Goal: Task Accomplishment & Management: Complete application form

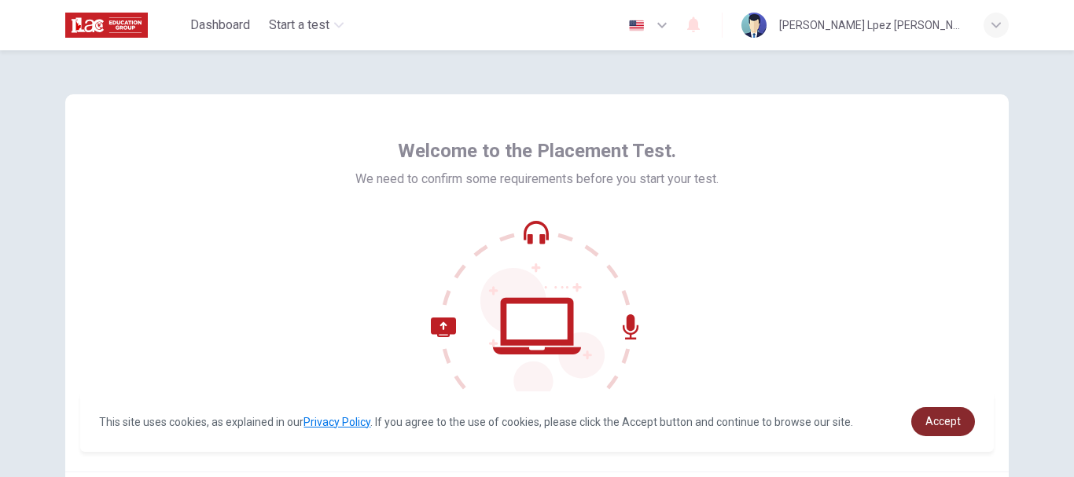
click at [962, 413] on link "Accept" at bounding box center [943, 421] width 64 height 29
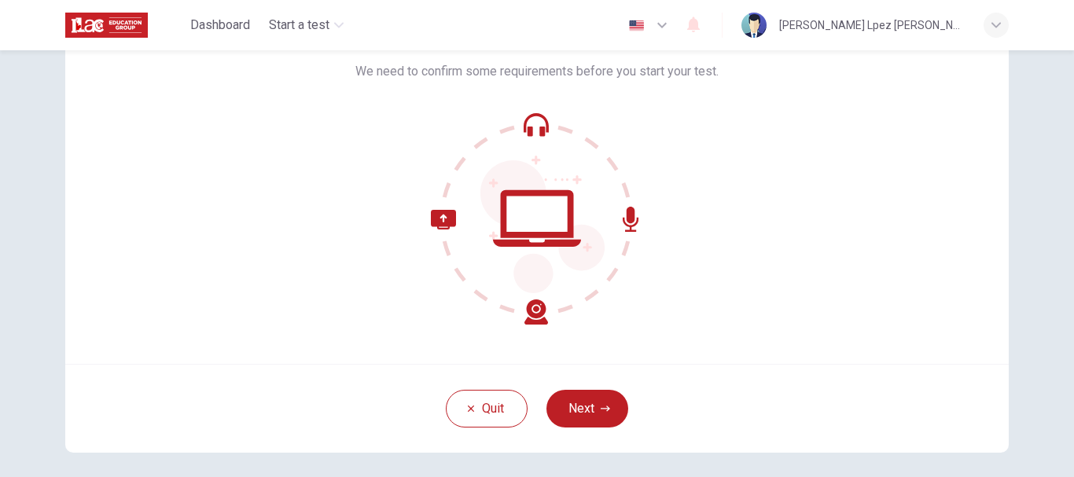
scroll to position [101, 0]
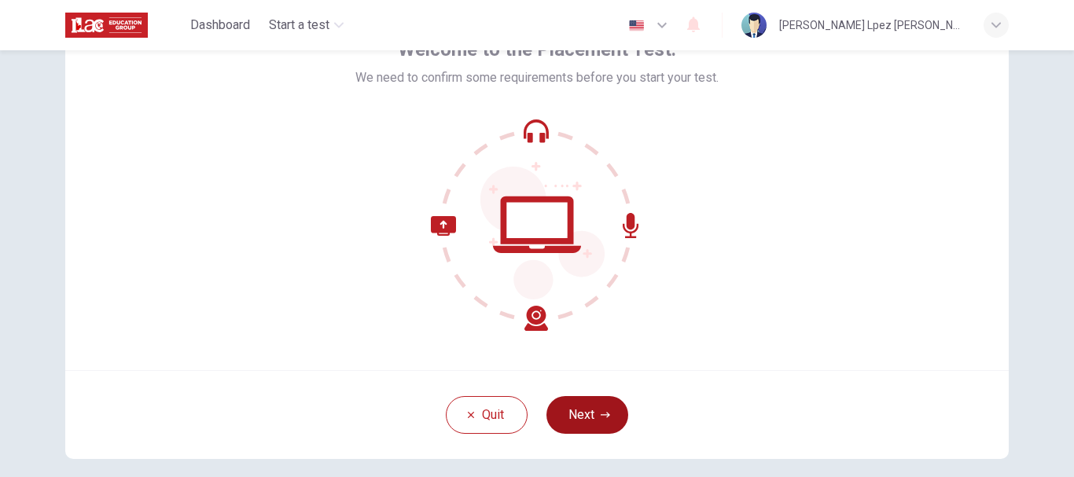
click at [601, 414] on icon "button" at bounding box center [605, 414] width 9 height 9
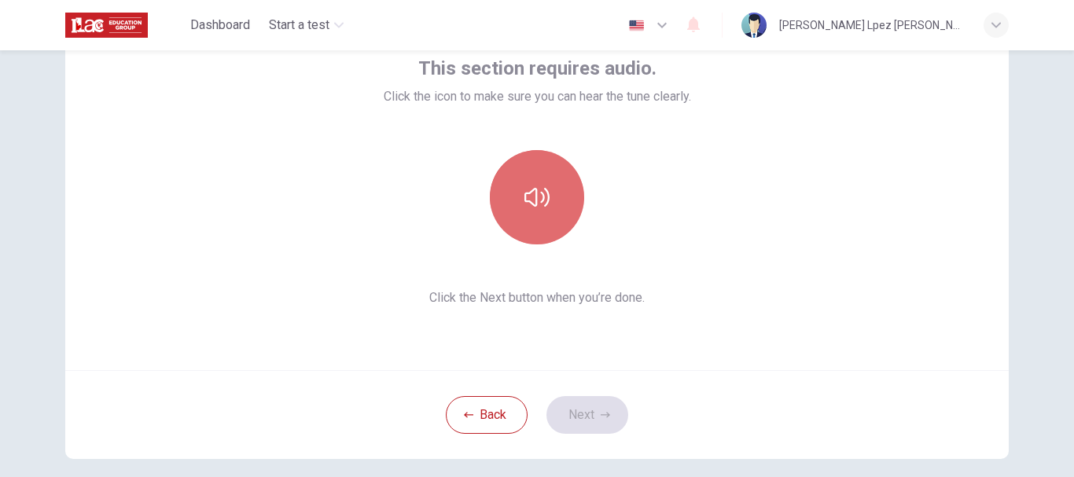
click at [532, 201] on icon "button" at bounding box center [537, 197] width 25 height 25
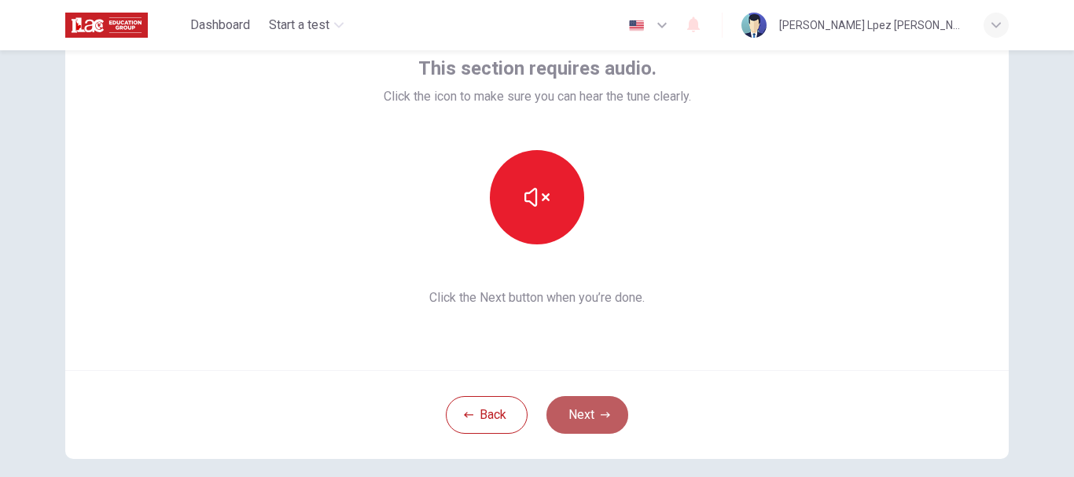
click at [596, 422] on button "Next" at bounding box center [588, 415] width 82 height 38
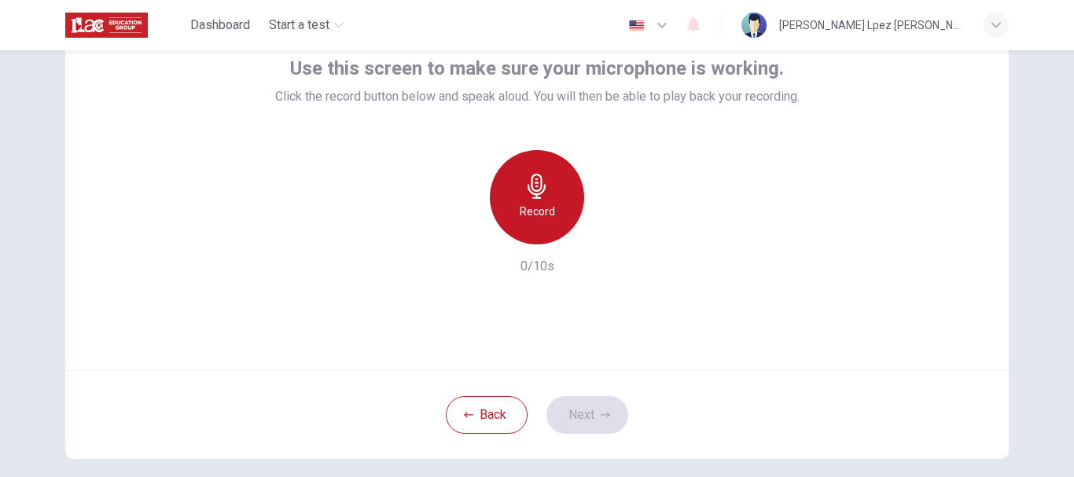
click at [550, 214] on h6 "Record" at bounding box center [537, 211] width 35 height 19
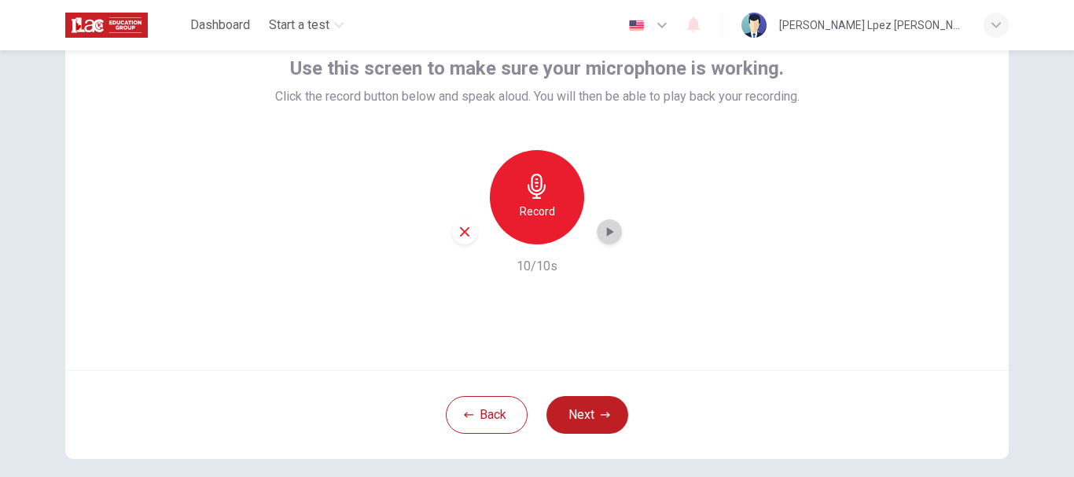
click at [602, 228] on icon "button" at bounding box center [610, 232] width 16 height 16
click at [606, 231] on icon "button" at bounding box center [610, 232] width 16 height 16
click at [607, 231] on icon "button" at bounding box center [610, 231] width 7 height 9
click at [605, 413] on icon "button" at bounding box center [605, 414] width 9 height 9
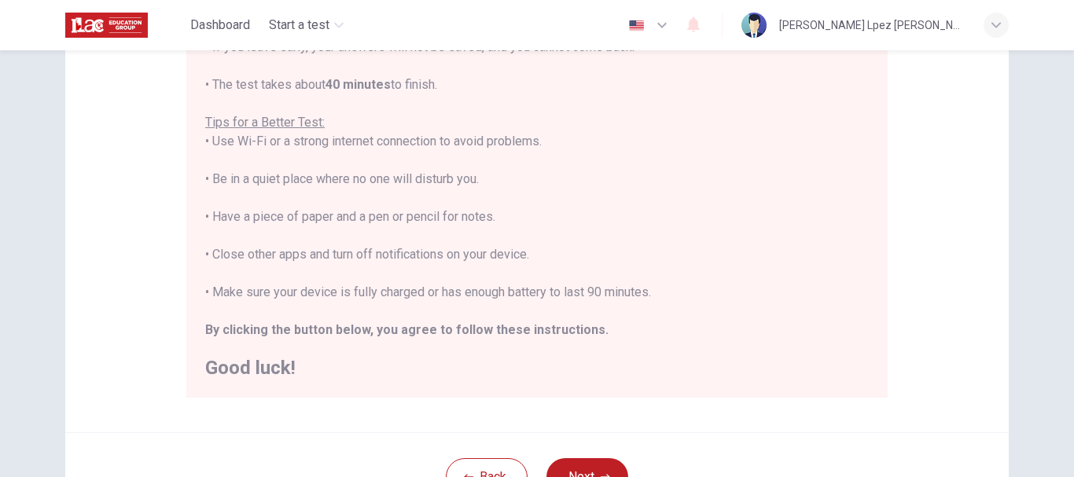
scroll to position [337, 0]
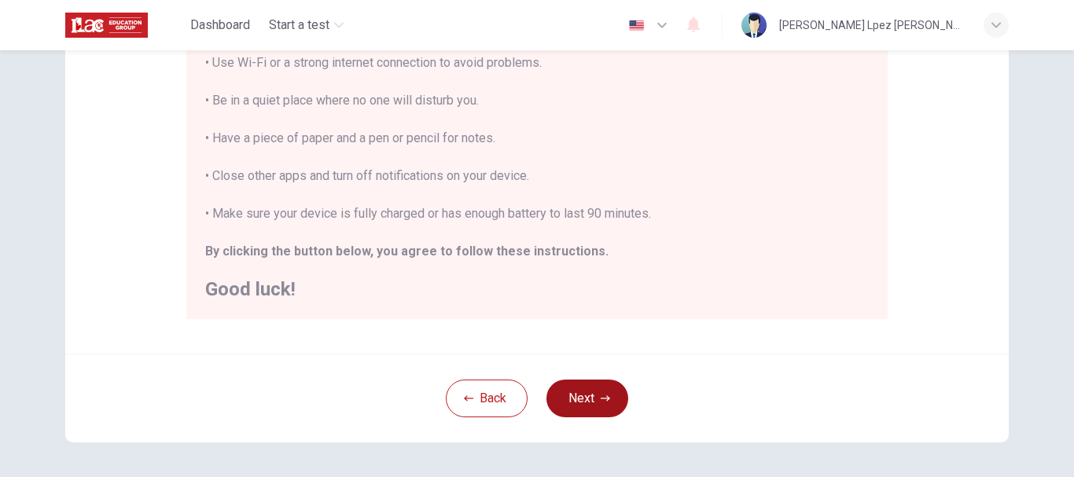
click at [600, 391] on button "Next" at bounding box center [588, 399] width 82 height 38
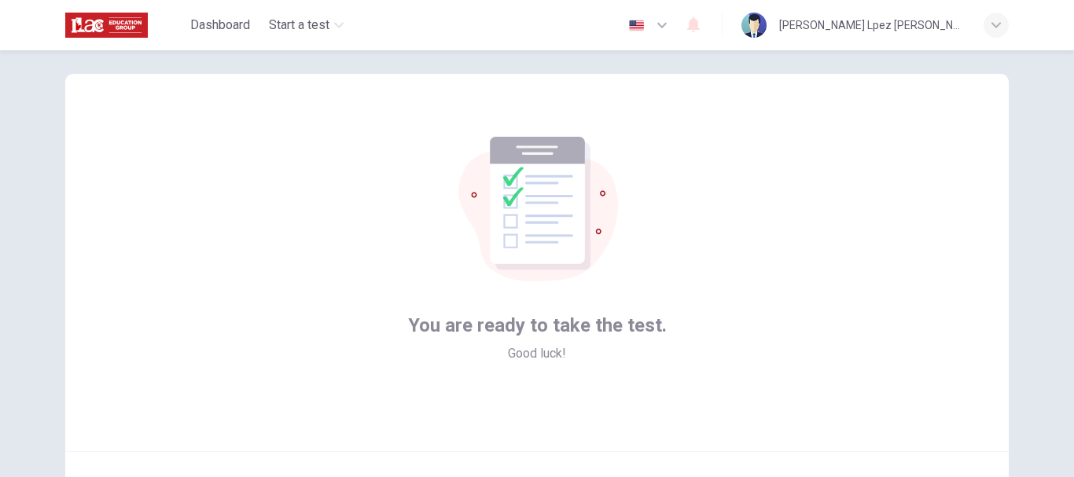
scroll to position [178, 0]
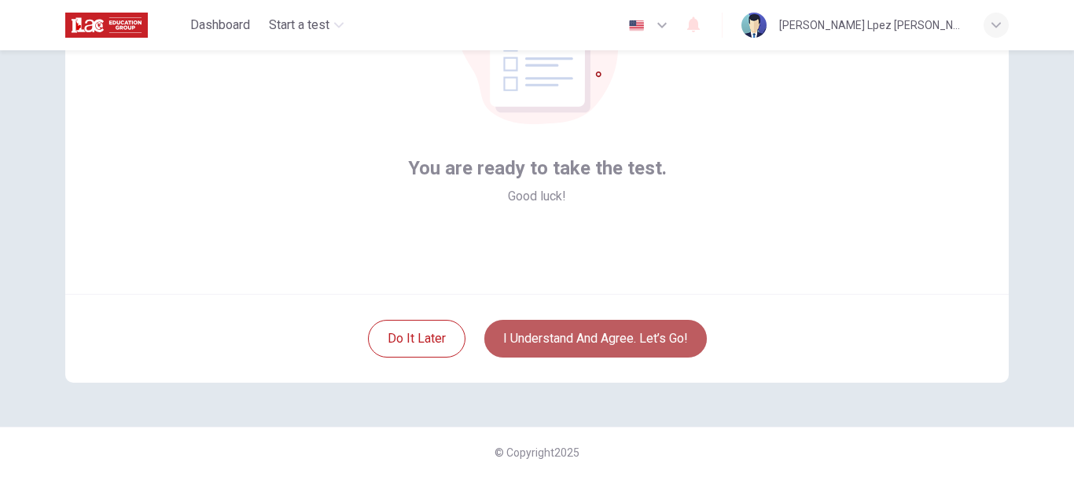
click at [590, 341] on button "I understand and agree. Let’s go!" at bounding box center [595, 339] width 223 height 38
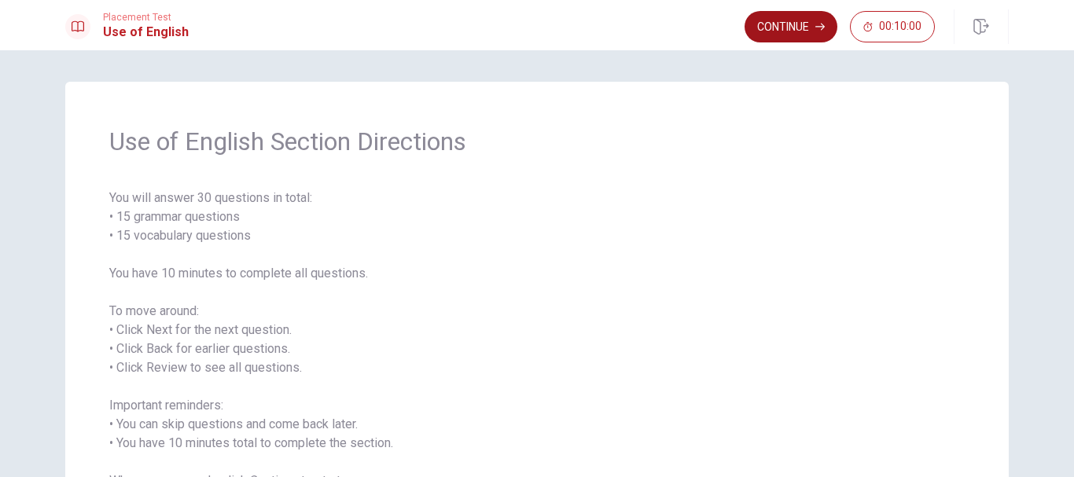
click at [806, 21] on button "Continue" at bounding box center [791, 26] width 93 height 31
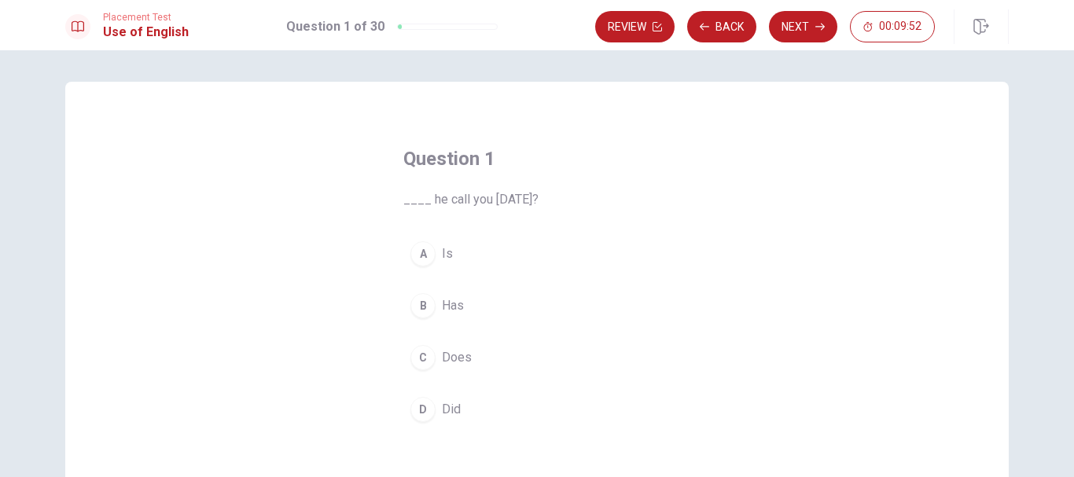
click at [427, 405] on div "D" at bounding box center [422, 409] width 25 height 25
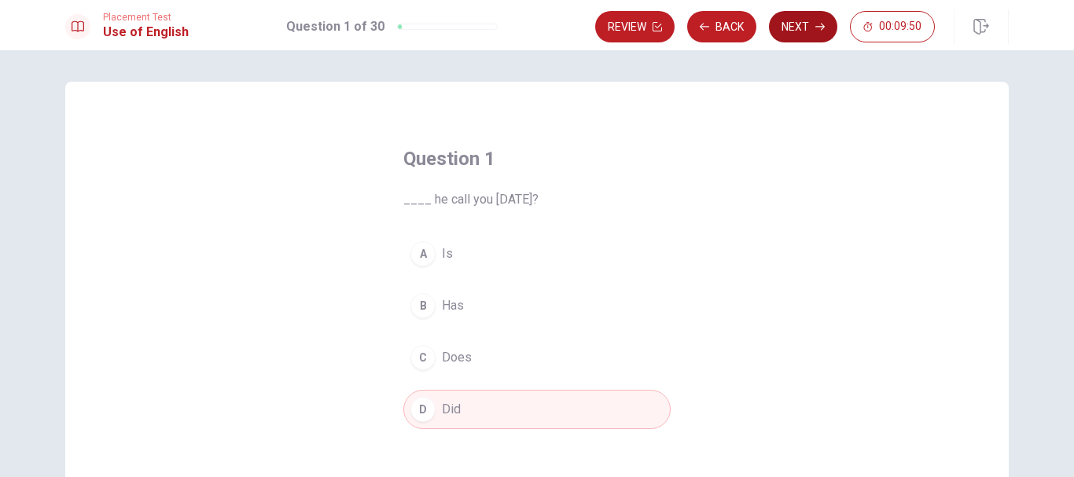
click at [820, 22] on icon "button" at bounding box center [819, 26] width 9 height 9
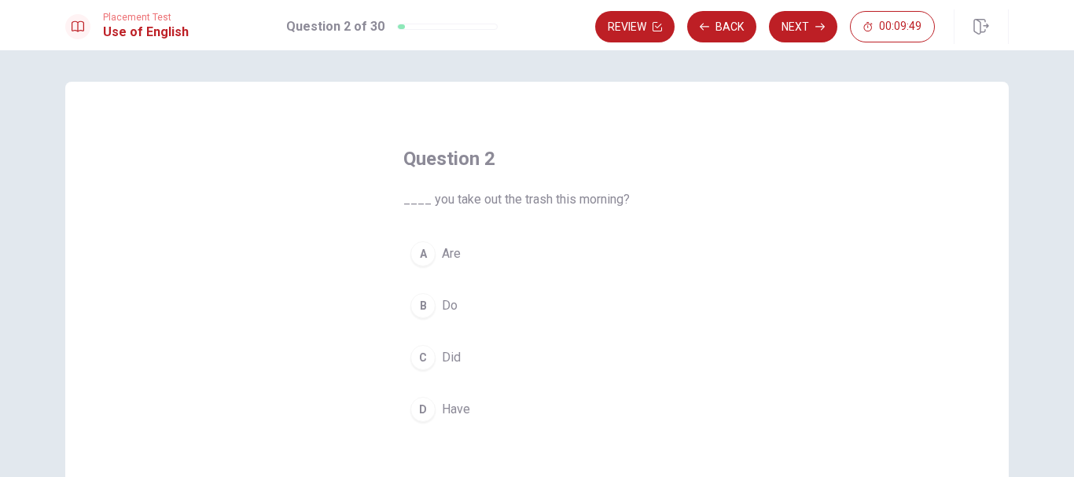
scroll to position [79, 0]
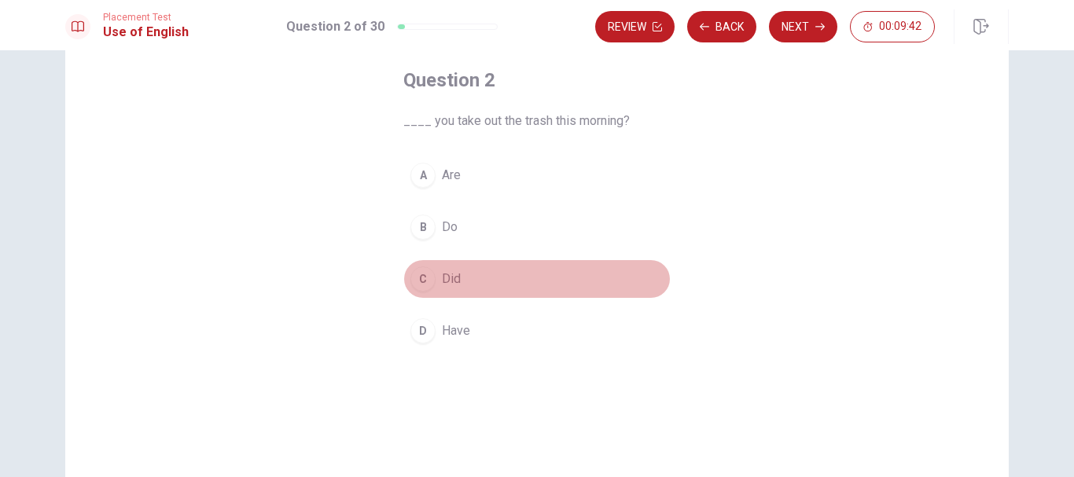
click at [436, 268] on button "C Did" at bounding box center [536, 279] width 267 height 39
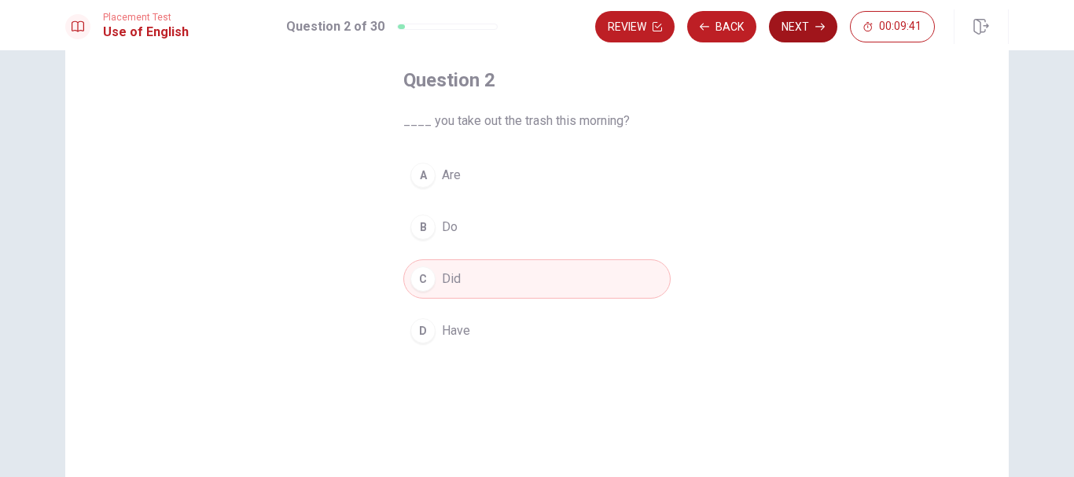
click at [823, 31] on button "Next" at bounding box center [803, 26] width 68 height 31
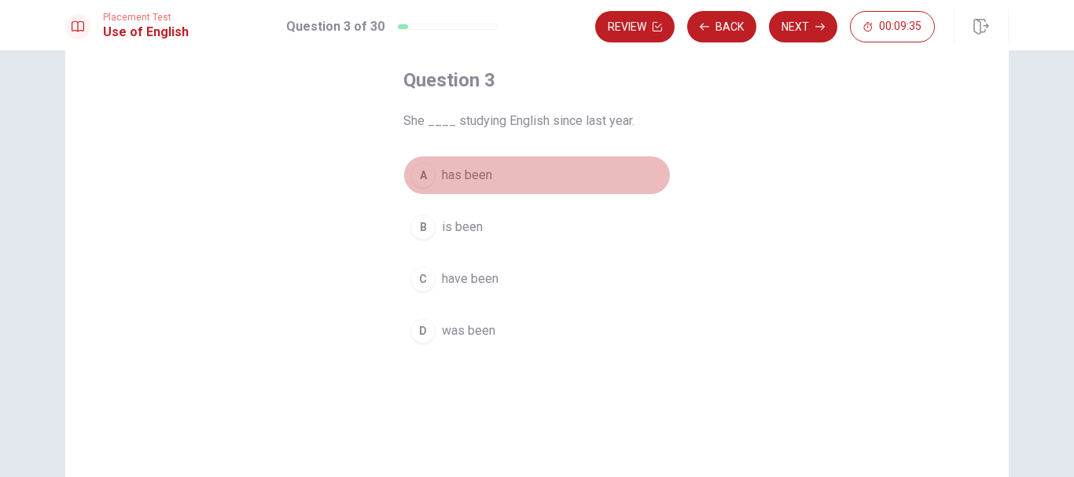
click at [464, 174] on span "has been" at bounding box center [467, 175] width 50 height 19
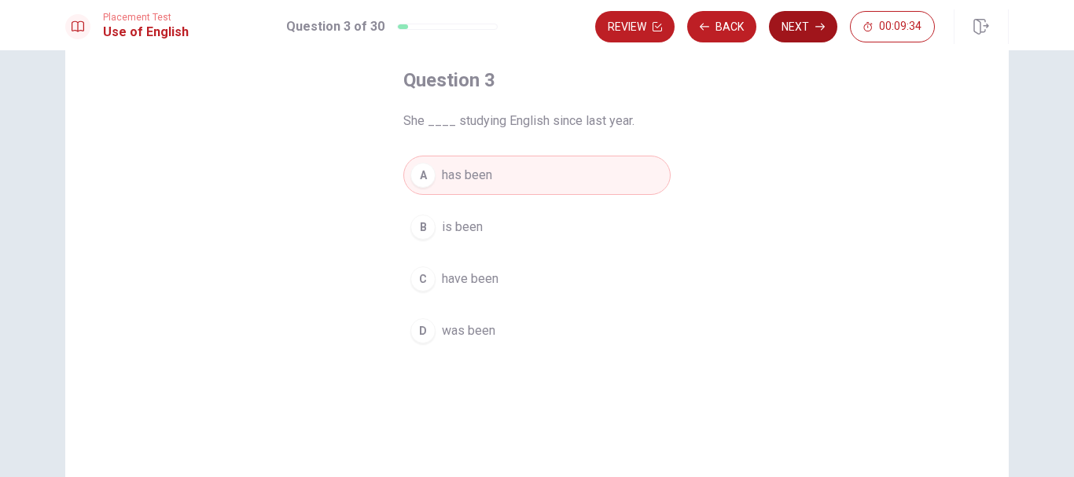
click at [816, 33] on button "Next" at bounding box center [803, 26] width 68 height 31
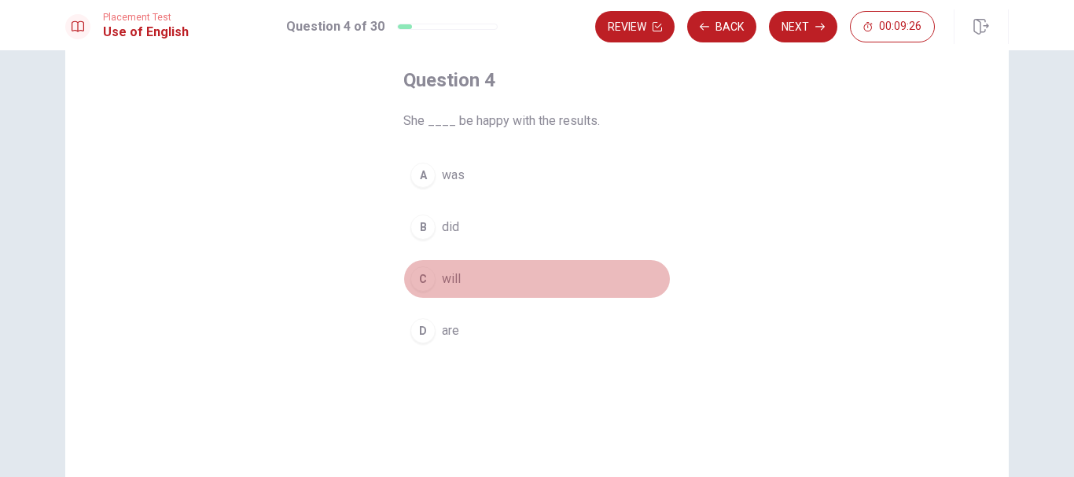
click at [442, 278] on span "will" at bounding box center [451, 279] width 19 height 19
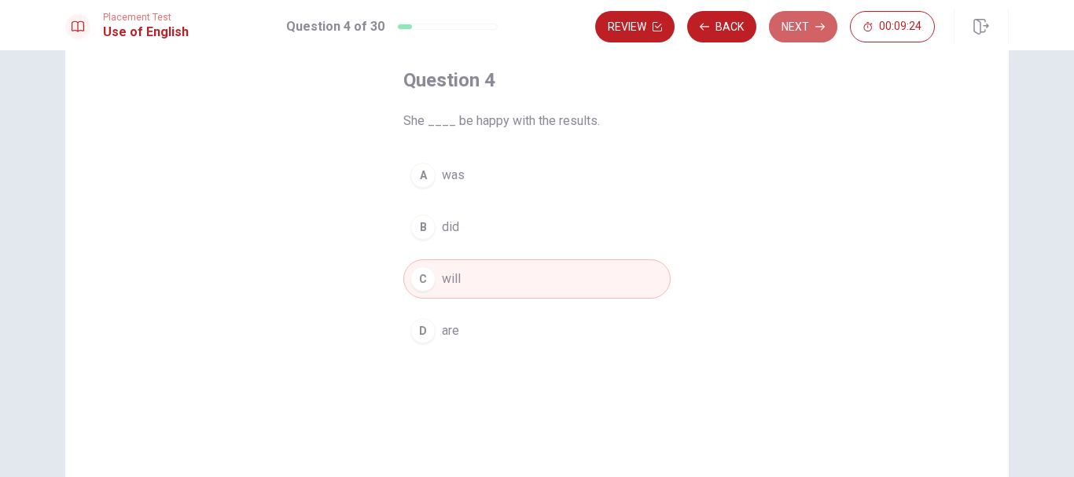
click at [805, 36] on button "Next" at bounding box center [803, 26] width 68 height 31
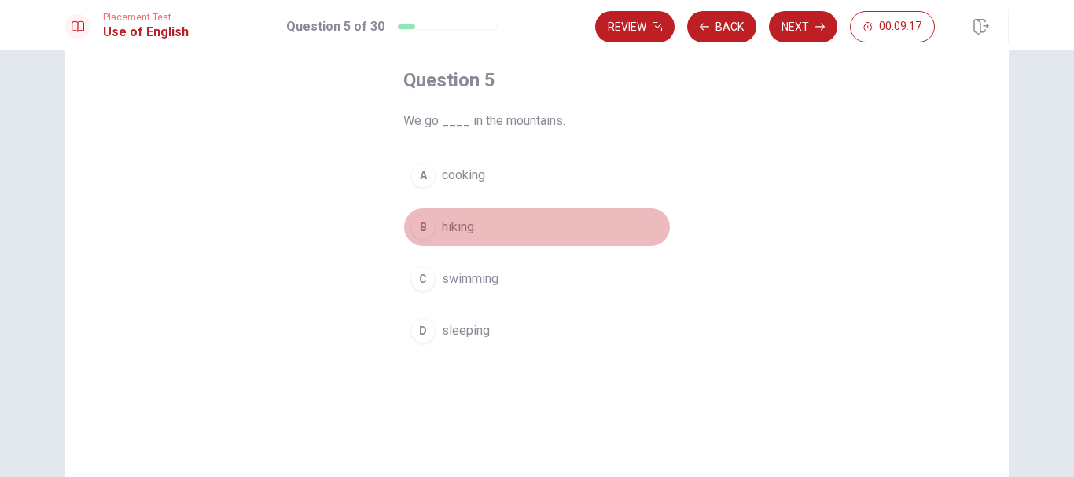
click at [446, 221] on span "hiking" at bounding box center [458, 227] width 32 height 19
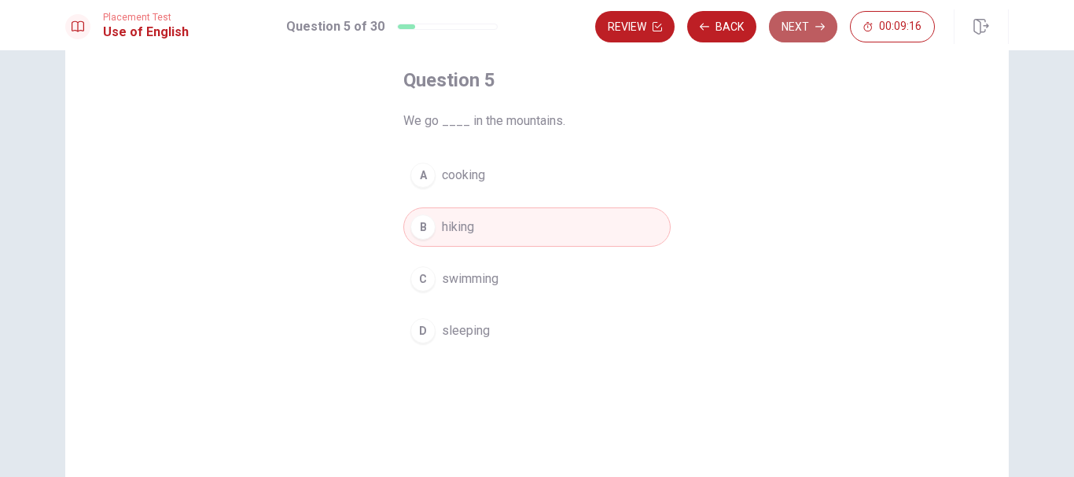
click at [819, 34] on button "Next" at bounding box center [803, 26] width 68 height 31
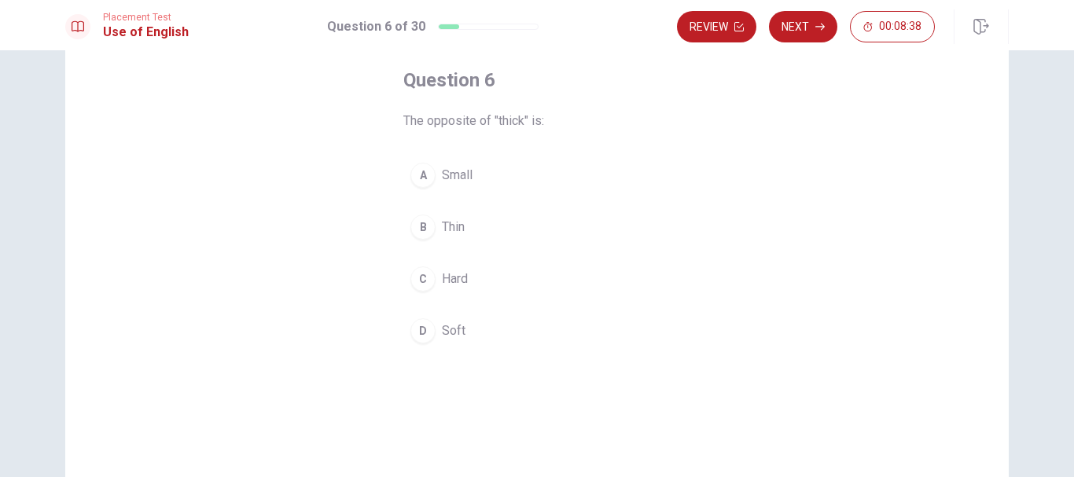
click at [430, 222] on div "B" at bounding box center [422, 227] width 25 height 25
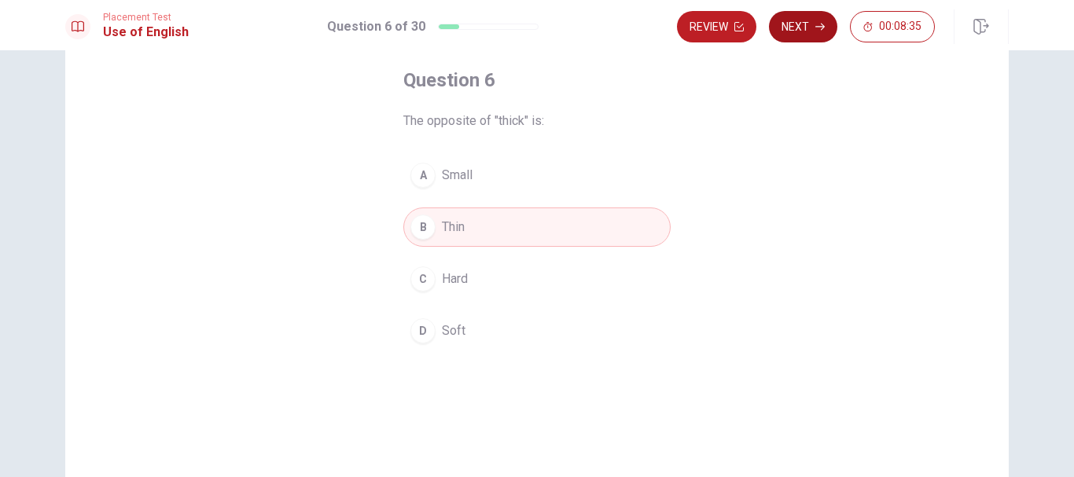
click at [797, 39] on button "Next" at bounding box center [803, 26] width 68 height 31
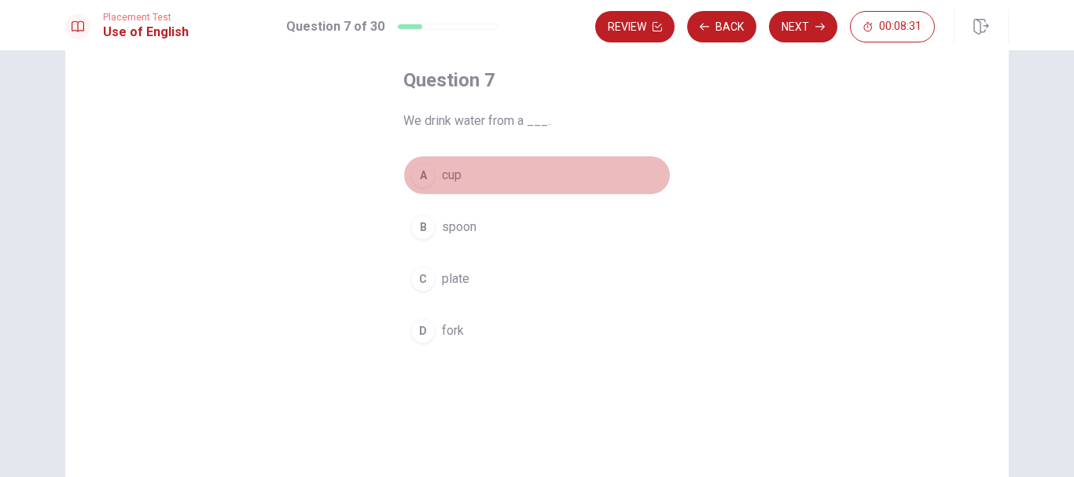
click at [447, 171] on span "cup" at bounding box center [452, 175] width 20 height 19
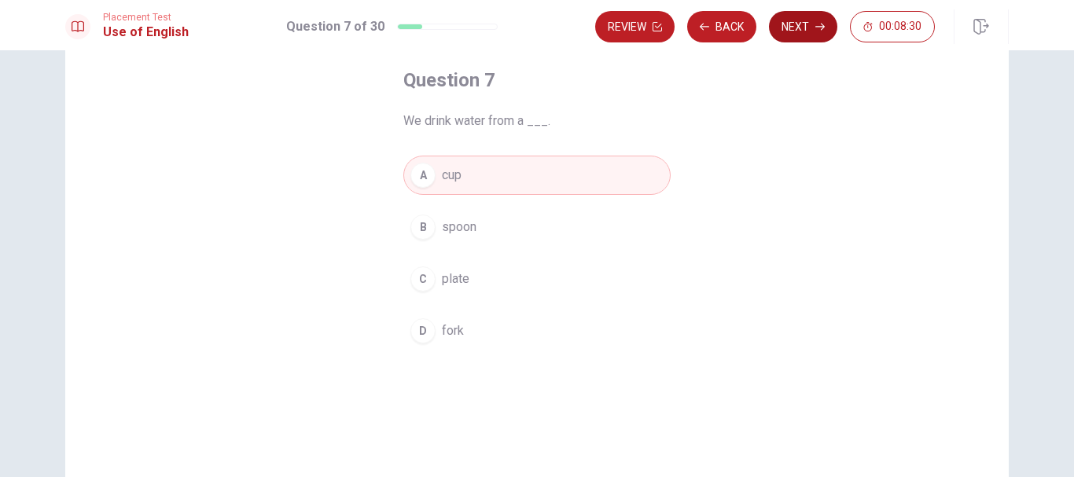
click at [804, 31] on button "Next" at bounding box center [803, 26] width 68 height 31
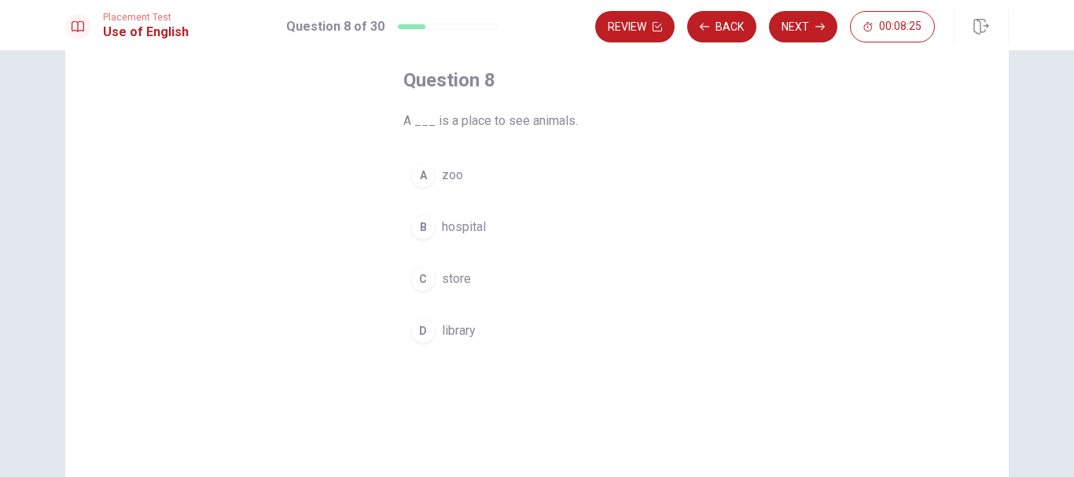
click at [455, 164] on button "A zoo" at bounding box center [536, 175] width 267 height 39
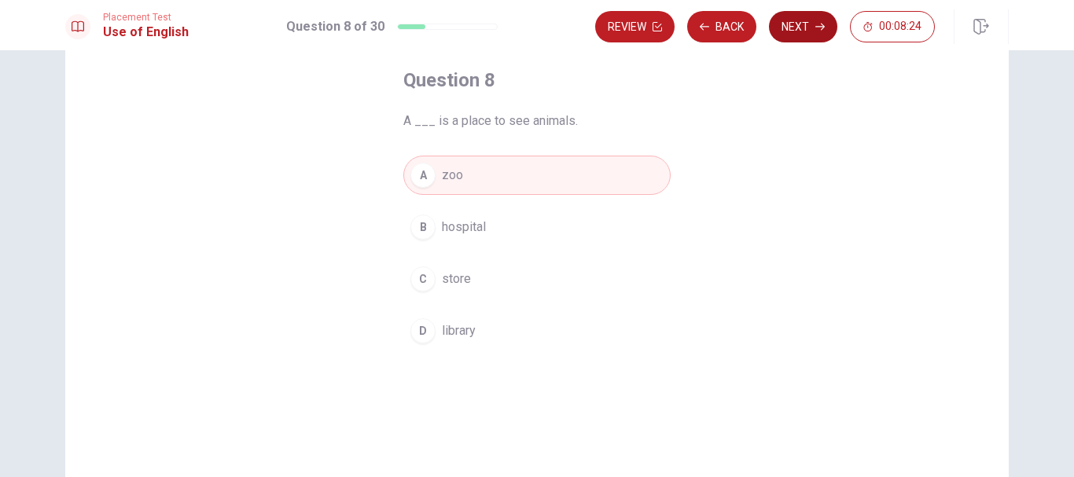
click at [800, 29] on button "Next" at bounding box center [803, 26] width 68 height 31
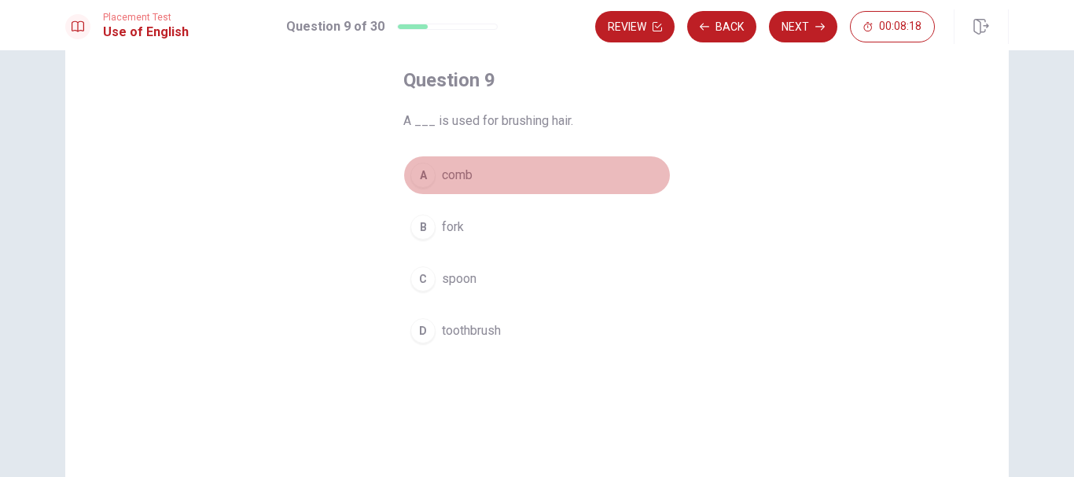
click at [453, 170] on span "comb" at bounding box center [457, 175] width 31 height 19
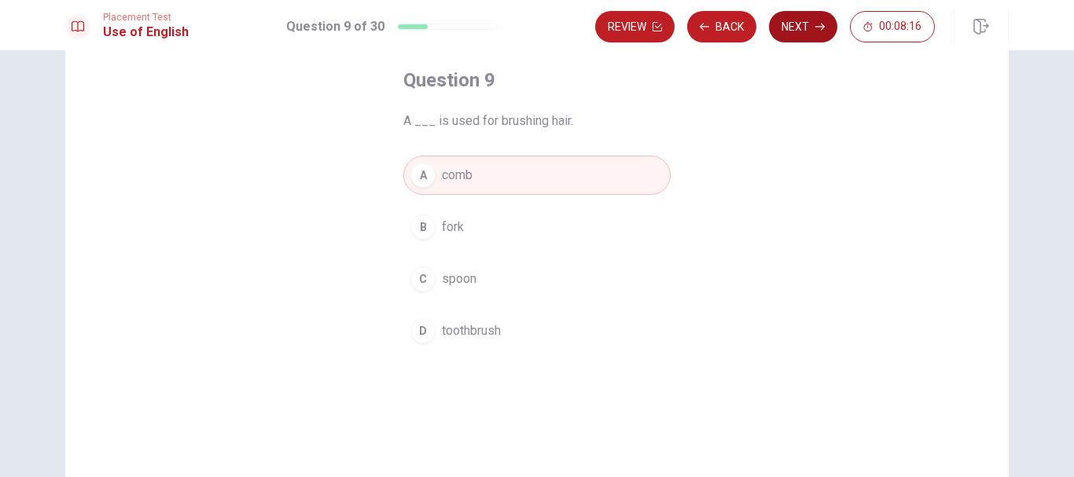
click at [793, 25] on button "Next" at bounding box center [803, 26] width 68 height 31
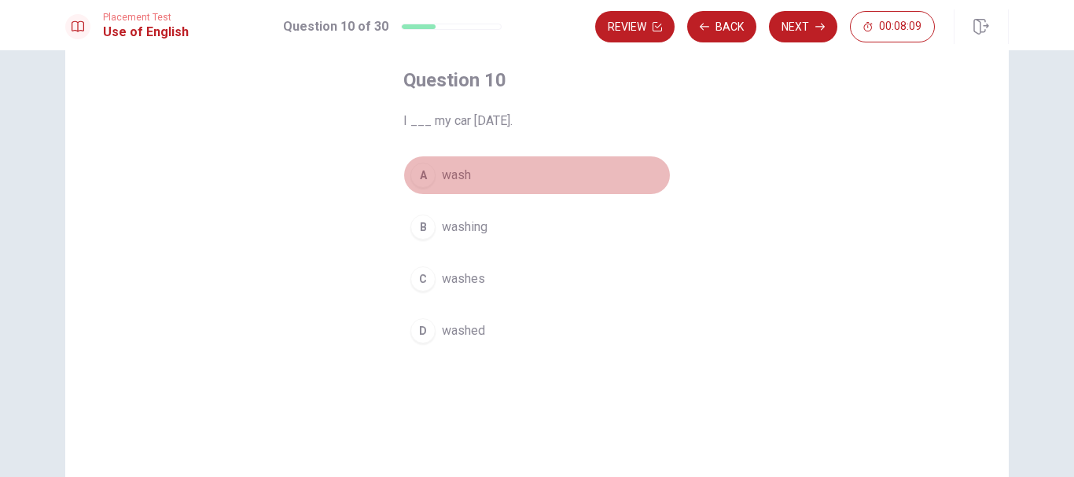
click at [462, 182] on span "wash" at bounding box center [456, 175] width 29 height 19
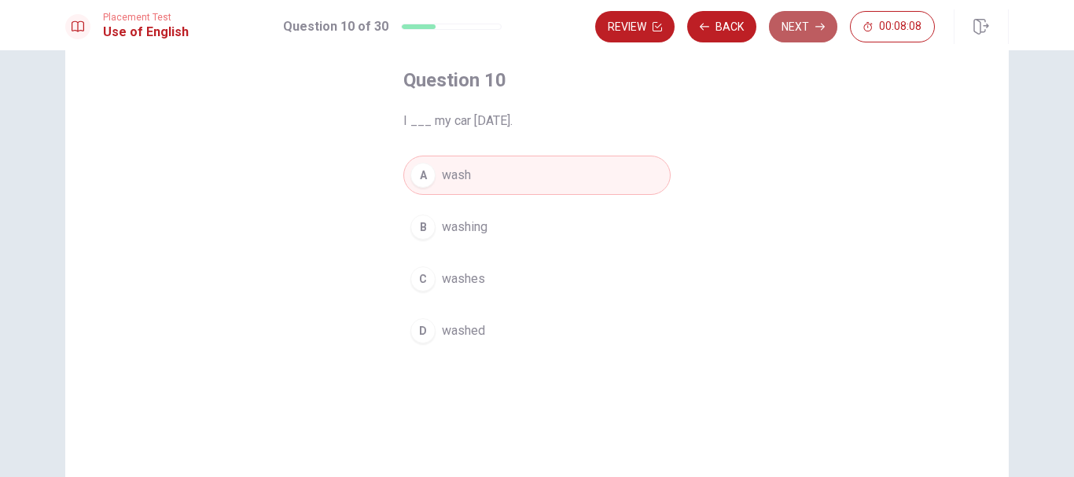
click at [808, 24] on button "Next" at bounding box center [803, 26] width 68 height 31
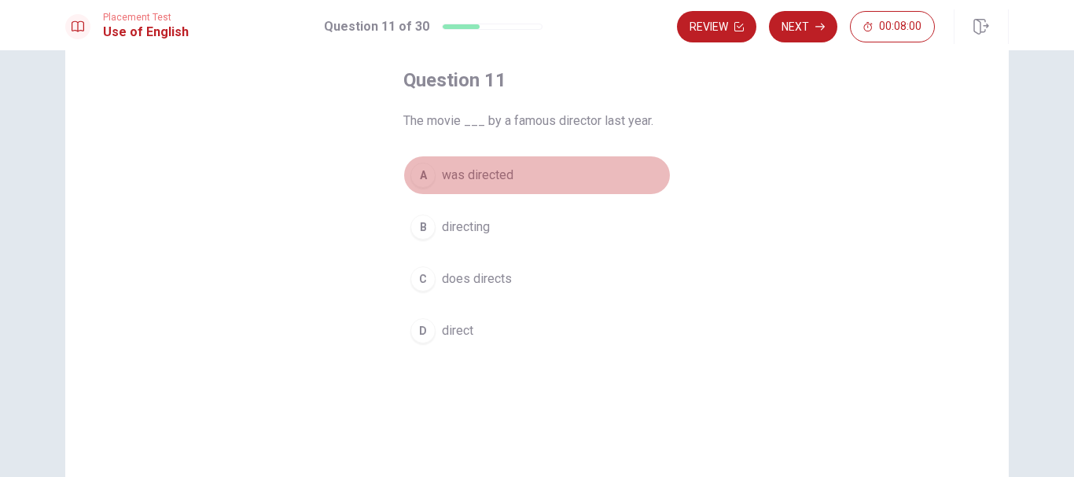
click at [499, 177] on span "was directed" at bounding box center [478, 175] width 72 height 19
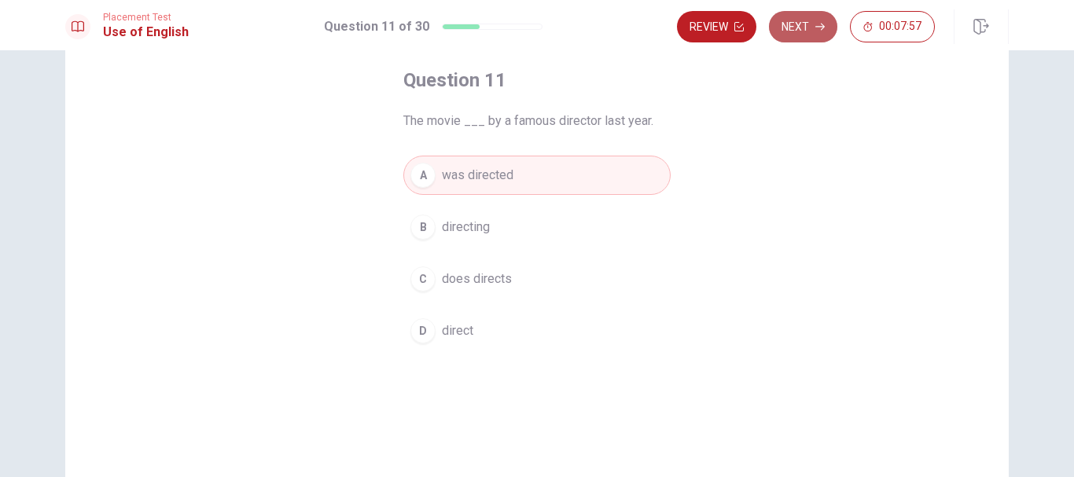
click at [809, 32] on button "Next" at bounding box center [803, 26] width 68 height 31
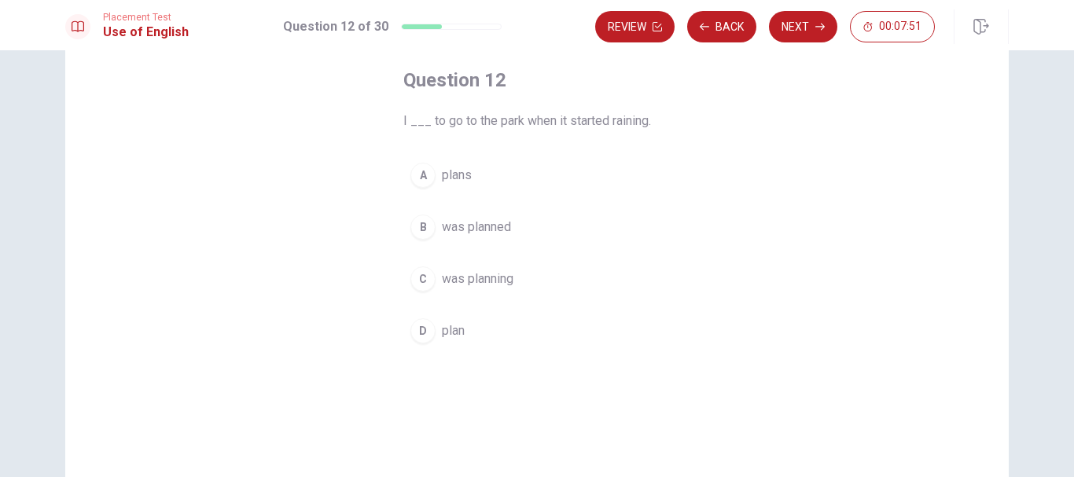
click at [486, 277] on span "was planning" at bounding box center [478, 279] width 72 height 19
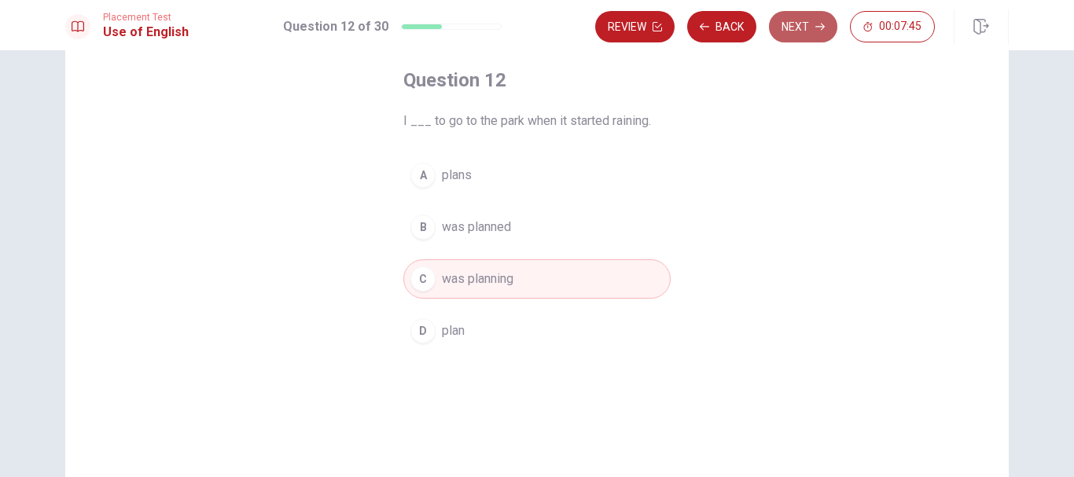
click at [793, 33] on button "Next" at bounding box center [803, 26] width 68 height 31
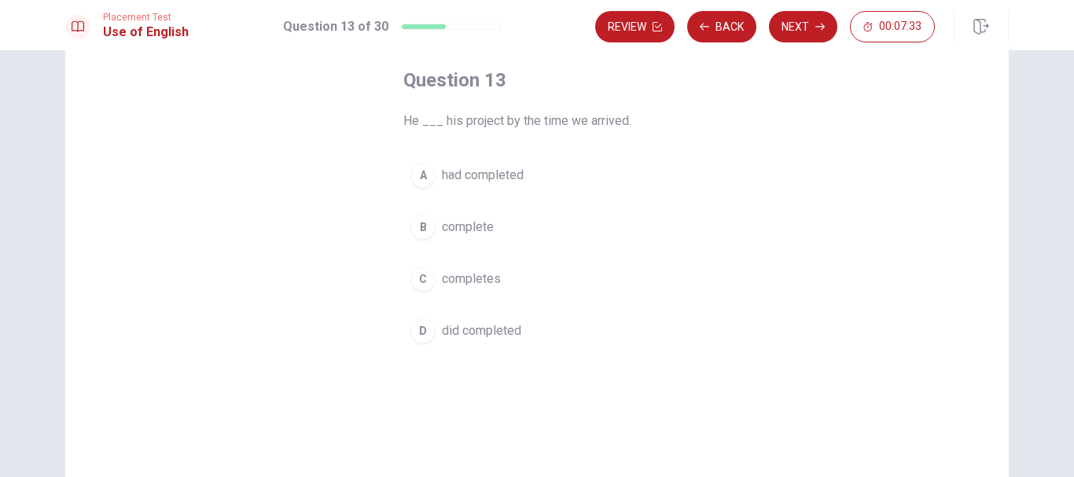
click at [513, 178] on span "had completed" at bounding box center [483, 175] width 82 height 19
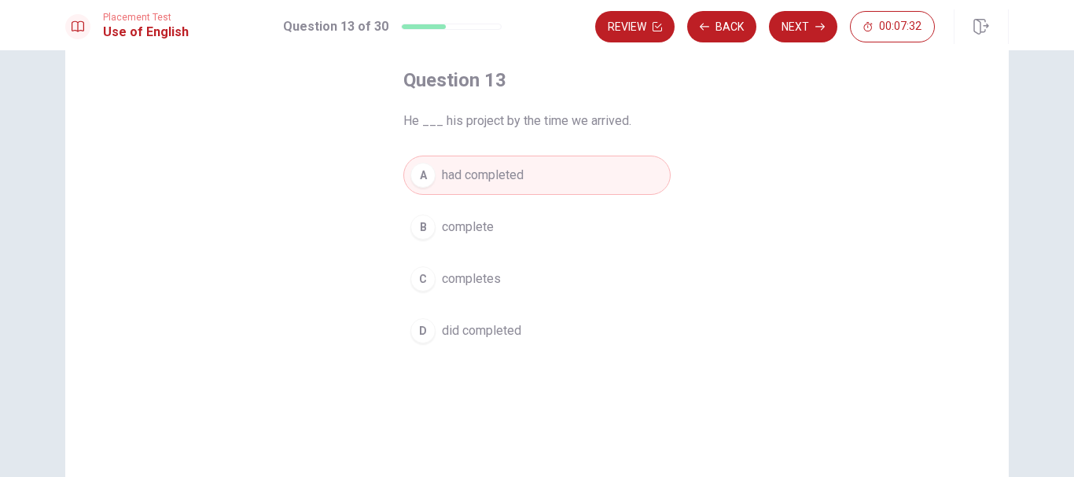
click at [801, 44] on div "Placement Test Use of English Question 13 of 30 Review Back Next 00:07:32" at bounding box center [537, 25] width 1074 height 50
click at [801, 36] on button "Next" at bounding box center [803, 26] width 68 height 31
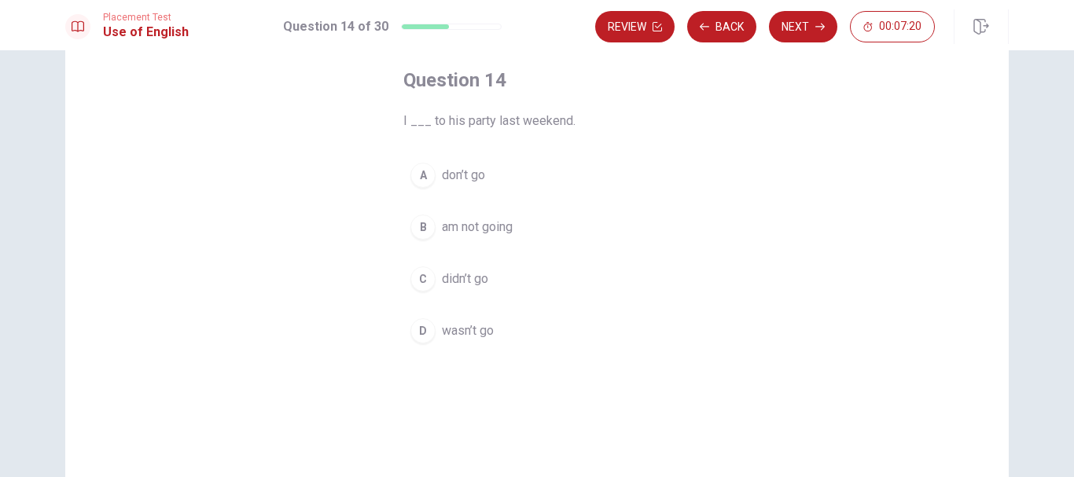
click at [463, 274] on span "didn’t go" at bounding box center [465, 279] width 46 height 19
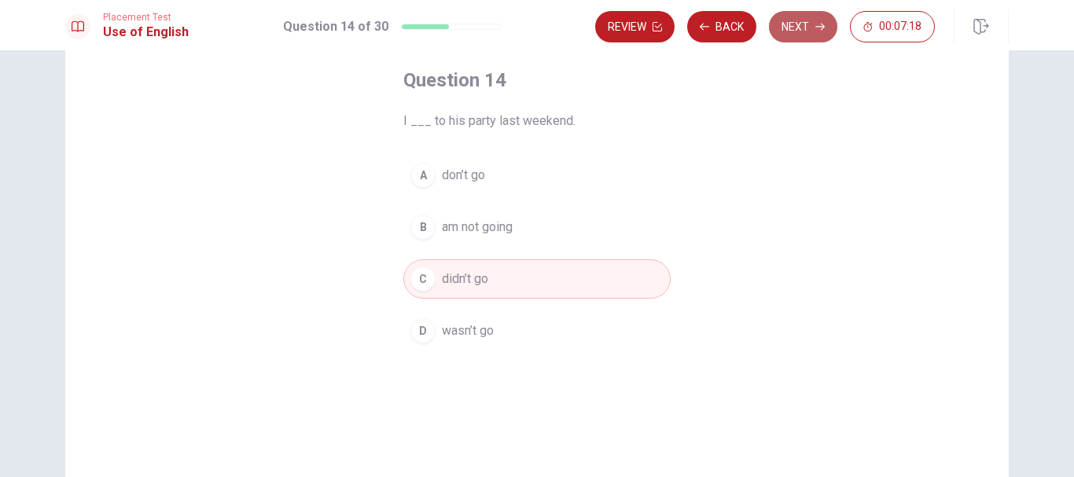
click at [797, 30] on button "Next" at bounding box center [803, 26] width 68 height 31
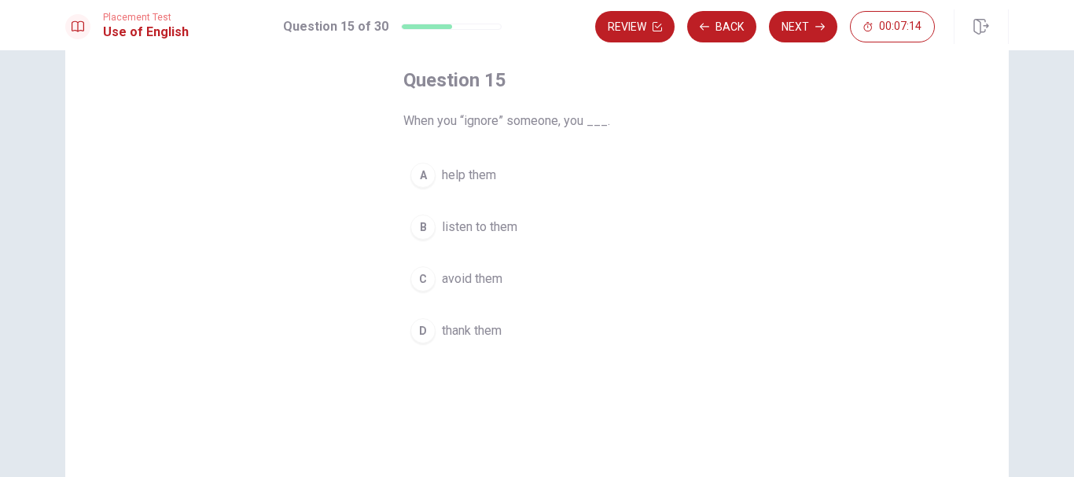
click at [477, 279] on span "avoid them" at bounding box center [472, 279] width 61 height 19
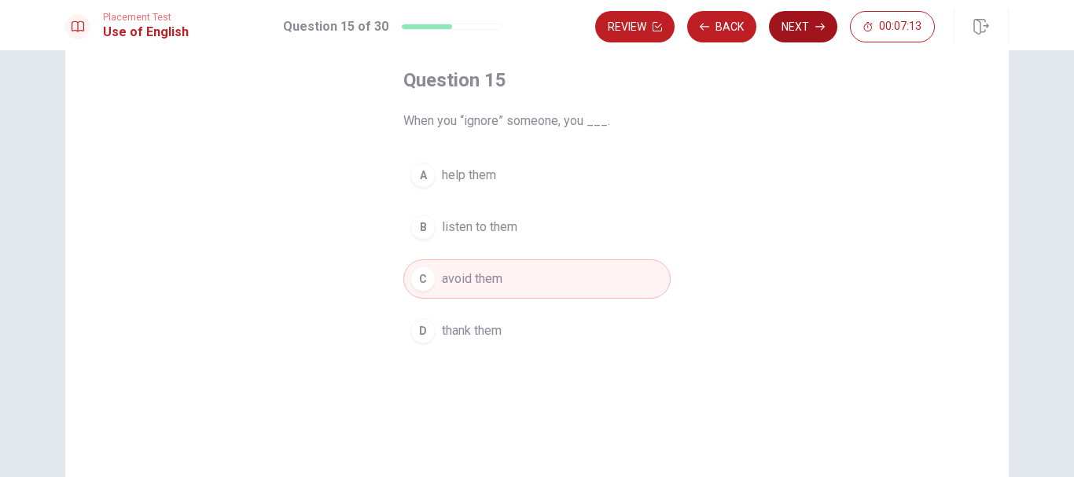
click at [799, 31] on button "Next" at bounding box center [803, 26] width 68 height 31
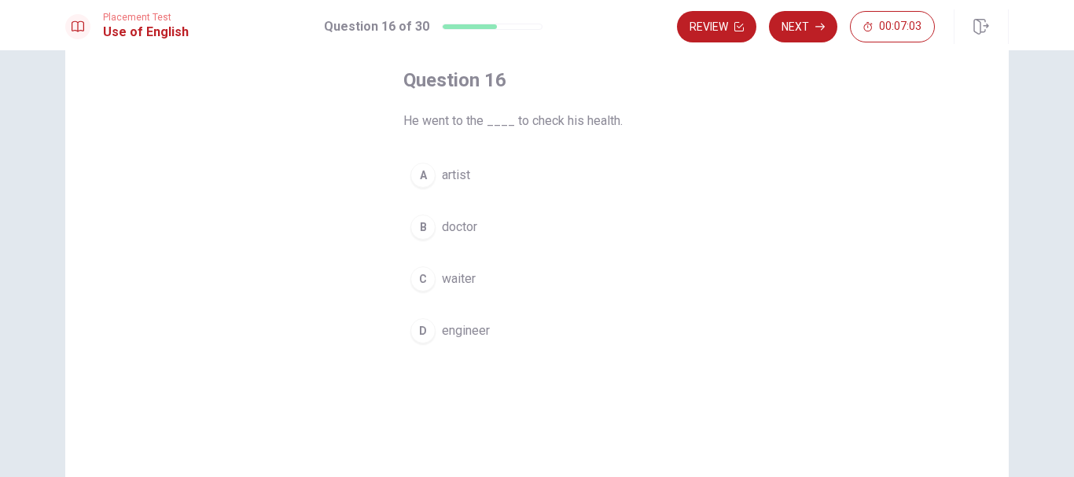
click at [455, 228] on span "doctor" at bounding box center [459, 227] width 35 height 19
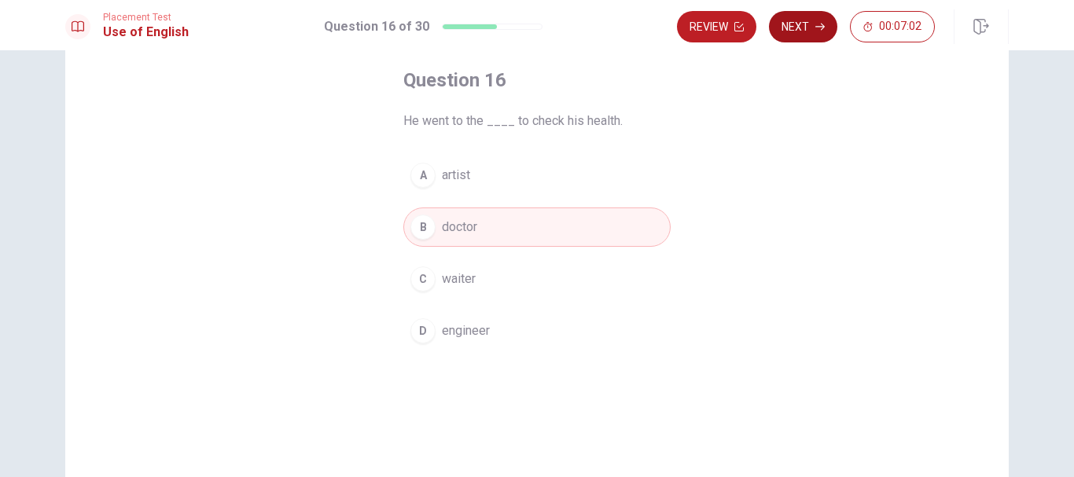
click at [797, 38] on button "Next" at bounding box center [803, 26] width 68 height 31
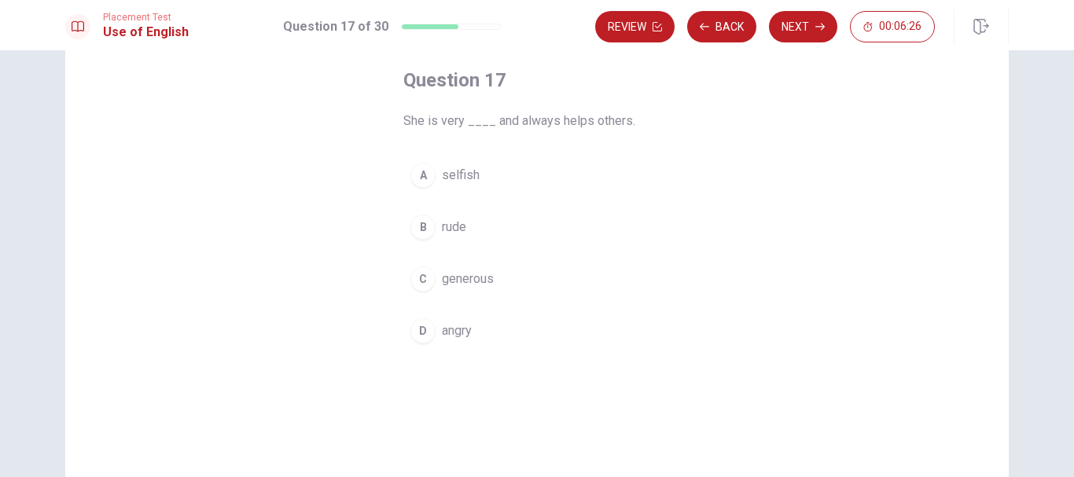
click at [467, 282] on span "generous" at bounding box center [468, 279] width 52 height 19
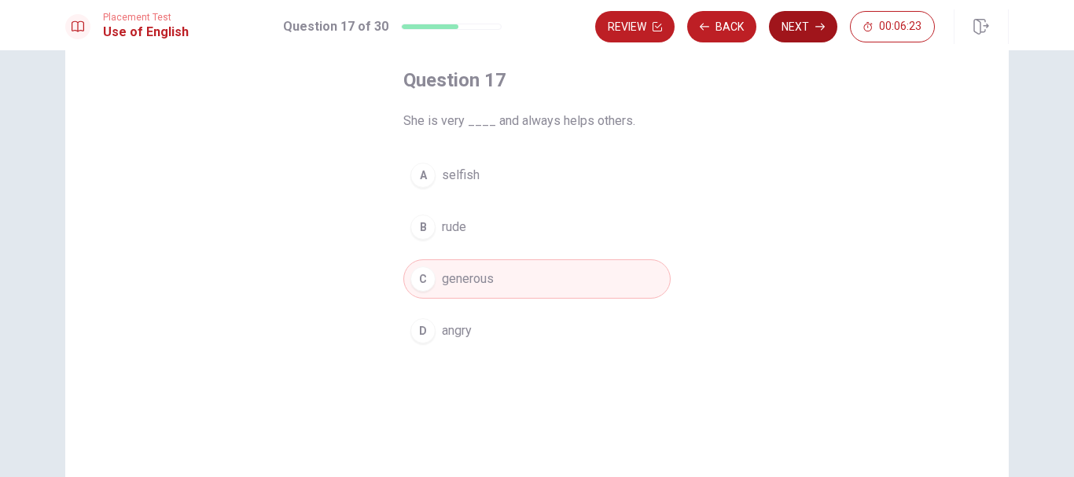
click at [814, 30] on button "Next" at bounding box center [803, 26] width 68 height 31
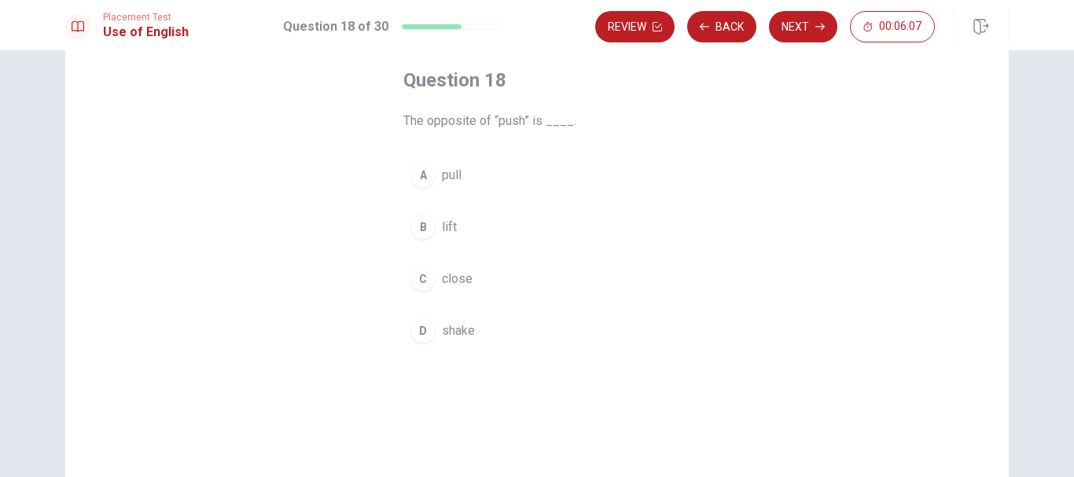
click at [450, 186] on button "A pull" at bounding box center [536, 175] width 267 height 39
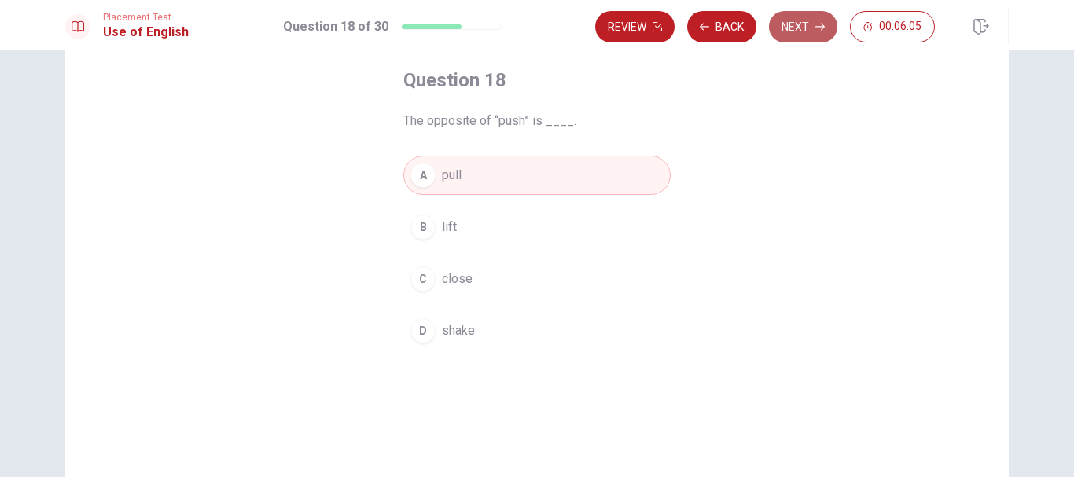
click at [795, 28] on button "Next" at bounding box center [803, 26] width 68 height 31
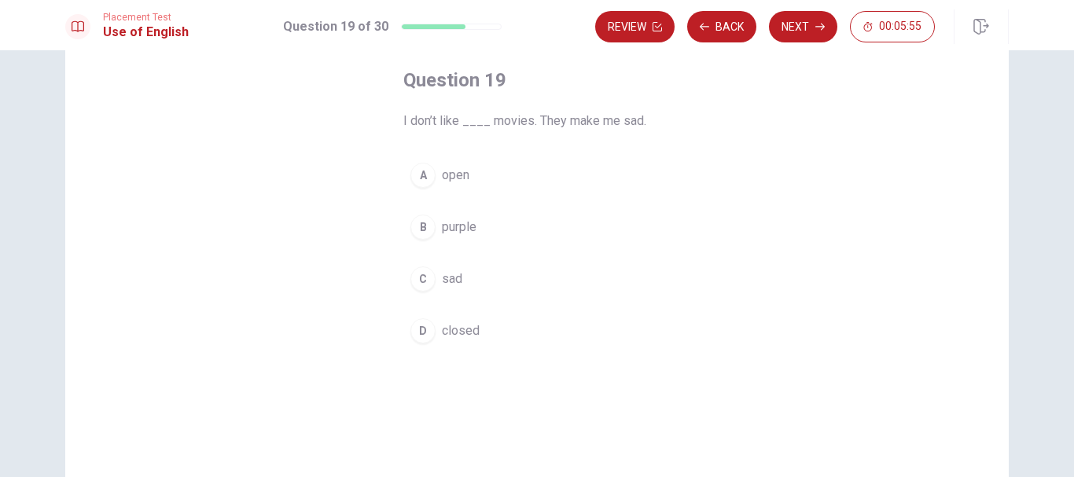
click at [452, 276] on span "sad" at bounding box center [452, 279] width 20 height 19
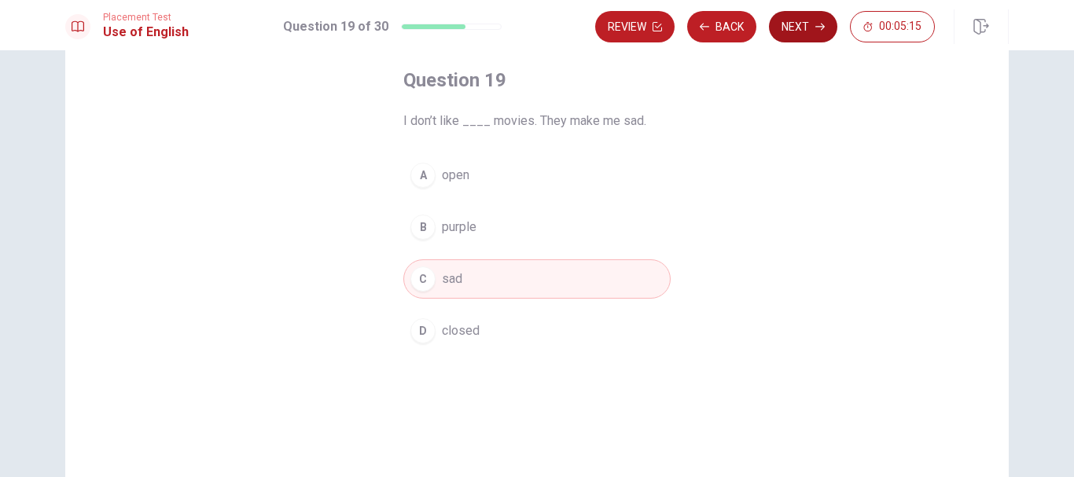
click at [795, 31] on button "Next" at bounding box center [803, 26] width 68 height 31
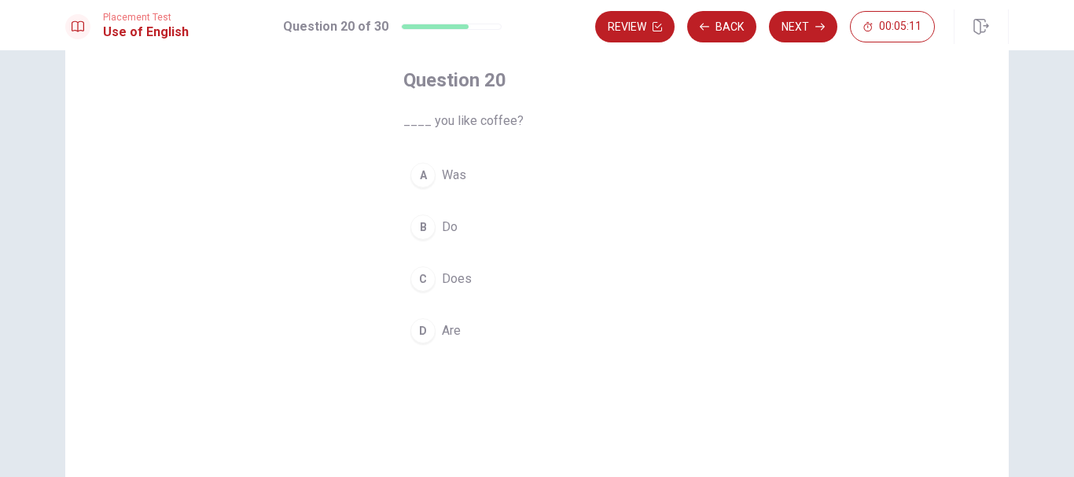
click at [442, 232] on span "Do" at bounding box center [450, 227] width 16 height 19
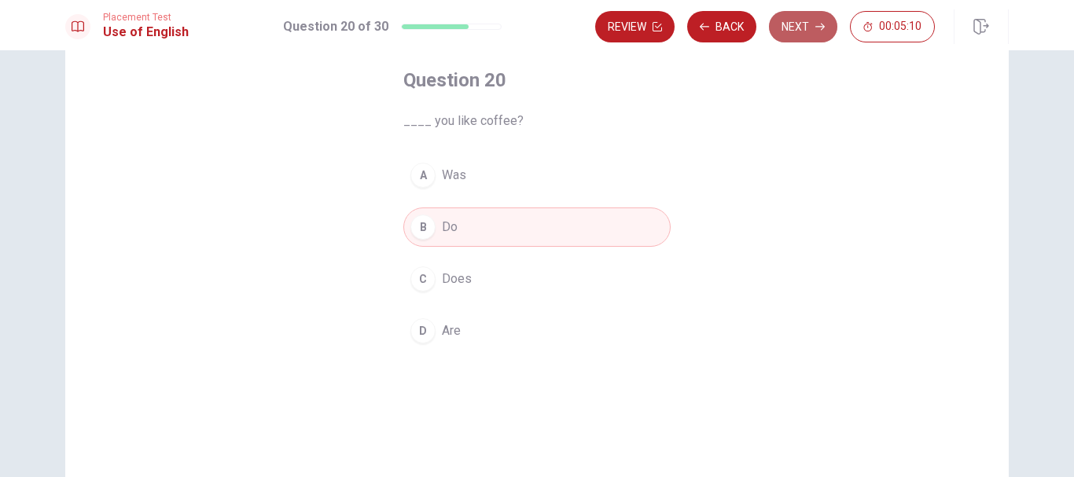
click at [797, 33] on button "Next" at bounding box center [803, 26] width 68 height 31
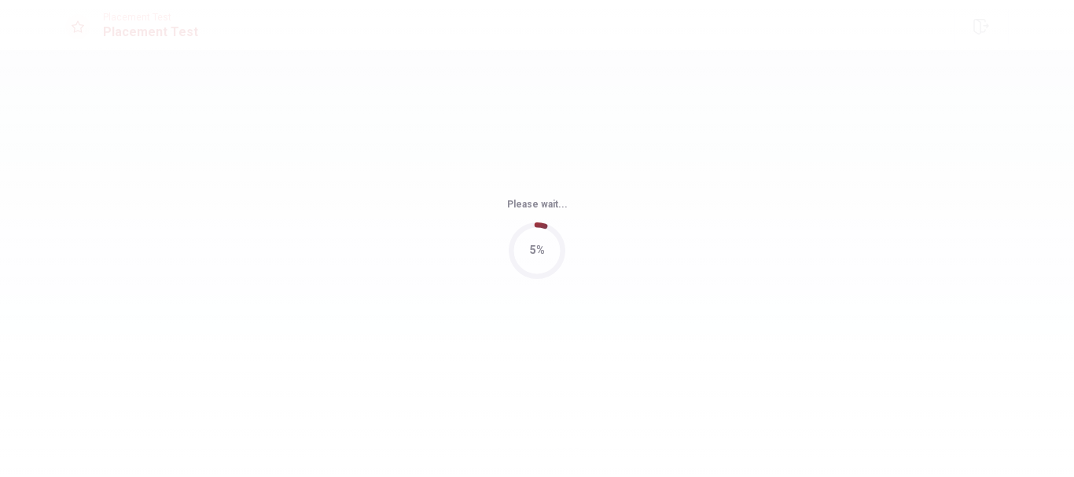
scroll to position [0, 0]
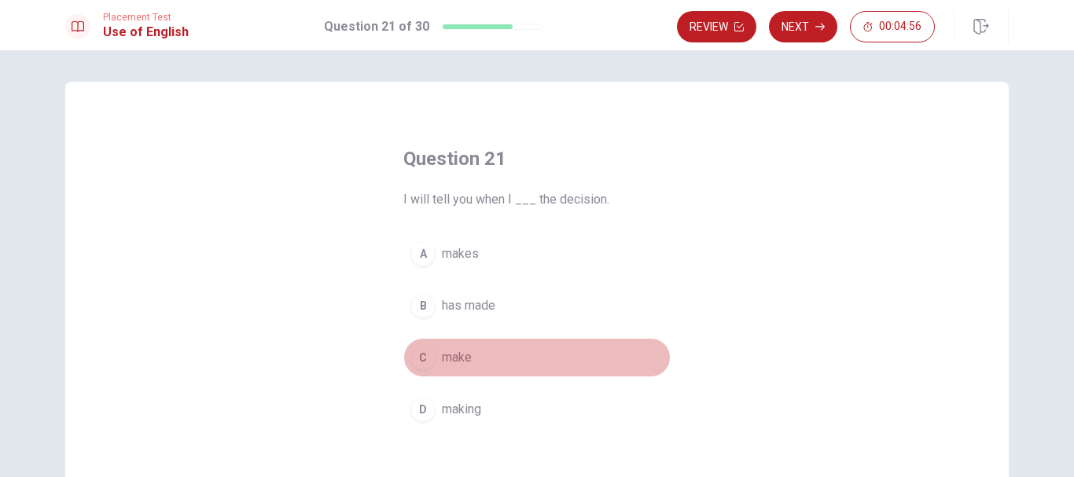
click at [442, 359] on span "make" at bounding box center [457, 357] width 30 height 19
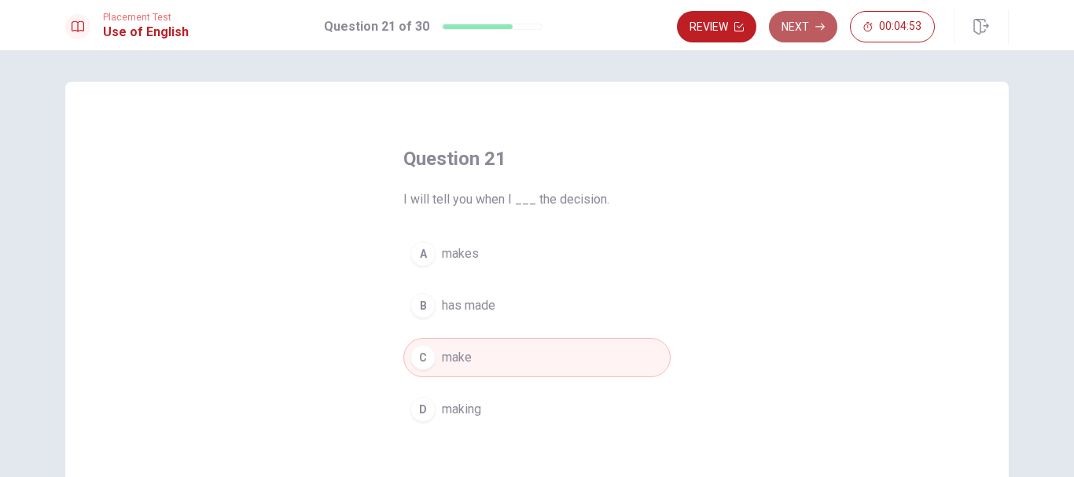
click at [806, 31] on button "Next" at bounding box center [803, 26] width 68 height 31
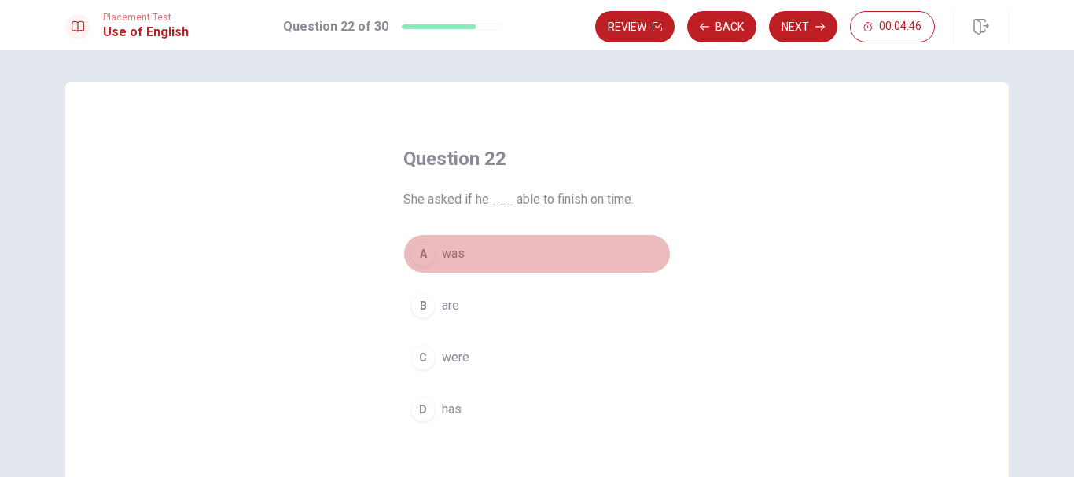
click at [431, 252] on div "A" at bounding box center [422, 253] width 25 height 25
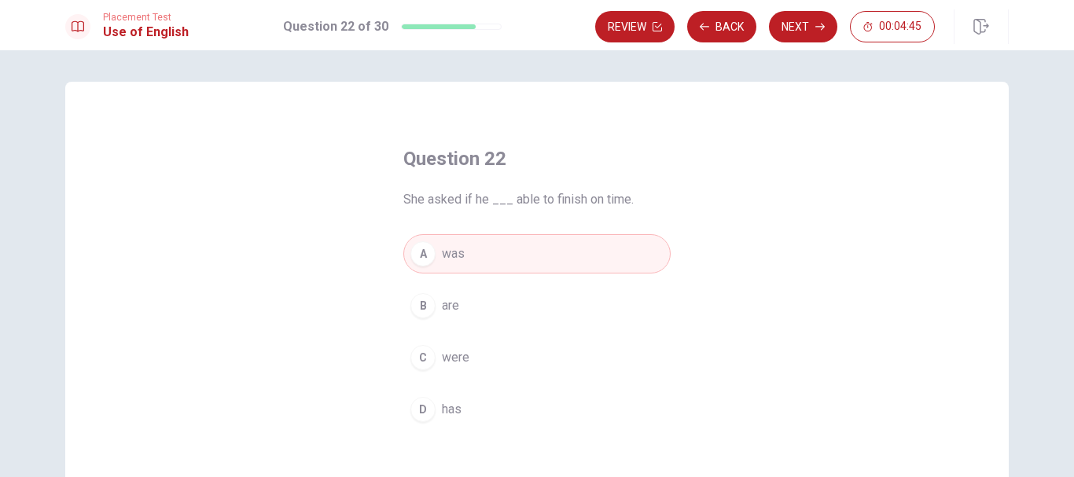
click at [806, 9] on div "Review Back Next 00:04:45" at bounding box center [802, 26] width 414 height 35
click at [801, 20] on button "Next" at bounding box center [803, 26] width 68 height 31
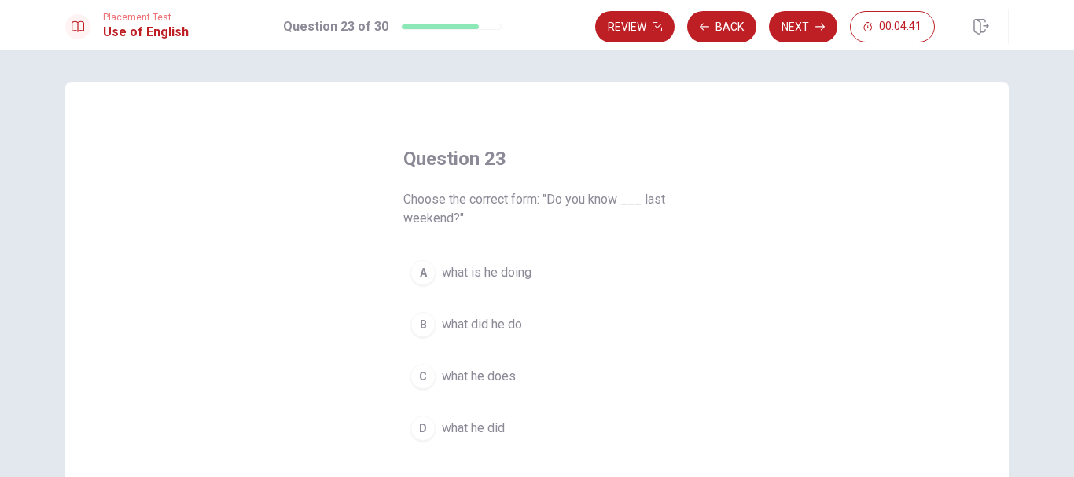
scroll to position [79, 0]
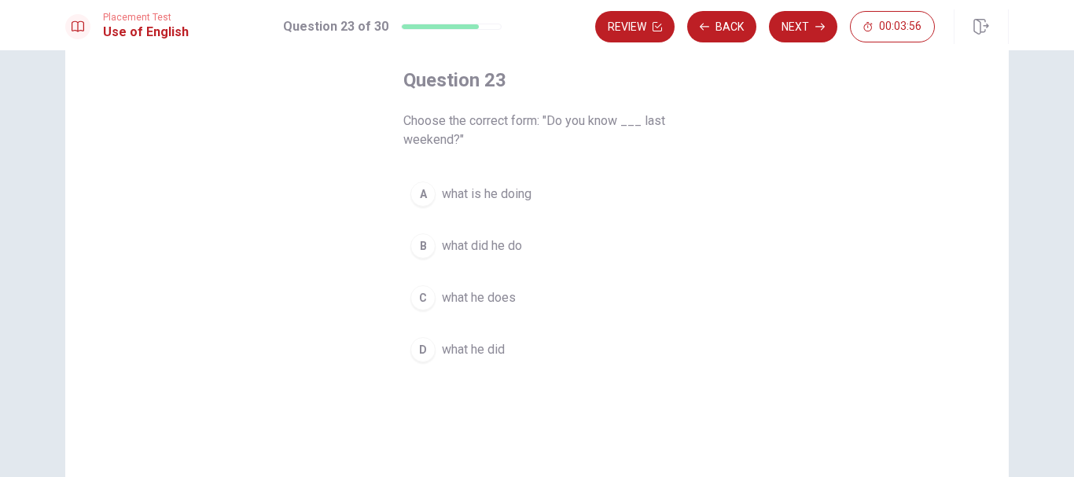
click at [475, 349] on span "what he did" at bounding box center [473, 350] width 63 height 19
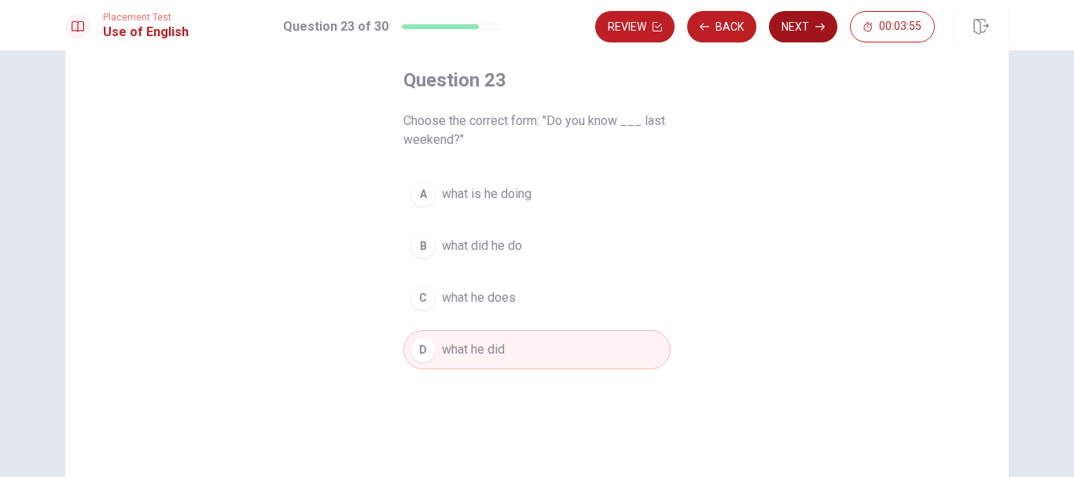
click at [791, 31] on button "Next" at bounding box center [803, 26] width 68 height 31
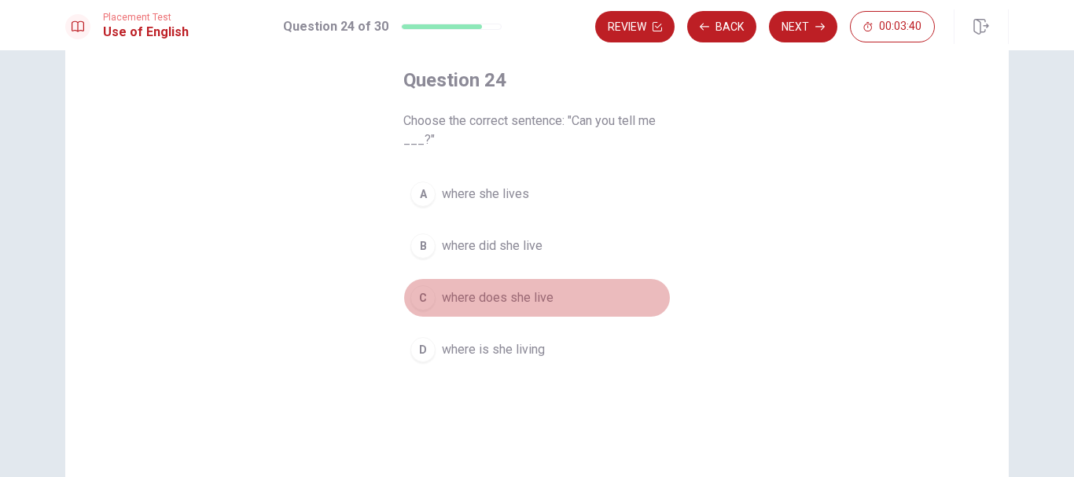
click at [532, 297] on span "where does she live" at bounding box center [498, 298] width 112 height 19
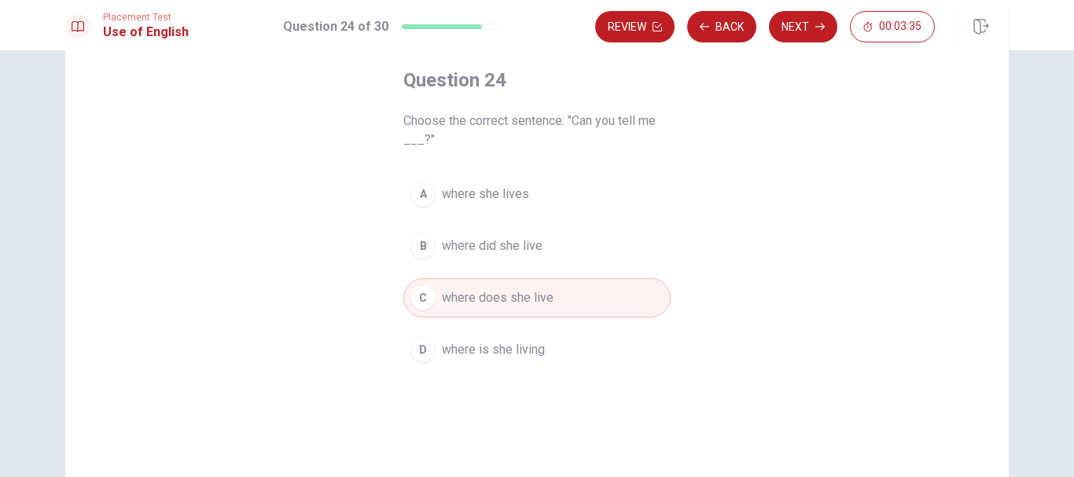
click at [521, 190] on span "where she lives" at bounding box center [485, 194] width 87 height 19
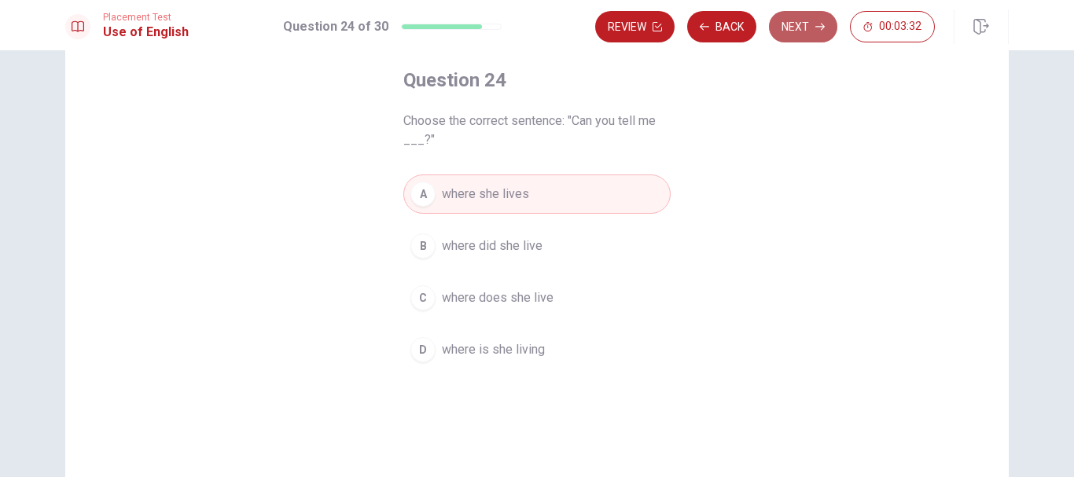
click at [804, 24] on button "Next" at bounding box center [803, 26] width 68 height 31
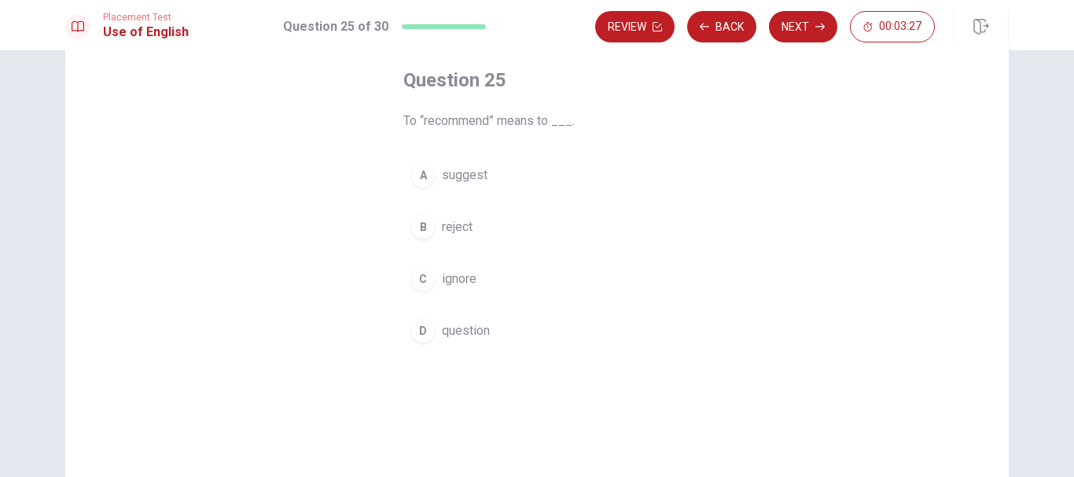
click at [466, 182] on span "suggest" at bounding box center [465, 175] width 46 height 19
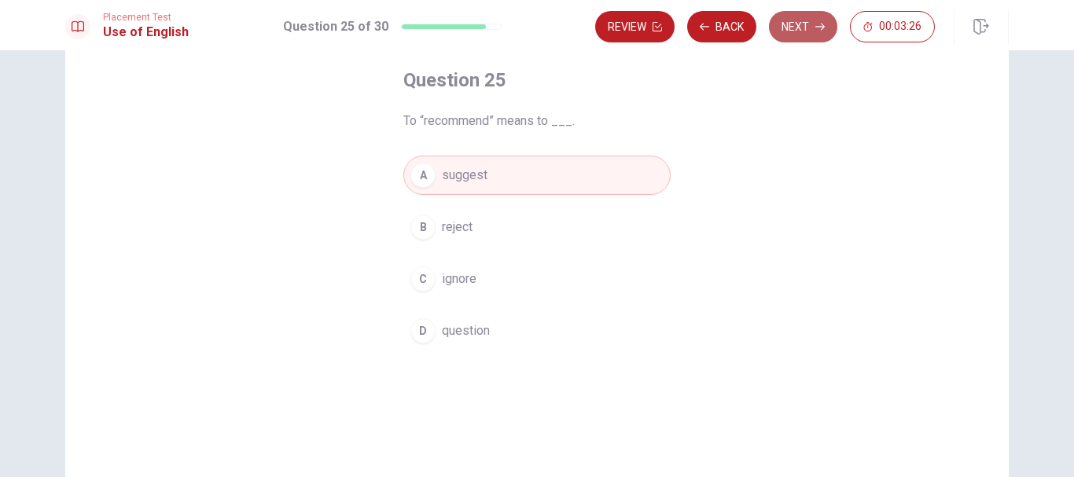
click at [813, 17] on button "Next" at bounding box center [803, 26] width 68 height 31
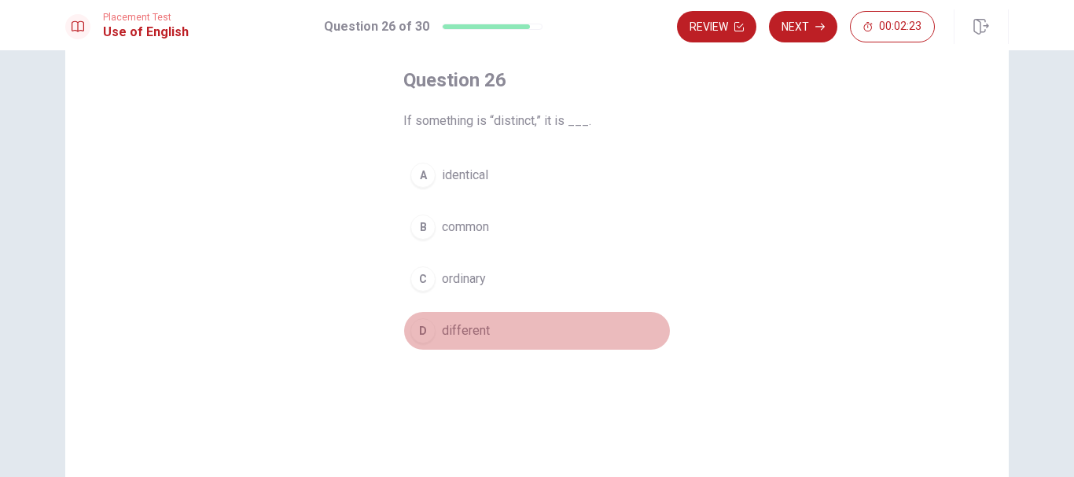
click at [466, 334] on span "different" at bounding box center [466, 331] width 48 height 19
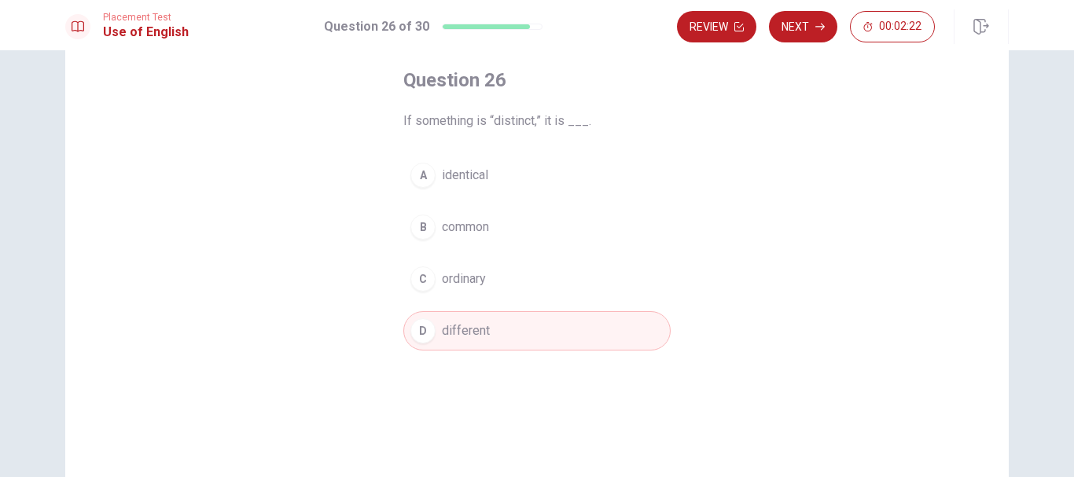
scroll to position [0, 0]
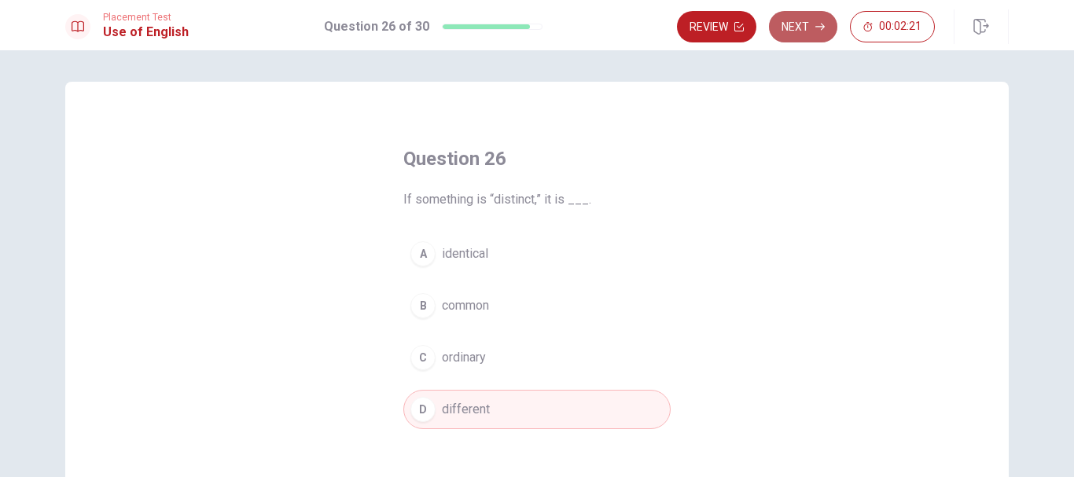
click at [797, 24] on button "Next" at bounding box center [803, 26] width 68 height 31
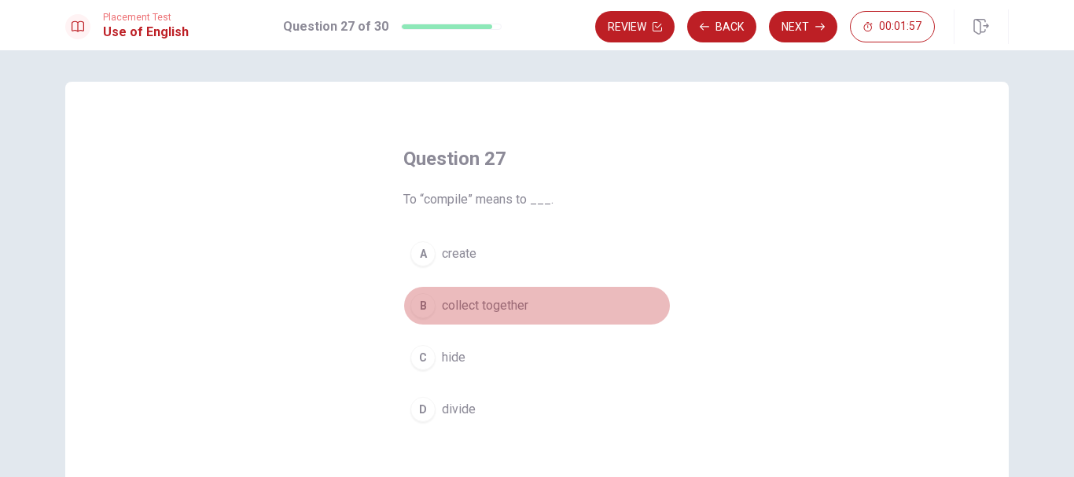
click at [507, 307] on span "collect together" at bounding box center [485, 305] width 87 height 19
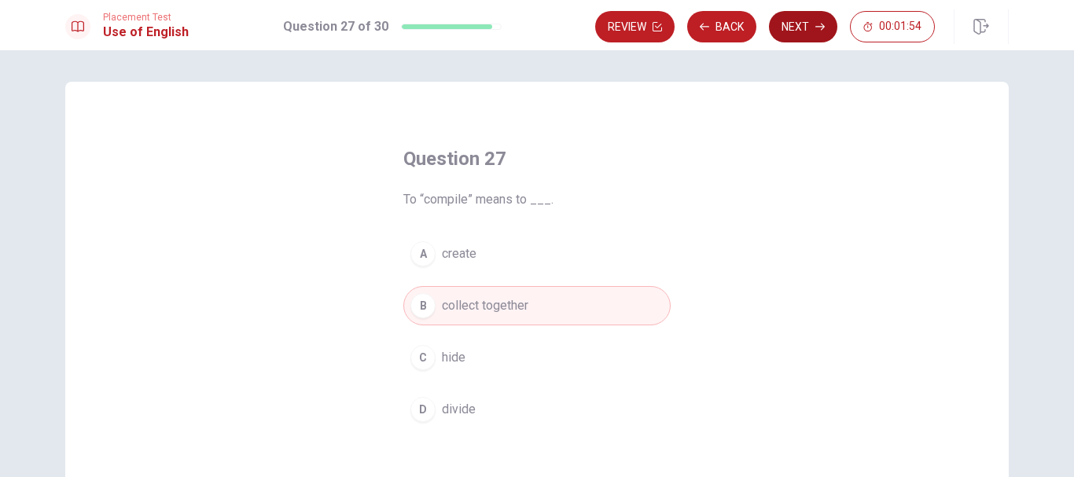
click at [784, 28] on button "Next" at bounding box center [803, 26] width 68 height 31
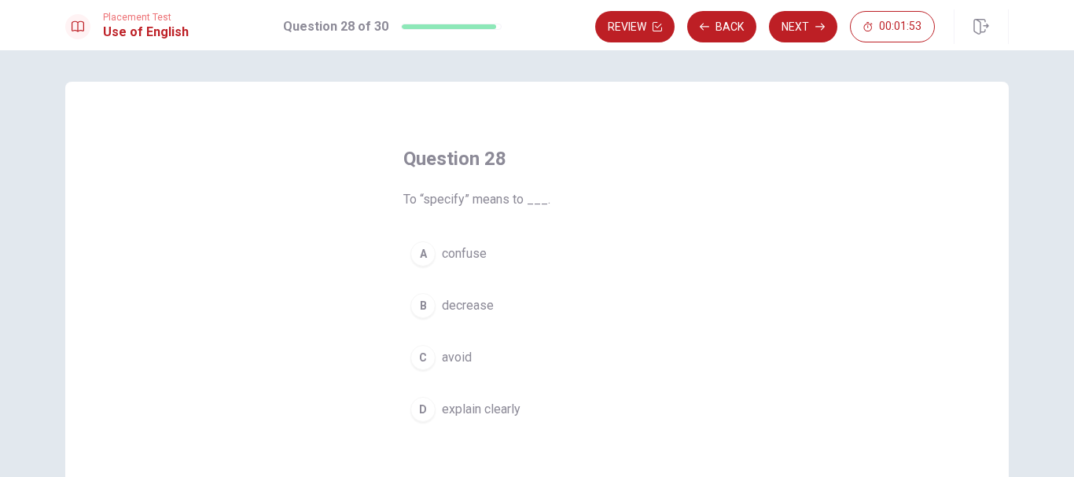
scroll to position [79, 0]
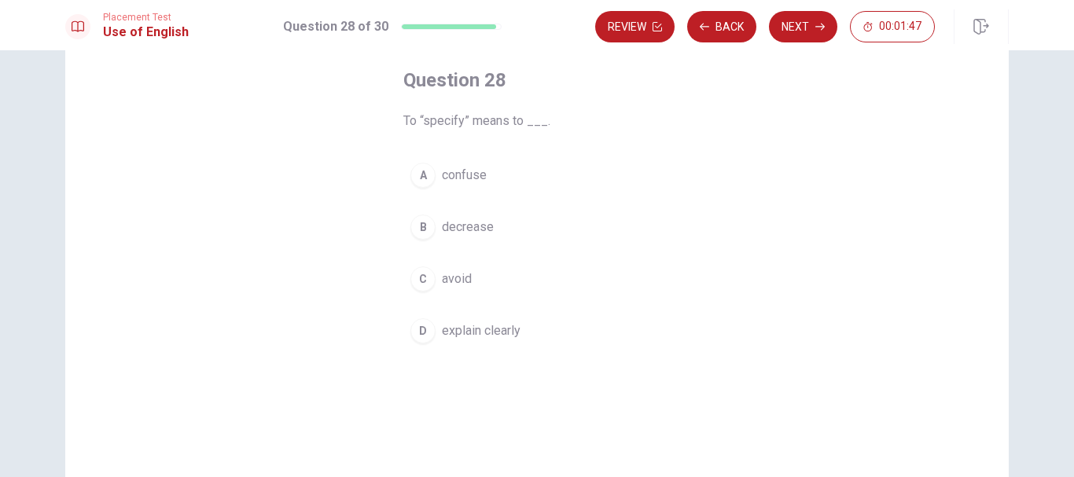
click at [469, 319] on button "D explain clearly" at bounding box center [536, 330] width 267 height 39
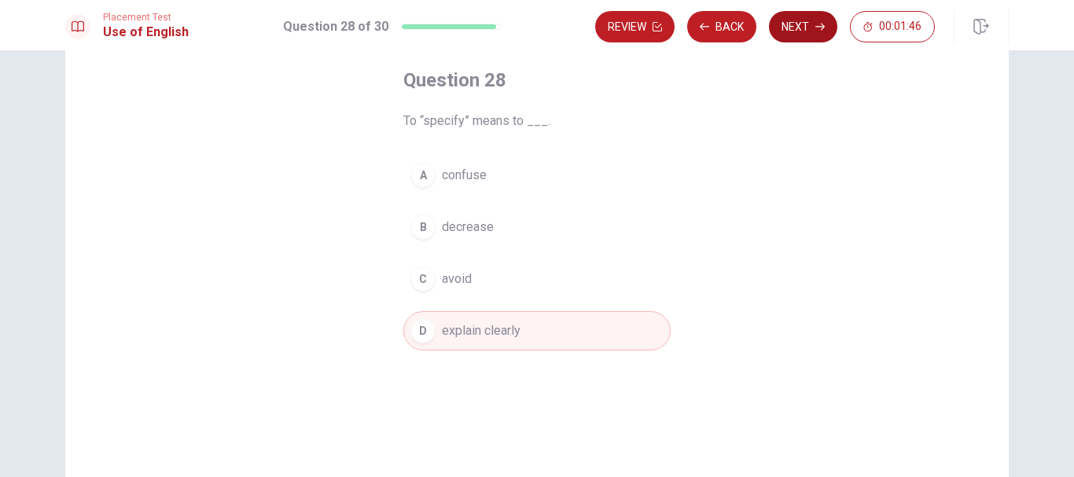
click at [793, 24] on button "Next" at bounding box center [803, 26] width 68 height 31
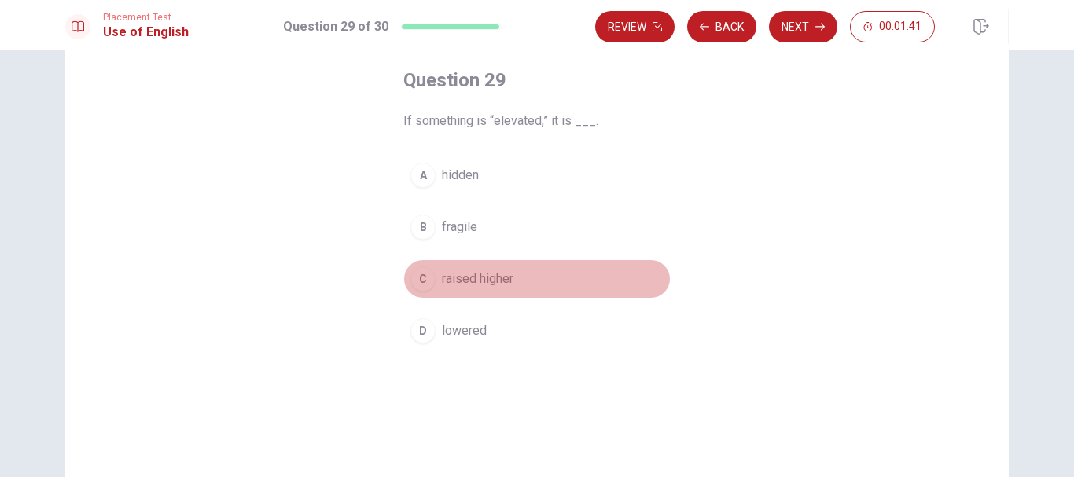
click at [460, 271] on span "raised higher" at bounding box center [478, 279] width 72 height 19
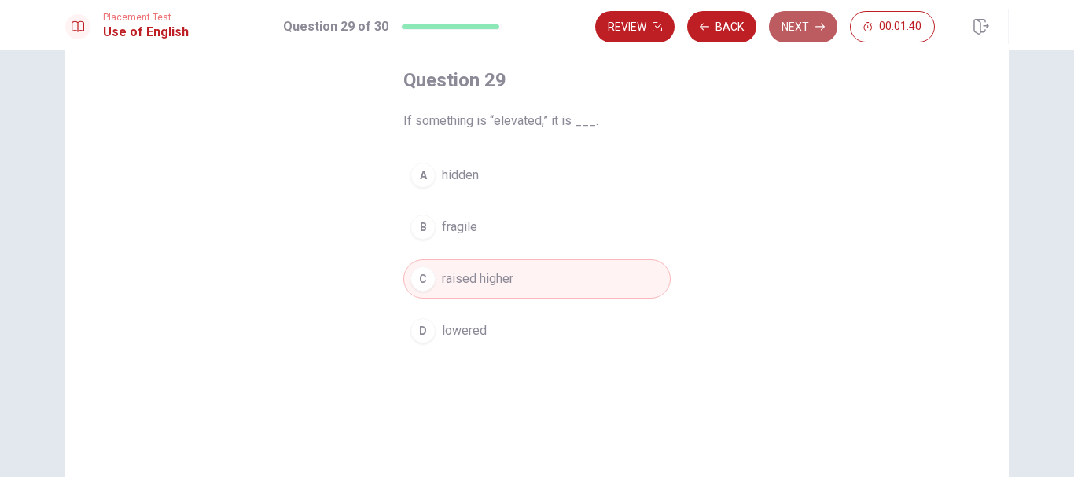
click at [816, 19] on button "Next" at bounding box center [803, 26] width 68 height 31
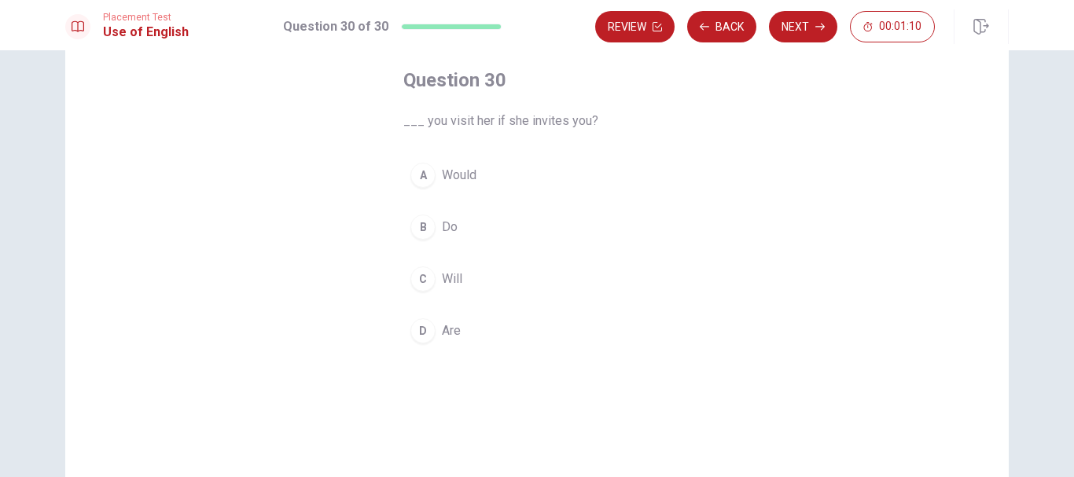
click at [479, 180] on button "A Would" at bounding box center [536, 175] width 267 height 39
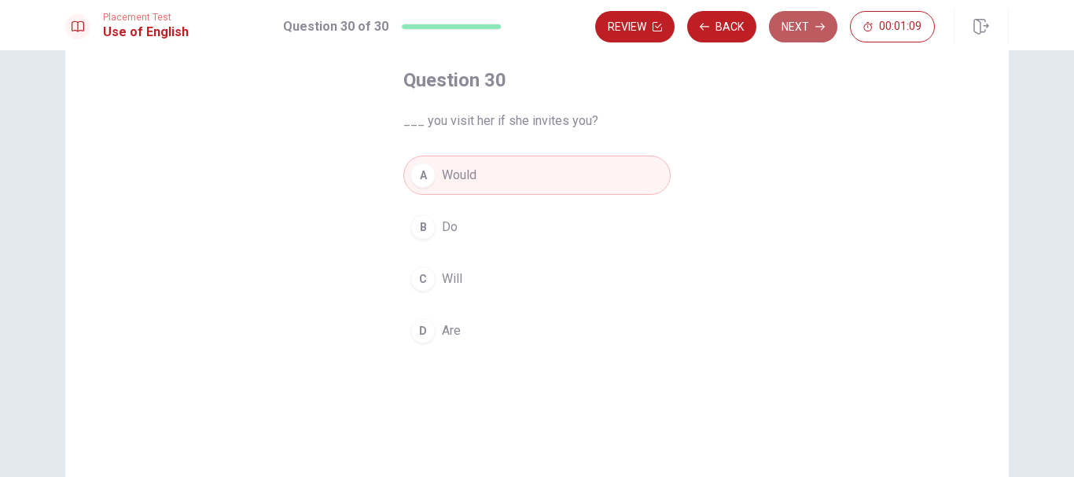
click at [790, 28] on button "Next" at bounding box center [803, 26] width 68 height 31
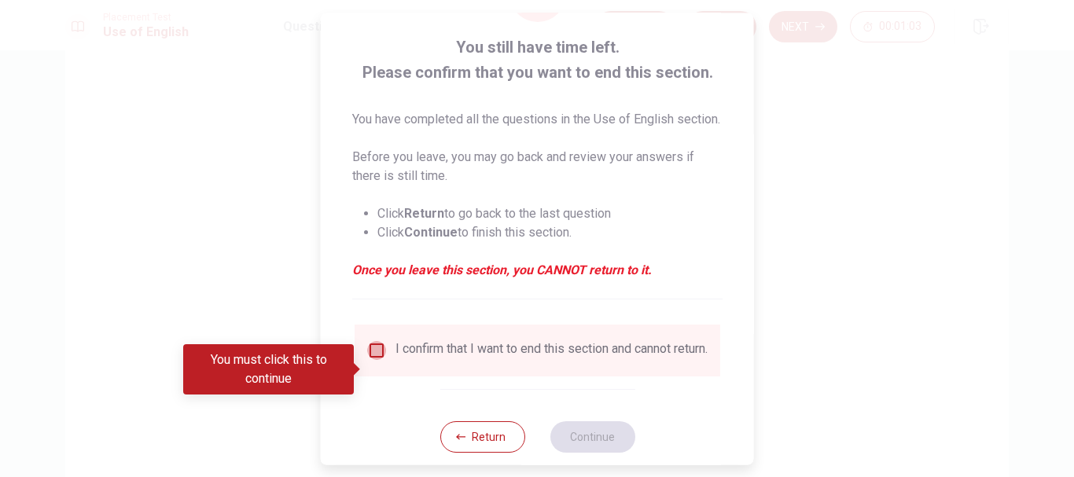
click at [373, 360] on input "You must click this to continue" at bounding box center [376, 350] width 19 height 19
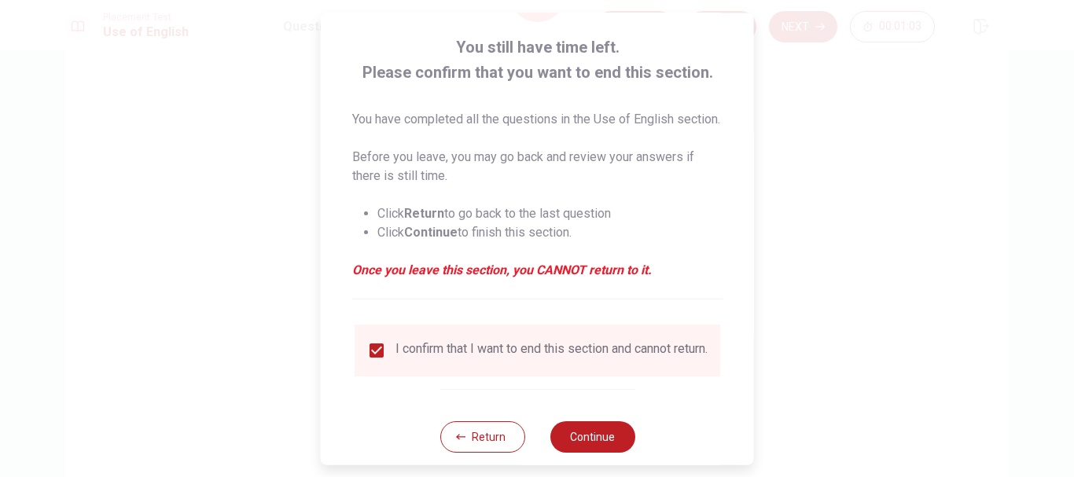
scroll to position [128, 0]
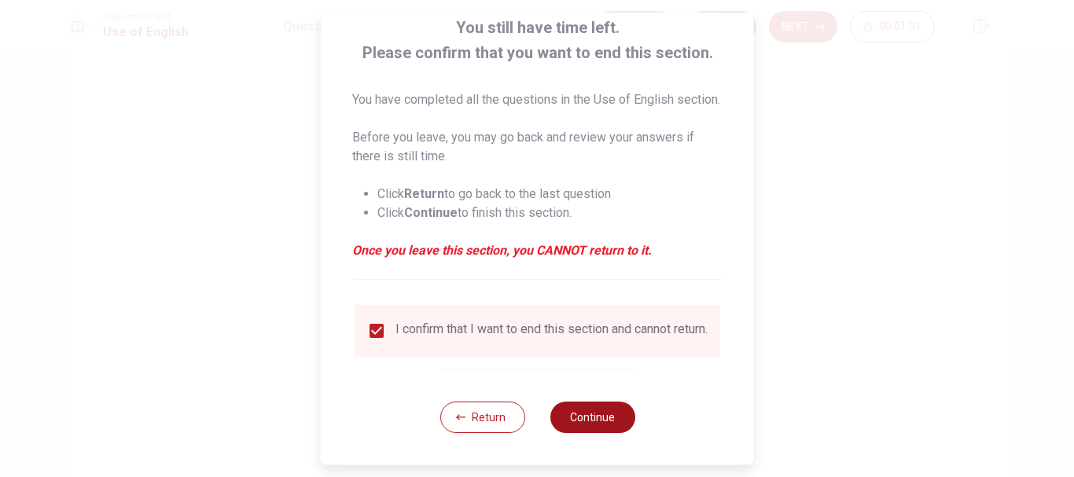
click at [589, 417] on button "Continue" at bounding box center [592, 417] width 85 height 31
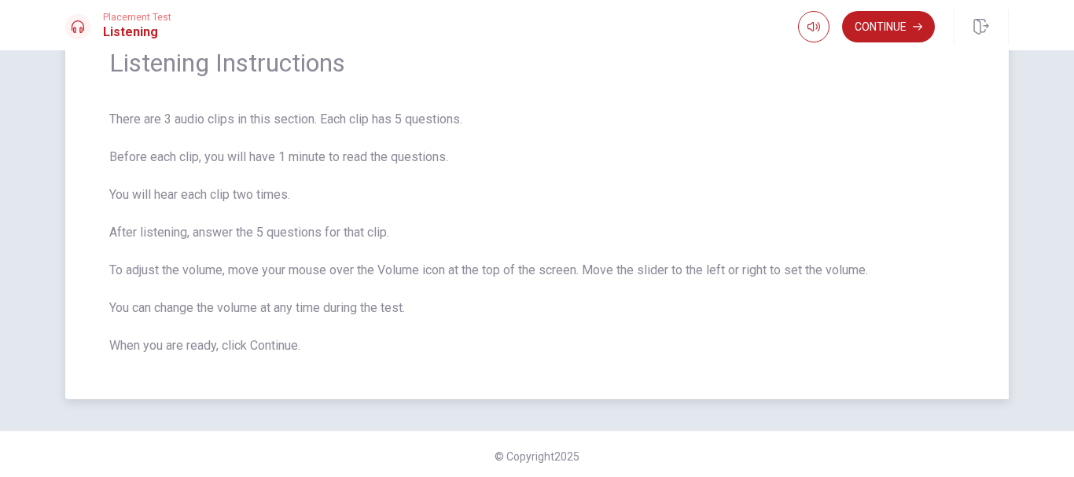
scroll to position [83, 0]
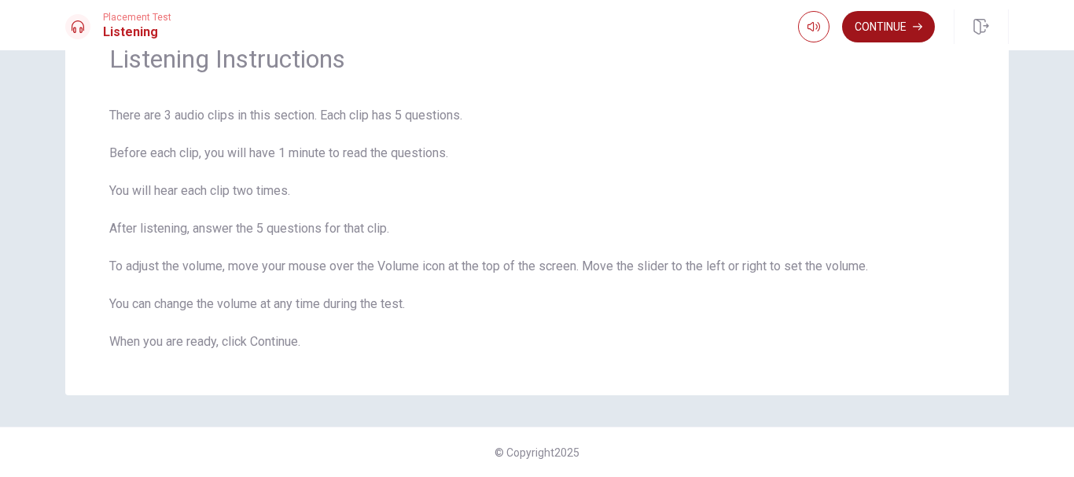
click at [890, 26] on button "Continue" at bounding box center [888, 26] width 93 height 31
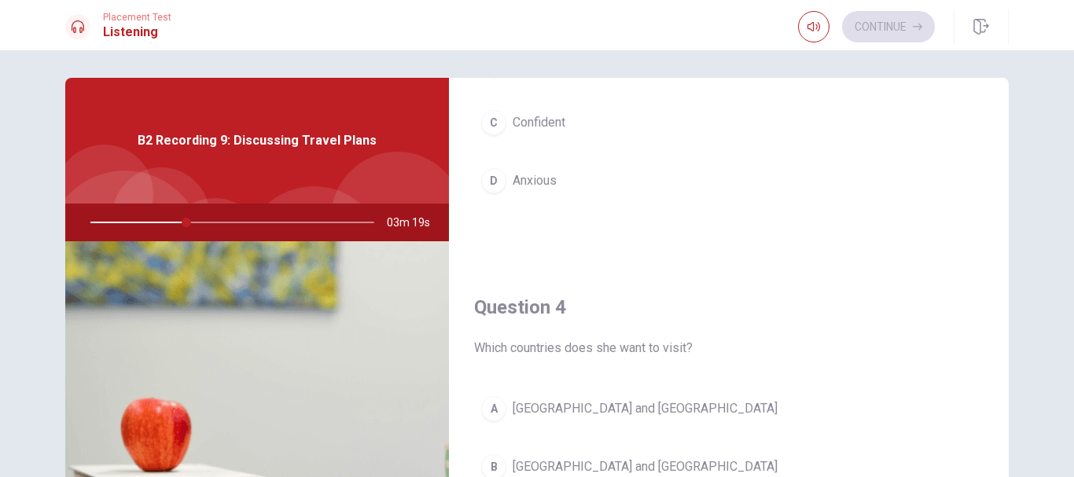
scroll to position [1258, 0]
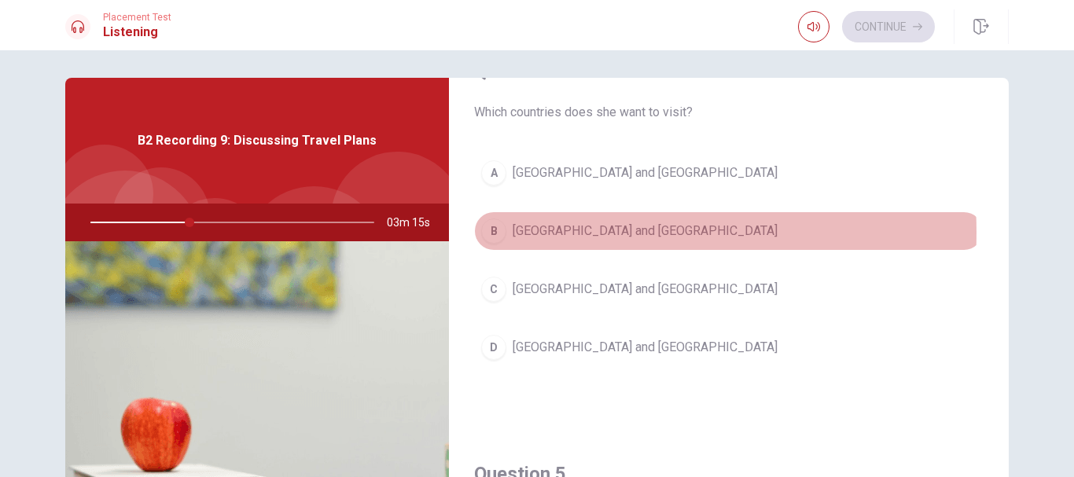
click at [554, 233] on span "[GEOGRAPHIC_DATA] and [GEOGRAPHIC_DATA]" at bounding box center [645, 231] width 265 height 19
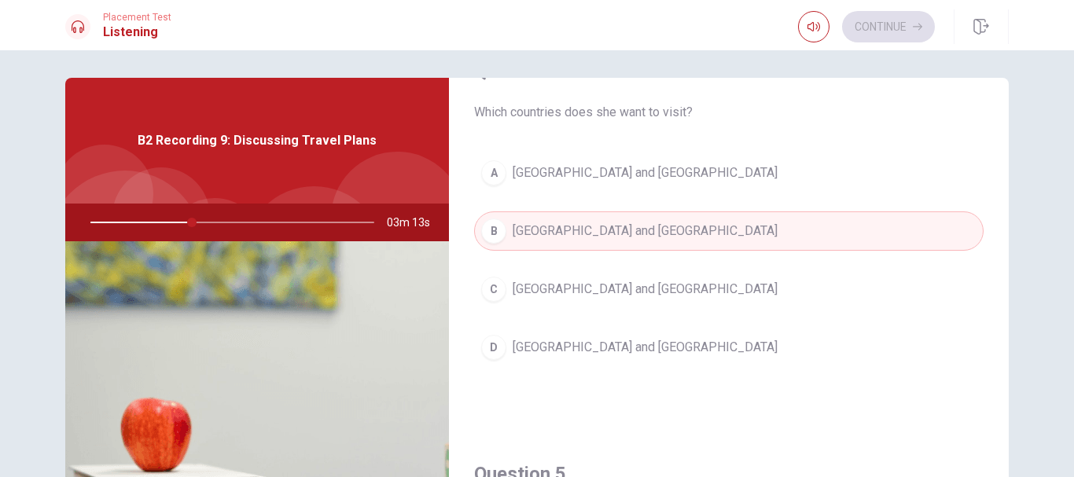
click at [591, 278] on button "C [GEOGRAPHIC_DATA] and [GEOGRAPHIC_DATA]" at bounding box center [729, 289] width 510 height 39
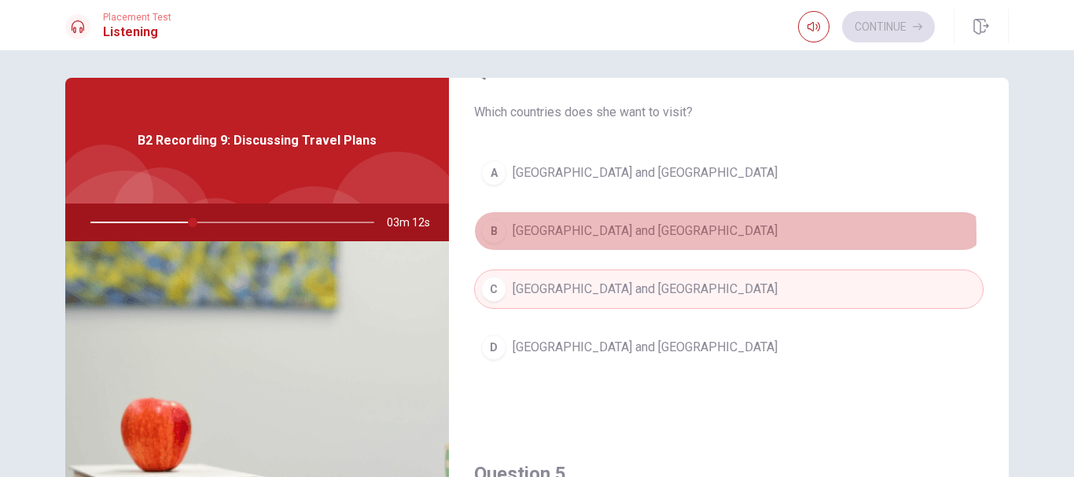
click at [599, 236] on button "B [GEOGRAPHIC_DATA] and [GEOGRAPHIC_DATA]" at bounding box center [729, 231] width 510 height 39
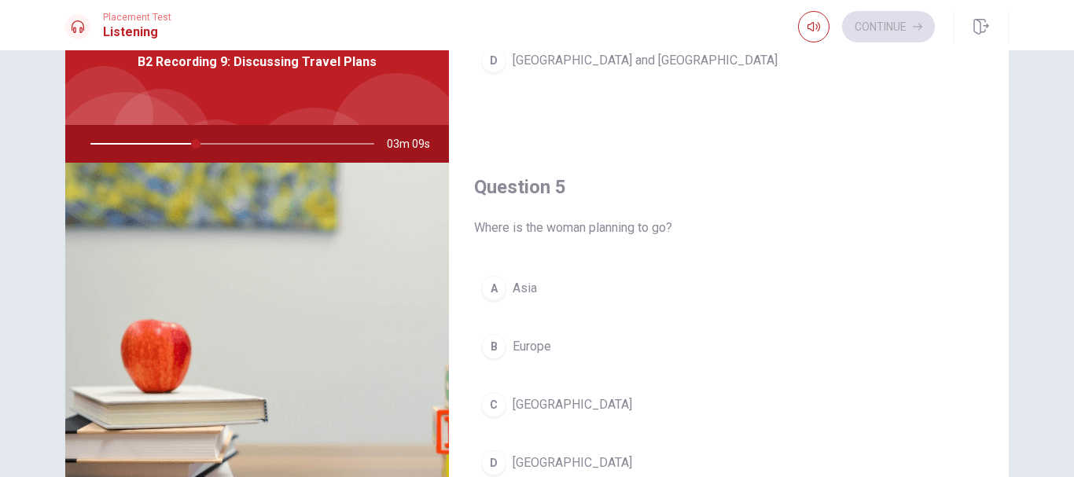
scroll to position [233, 0]
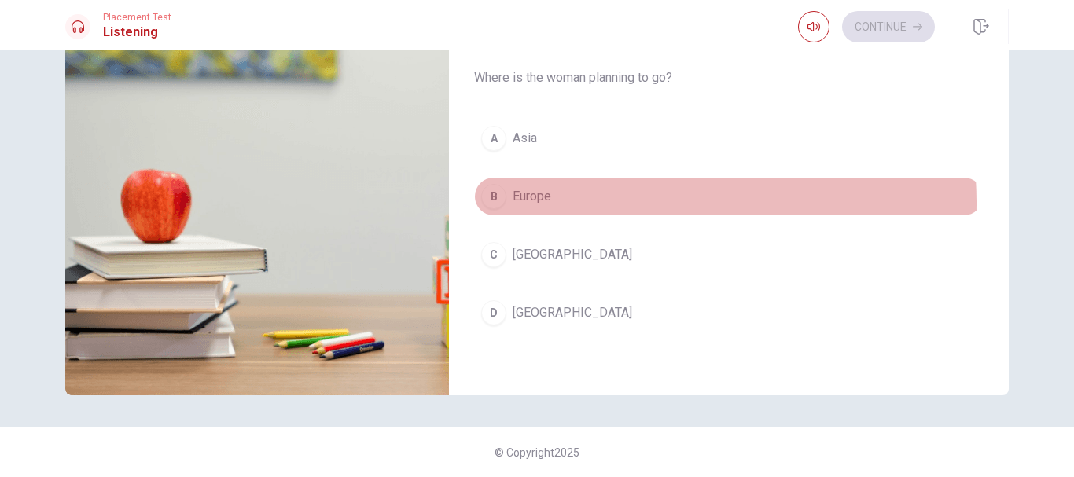
click at [552, 204] on button "B Europe" at bounding box center [729, 196] width 510 height 39
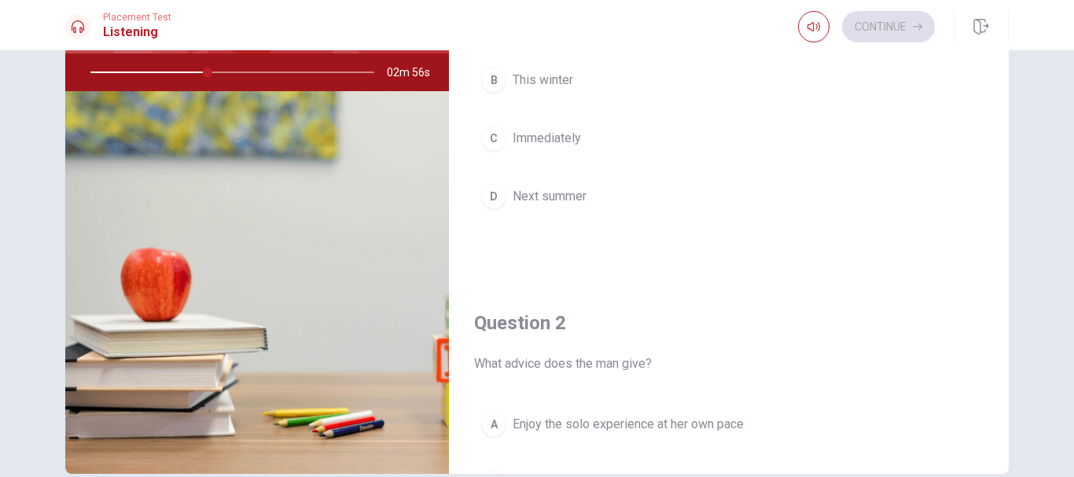
scroll to position [0, 0]
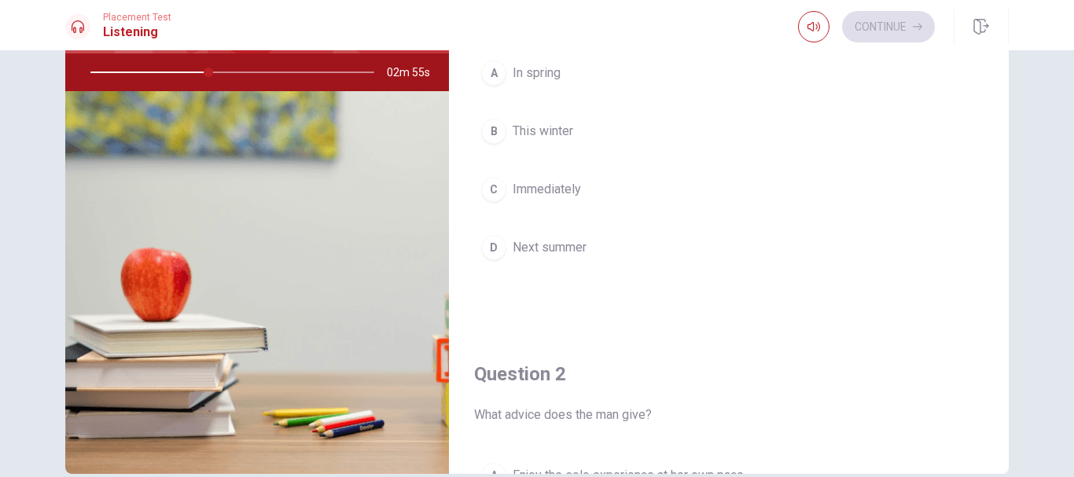
click at [547, 252] on span "Next summer" at bounding box center [550, 247] width 74 height 19
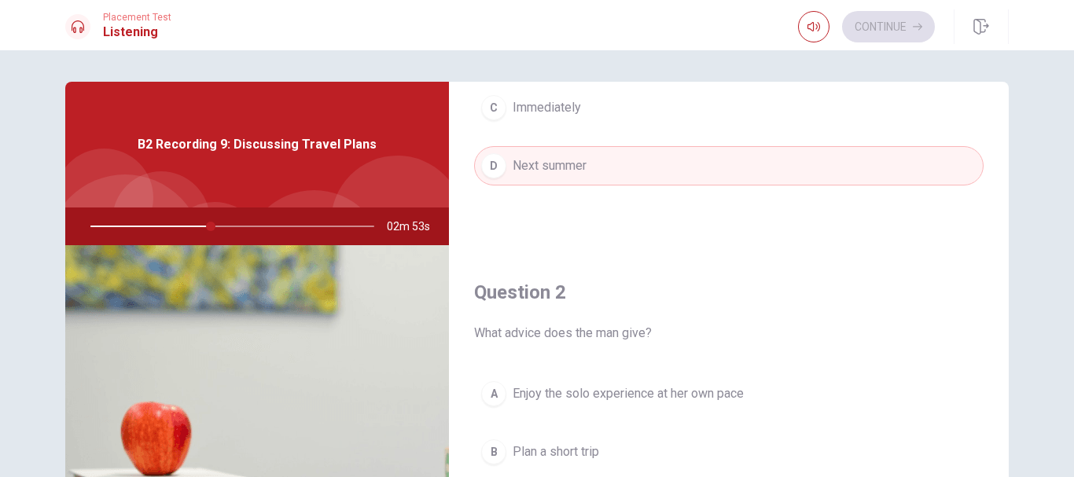
scroll to position [393, 0]
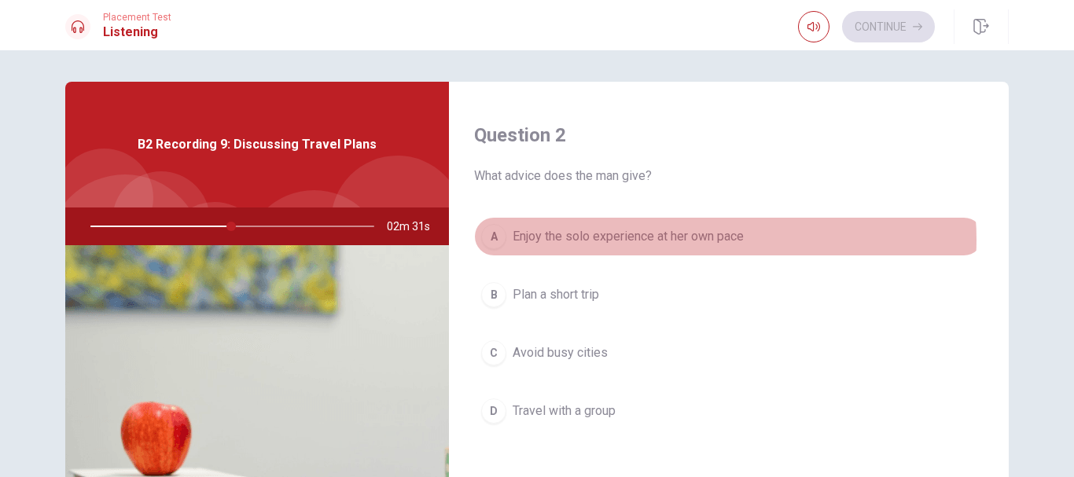
click at [684, 240] on span "Enjoy the solo experience at her own pace" at bounding box center [628, 236] width 231 height 19
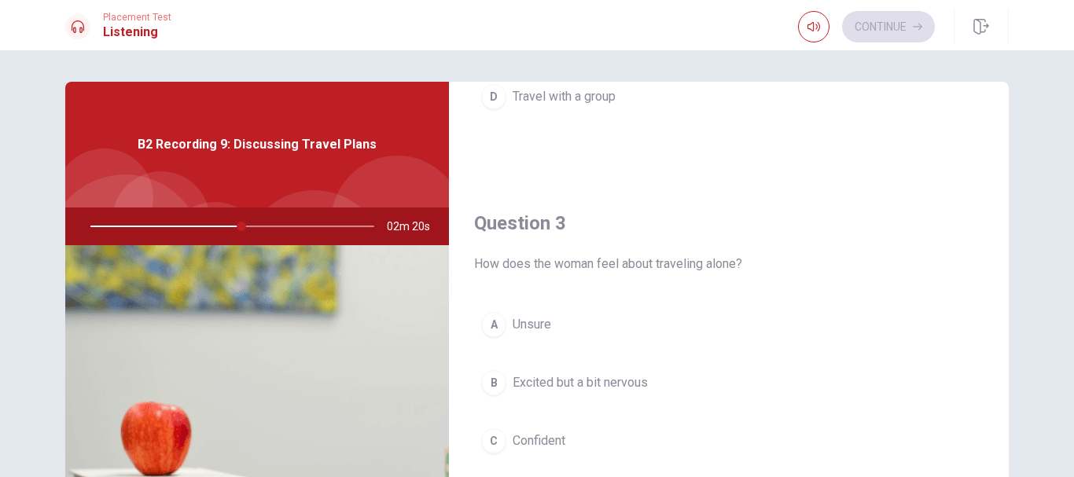
scroll to position [786, 0]
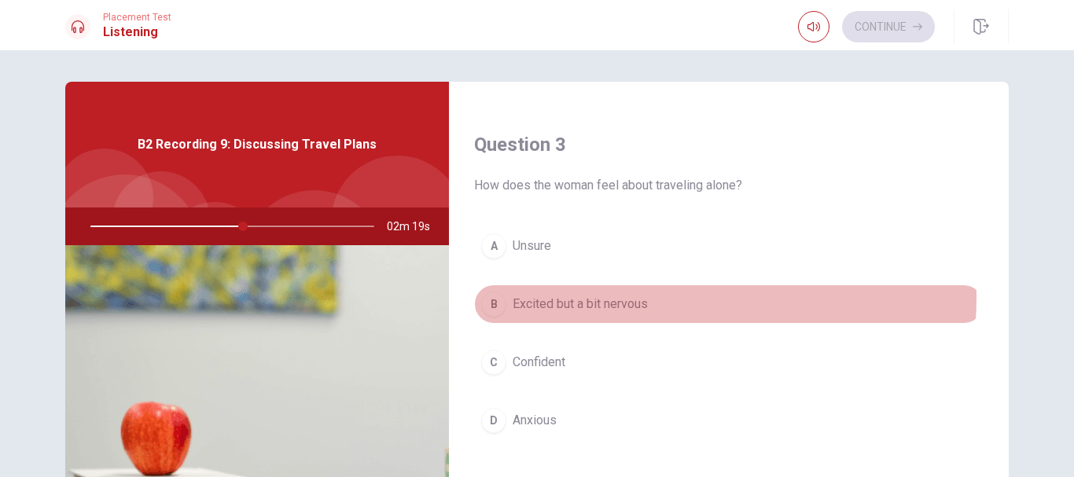
click at [625, 297] on span "Excited but a bit nervous" at bounding box center [580, 304] width 135 height 19
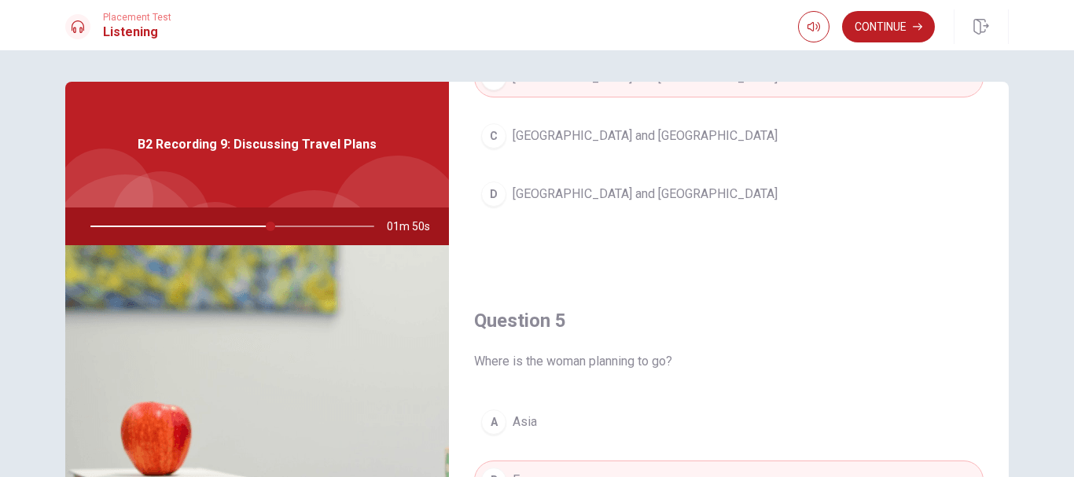
scroll to position [1467, 0]
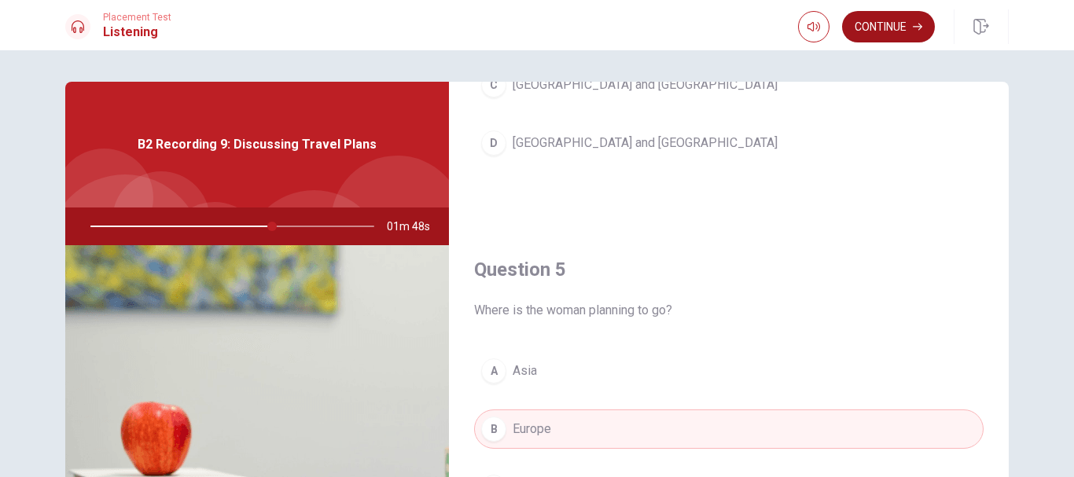
click at [882, 33] on button "Continue" at bounding box center [888, 26] width 93 height 31
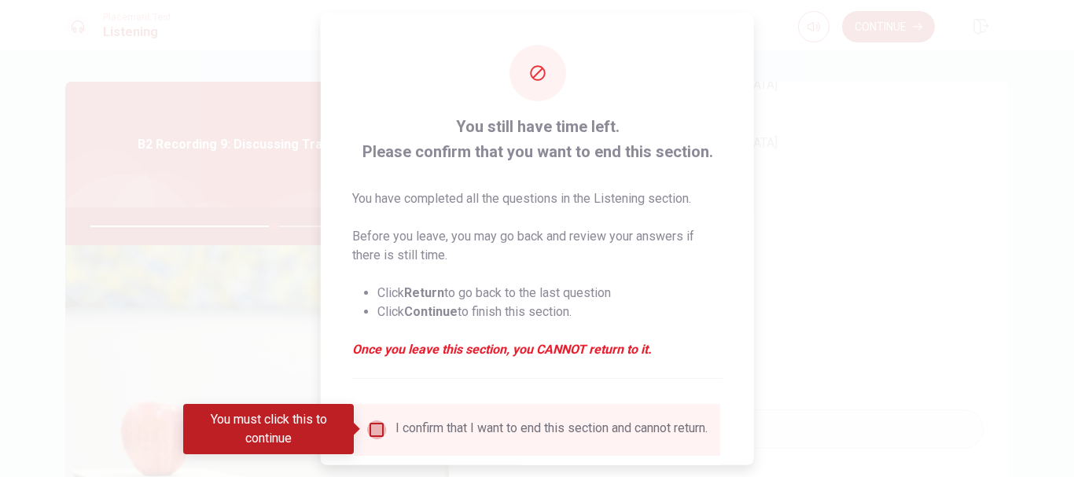
click at [376, 428] on input "You must click this to continue" at bounding box center [376, 429] width 19 height 19
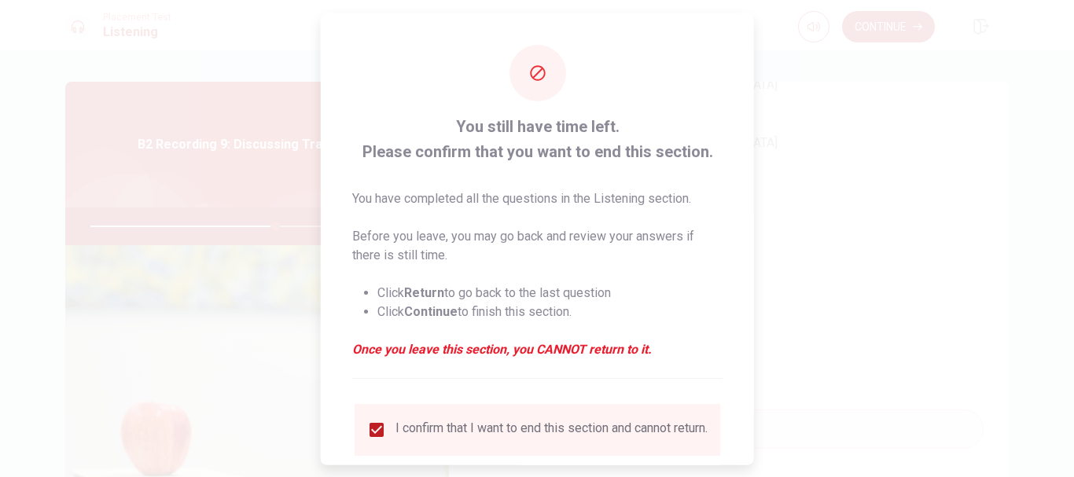
scroll to position [109, 0]
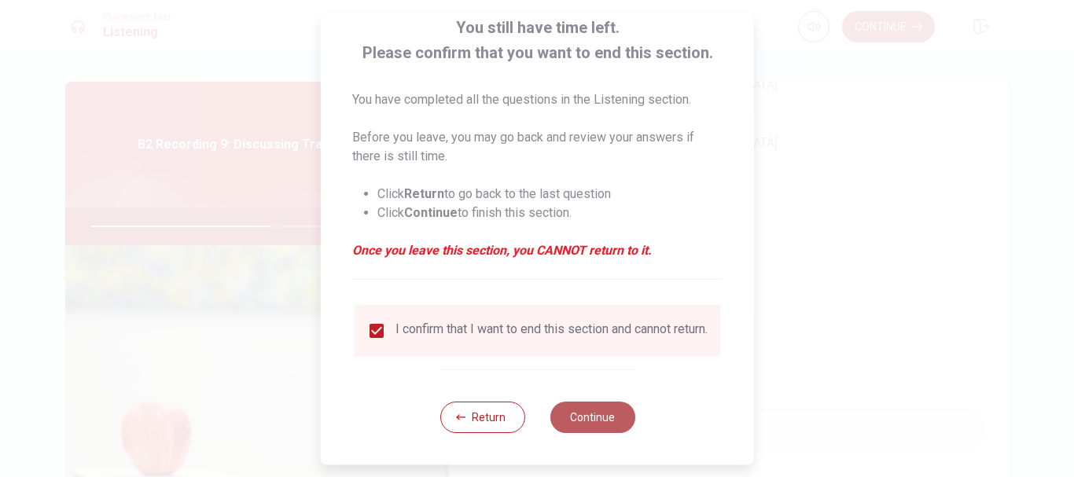
click at [589, 414] on button "Continue" at bounding box center [592, 417] width 85 height 31
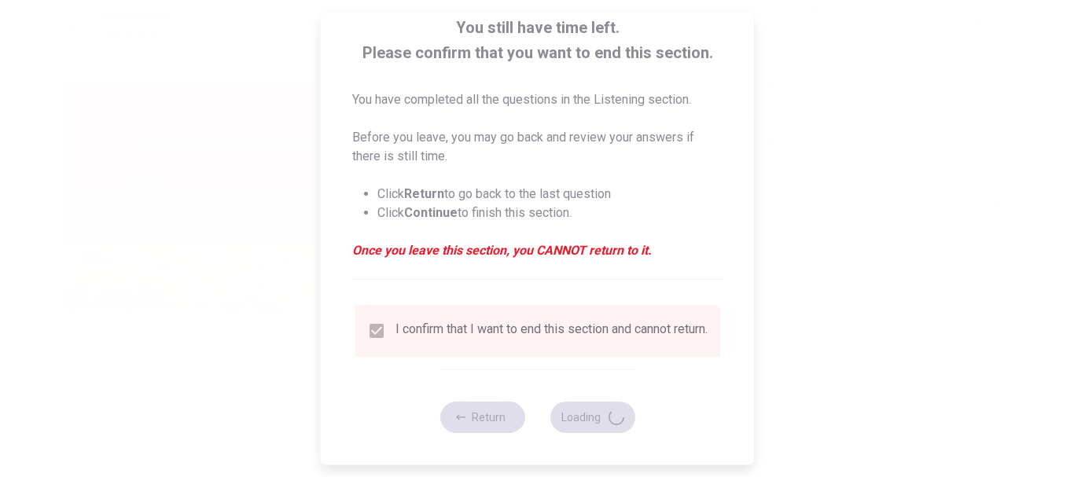
type input "66"
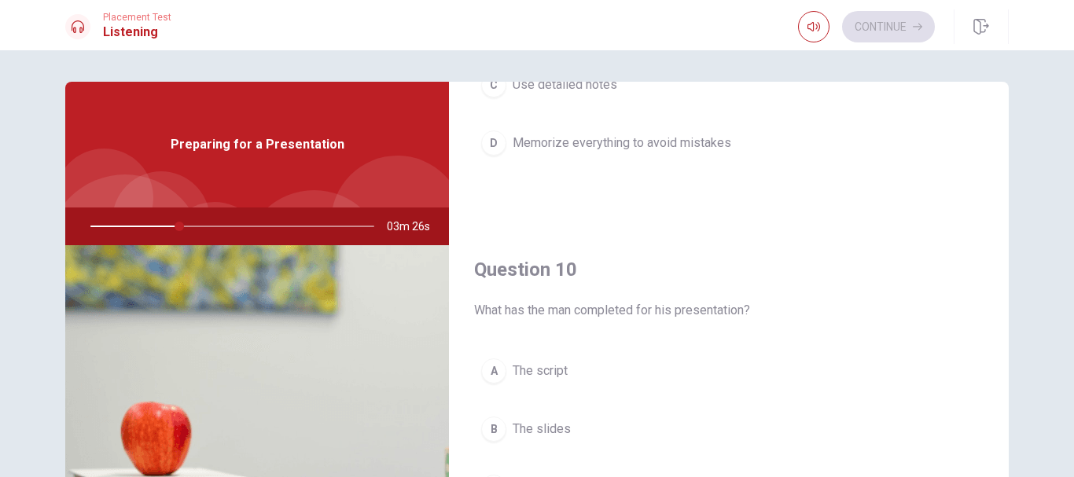
scroll to position [157, 0]
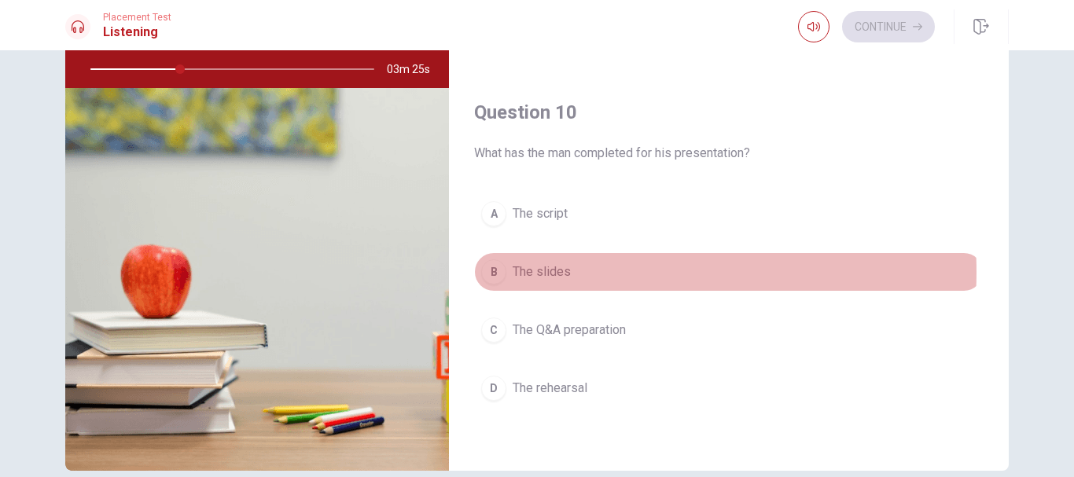
click at [543, 272] on span "The slides" at bounding box center [542, 272] width 58 height 19
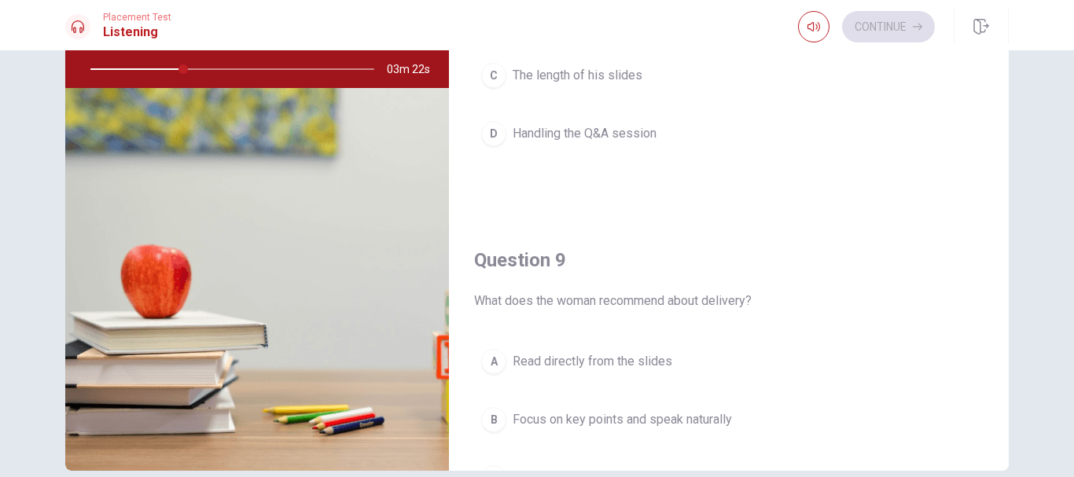
scroll to position [680, 0]
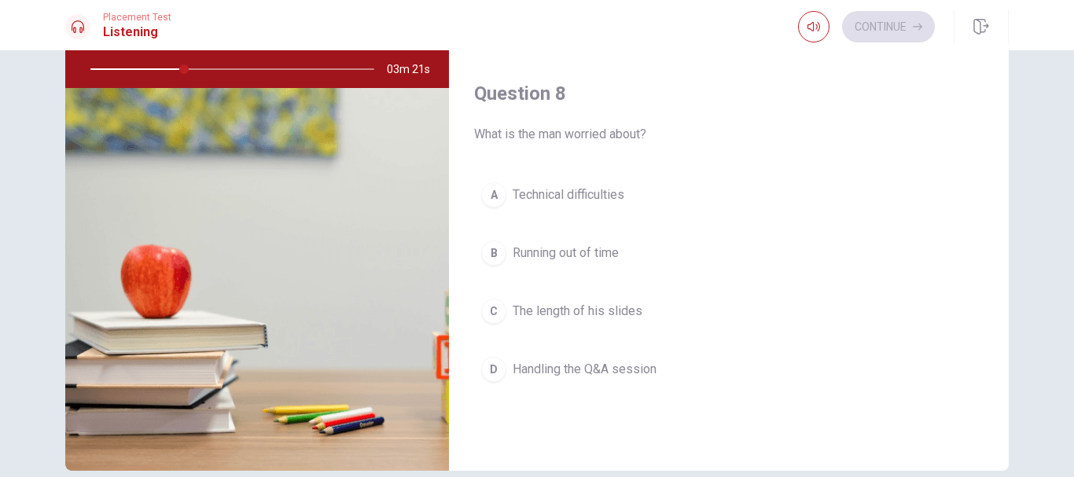
click at [628, 341] on div "A Technical difficulties B Running out of time C The length of his slides D Han…" at bounding box center [729, 297] width 510 height 245
click at [623, 361] on span "Handling the Q&A session" at bounding box center [585, 369] width 144 height 19
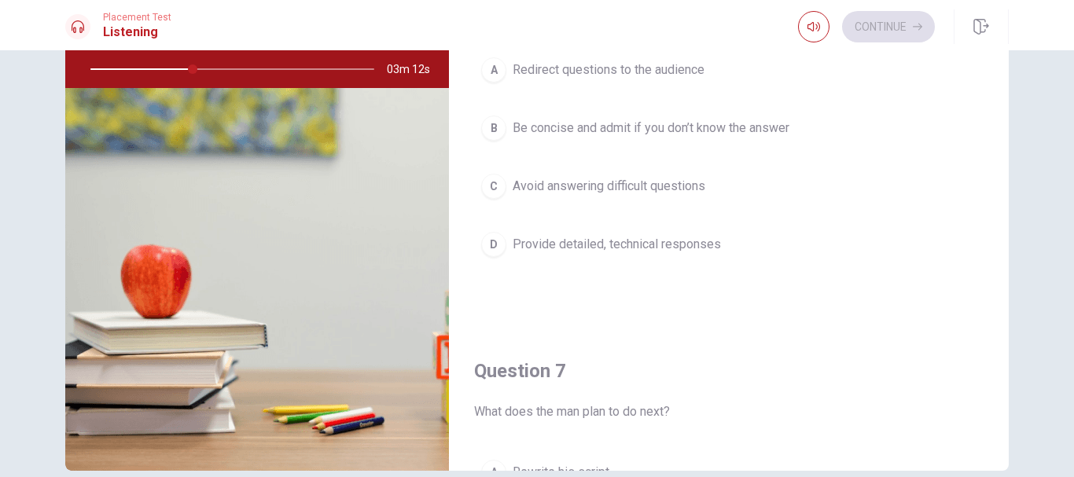
scroll to position [79, 0]
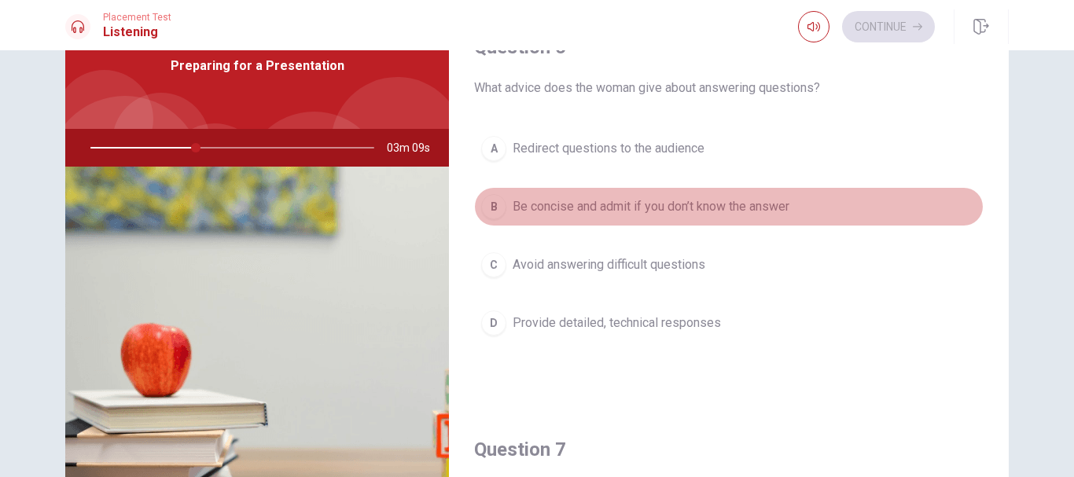
click at [775, 212] on span "Be concise and admit if you don’t know the answer" at bounding box center [651, 206] width 277 height 19
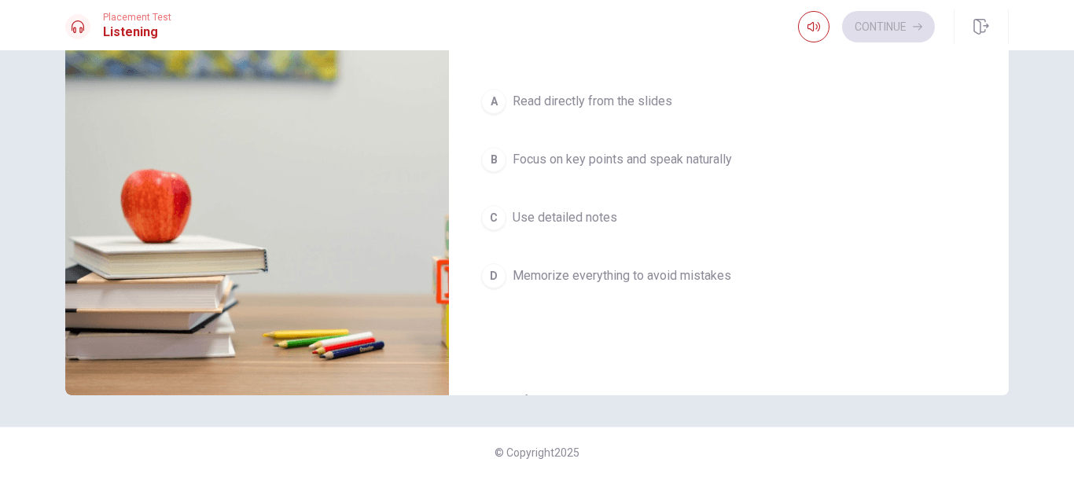
scroll to position [1022, 0]
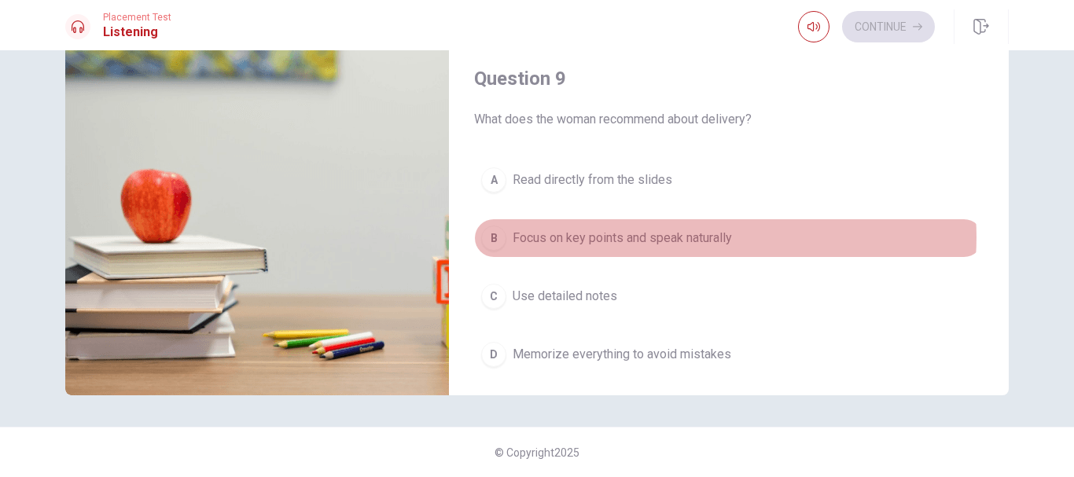
click at [695, 237] on span "Focus on key points and speak naturally" at bounding box center [622, 238] width 219 height 19
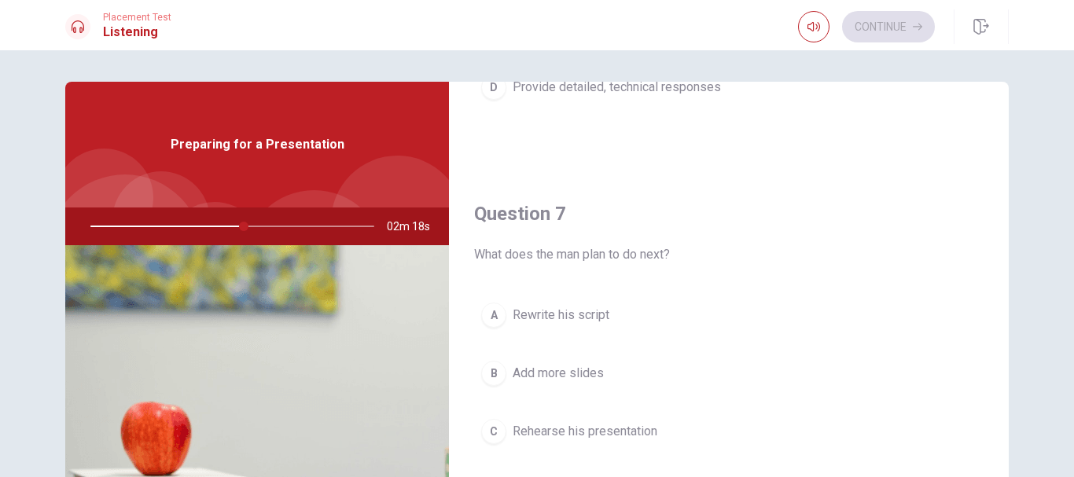
scroll to position [393, 0]
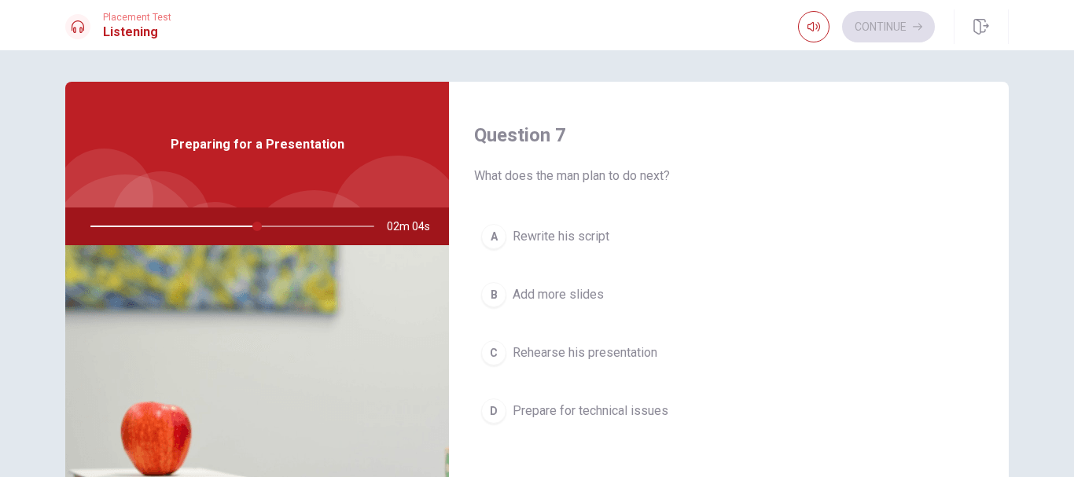
click at [642, 352] on span "Rehearse his presentation" at bounding box center [585, 353] width 145 height 19
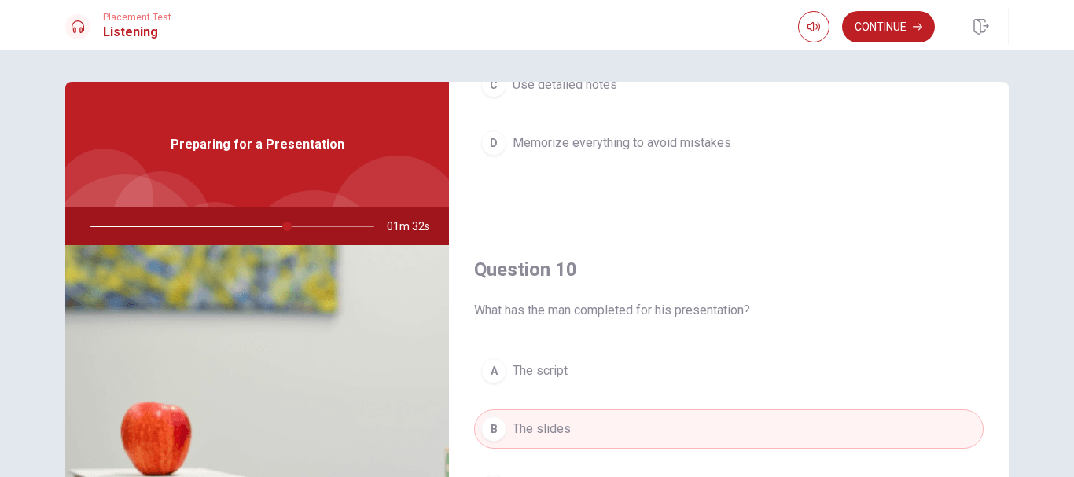
scroll to position [233, 0]
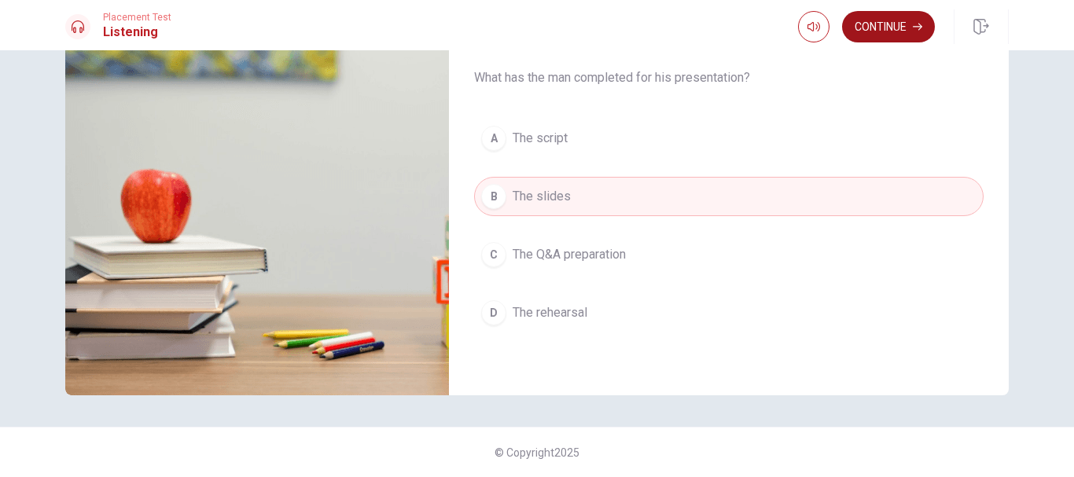
click at [875, 29] on button "Continue" at bounding box center [888, 26] width 93 height 31
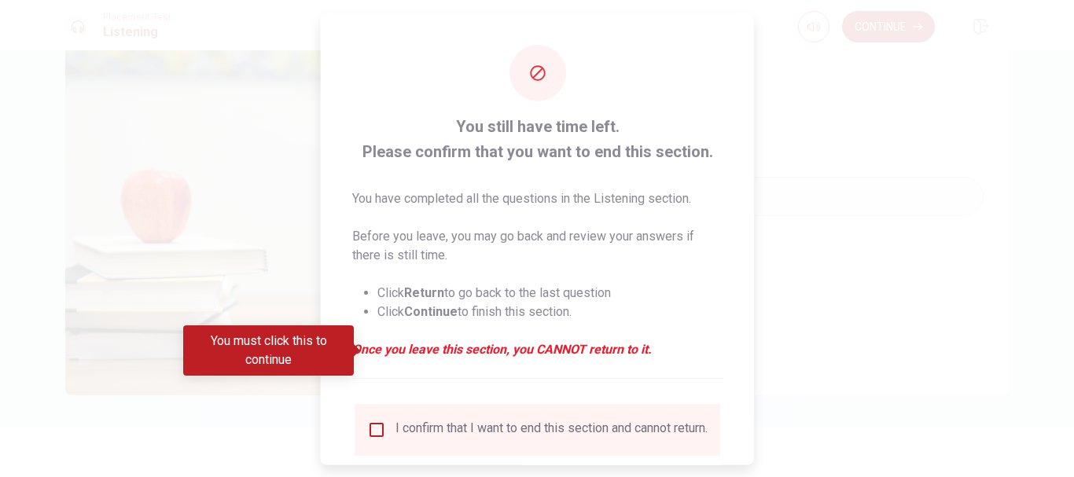
scroll to position [109, 0]
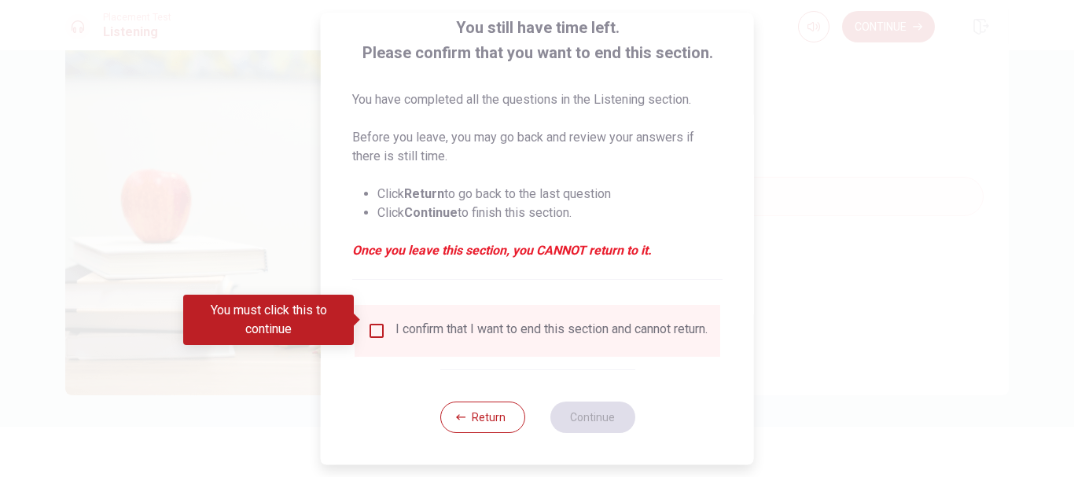
click at [369, 322] on input "You must click this to continue" at bounding box center [376, 331] width 19 height 19
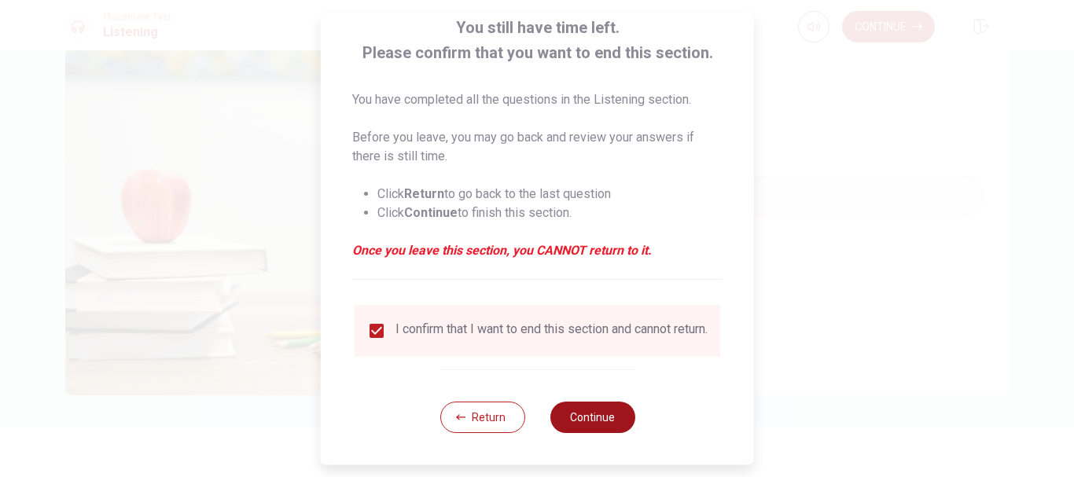
click at [572, 425] on button "Continue" at bounding box center [592, 417] width 85 height 31
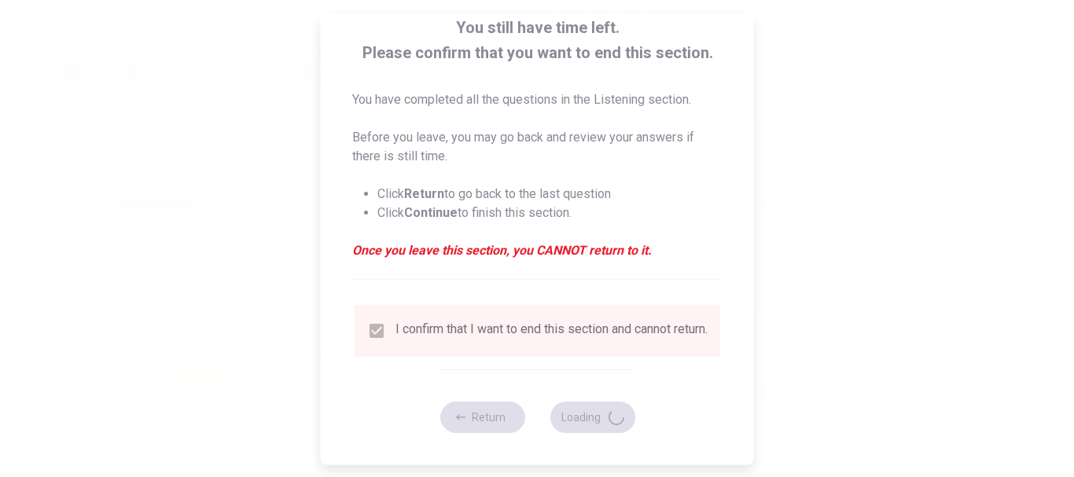
type input "73"
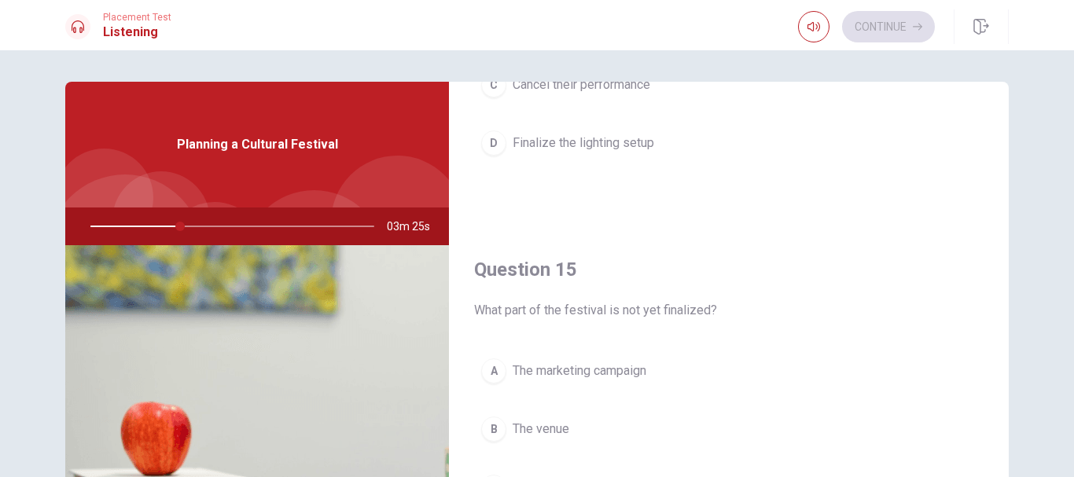
scroll to position [157, 0]
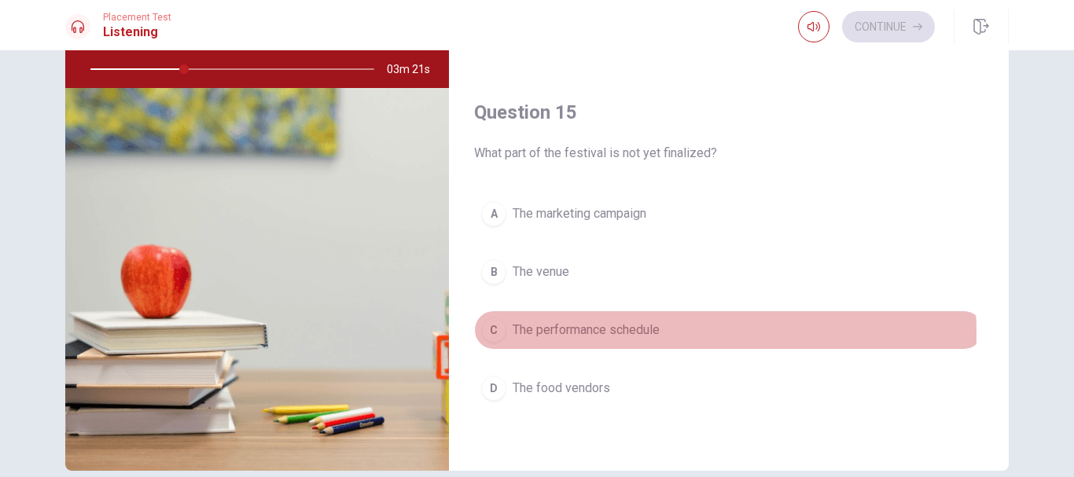
click at [612, 333] on span "The performance schedule" at bounding box center [586, 330] width 147 height 19
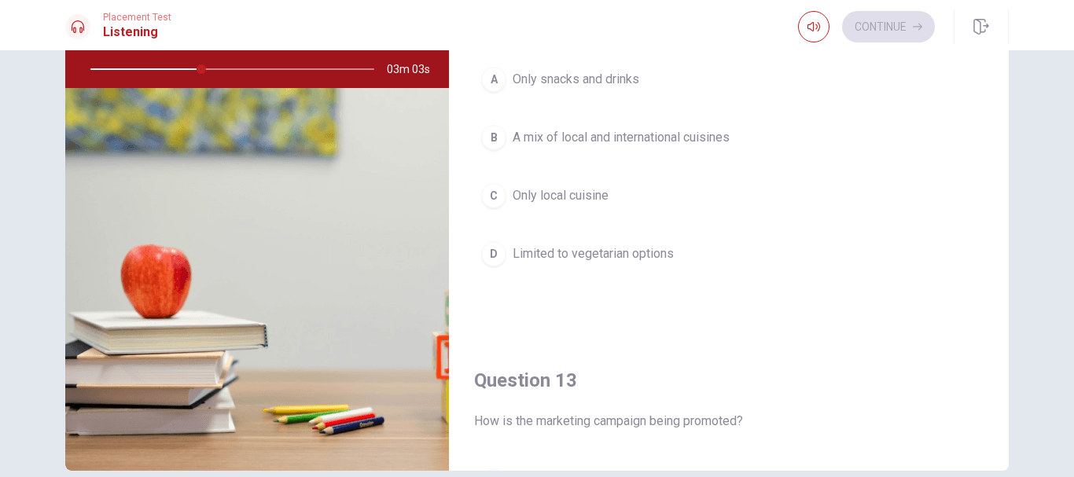
scroll to position [315, 0]
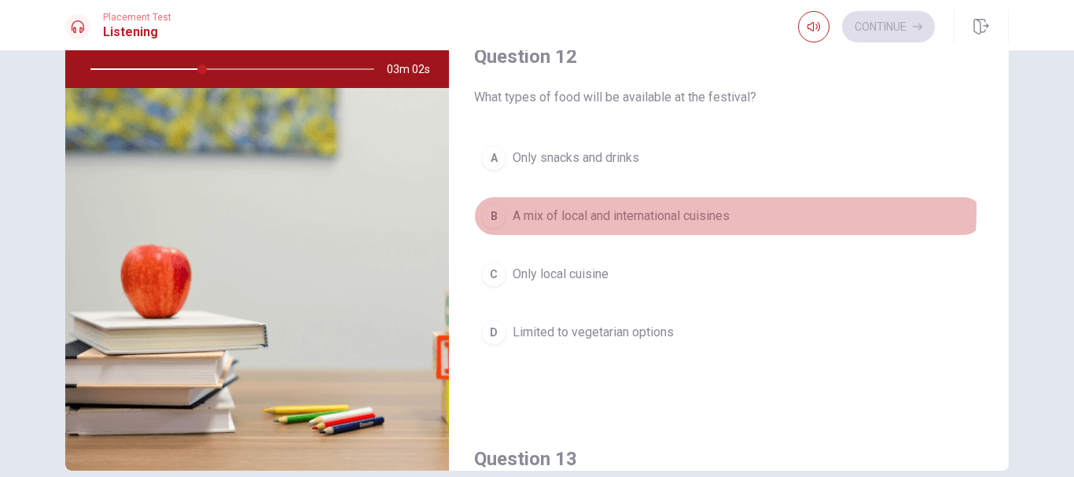
click at [657, 211] on span "A mix of local and international cuisines" at bounding box center [621, 216] width 217 height 19
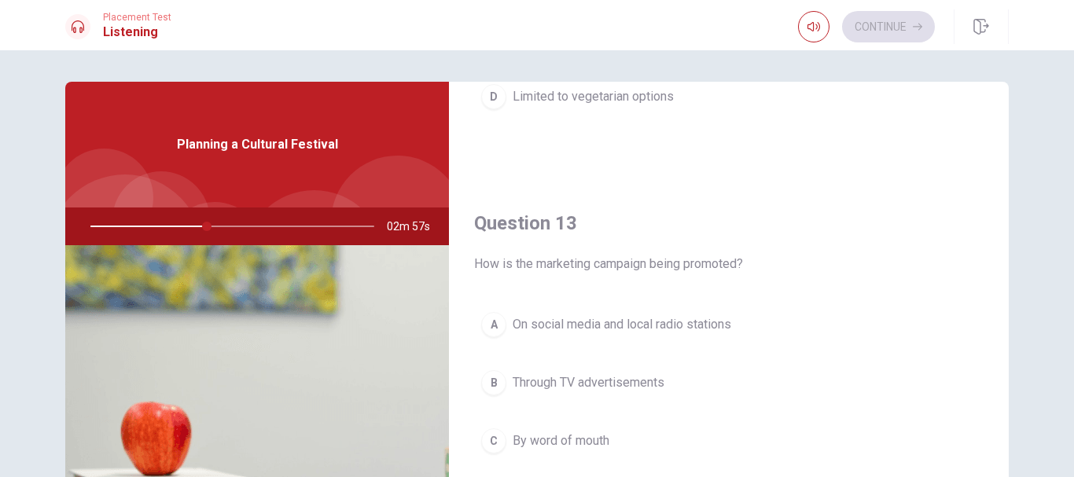
scroll to position [865, 0]
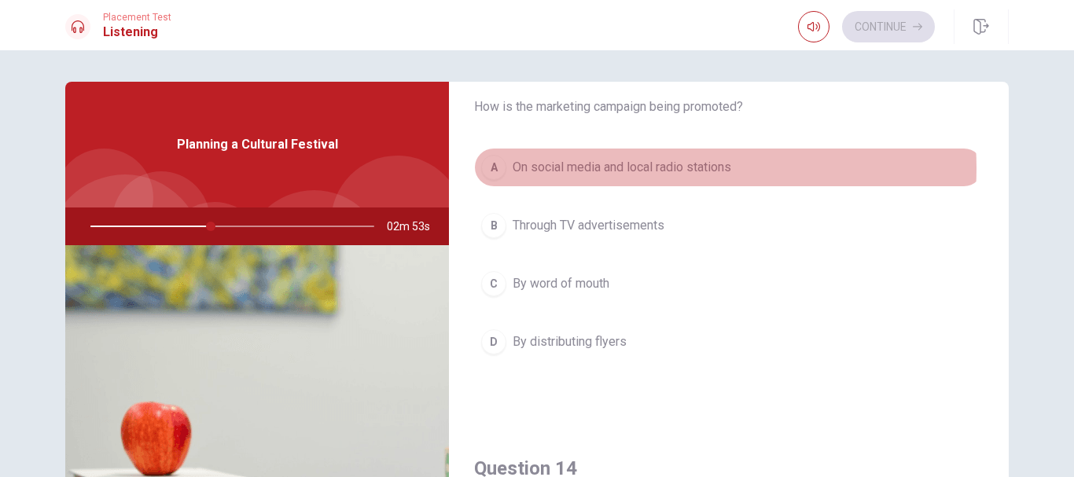
click at [649, 168] on span "On social media and local radio stations" at bounding box center [622, 167] width 219 height 19
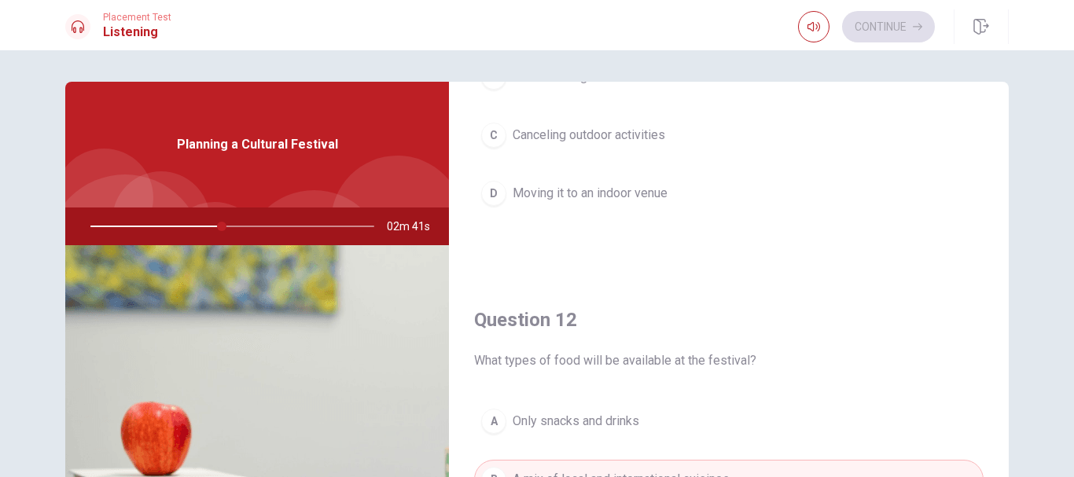
scroll to position [0, 0]
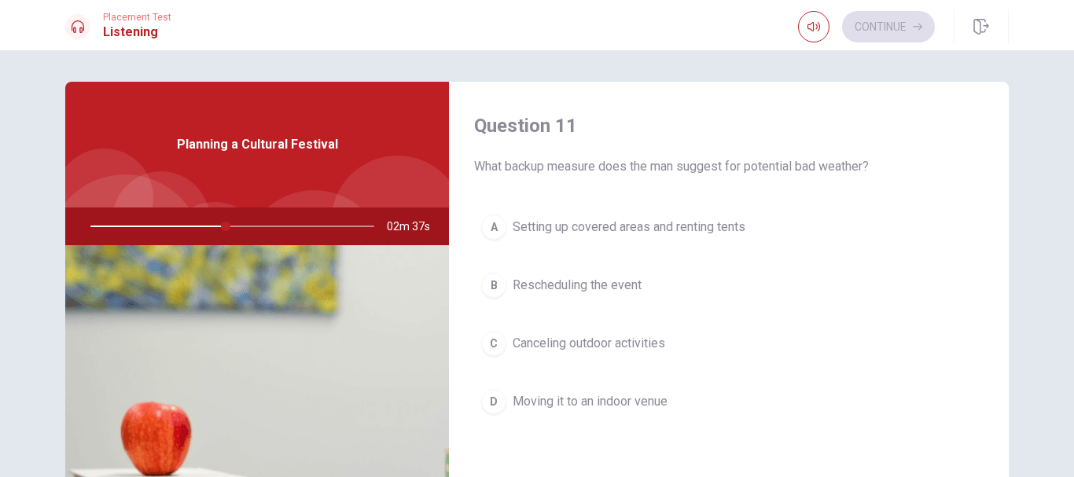
click at [696, 229] on span "Setting up covered areas and renting tents" at bounding box center [629, 227] width 233 height 19
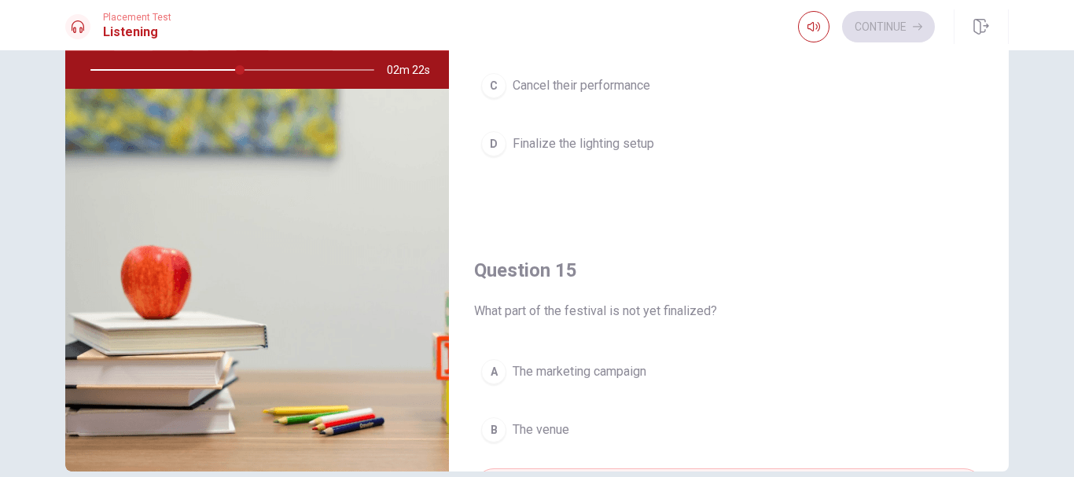
scroll to position [155, 0]
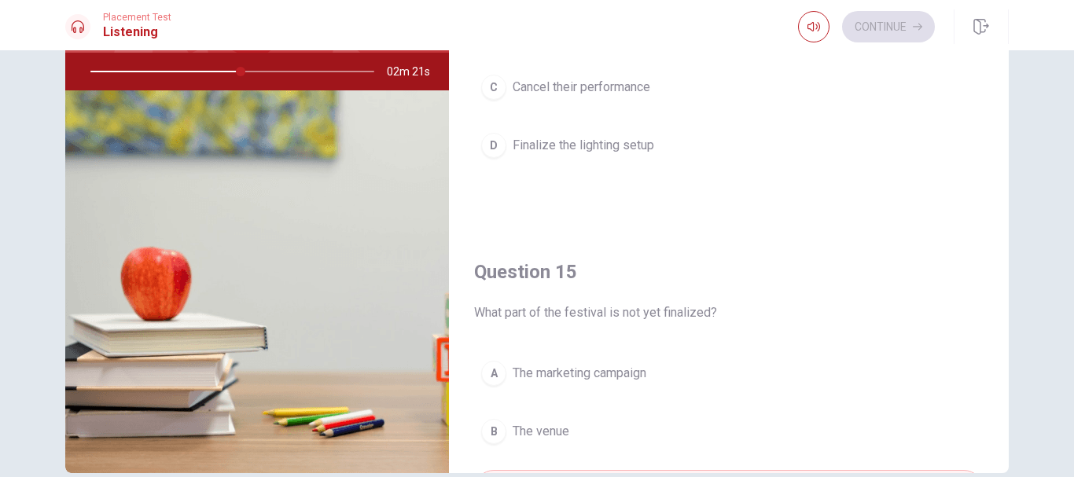
drag, startPoint x: 1005, startPoint y: 294, endPoint x: 1007, endPoint y: 317, distance: 22.9
click at [1007, 317] on div "Question 11 What backup measure does the man suggest for potential bad weather?…" at bounding box center [537, 200] width 994 height 547
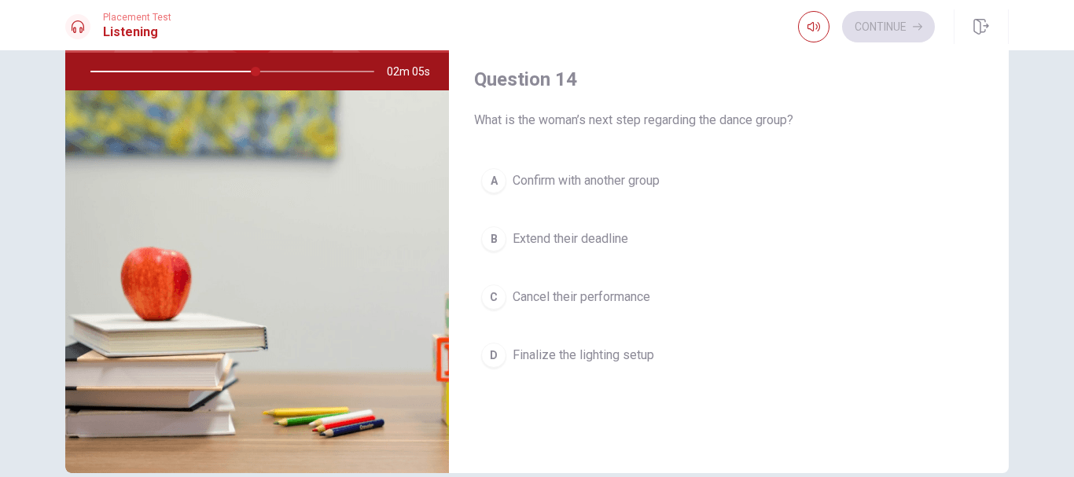
scroll to position [1063, 0]
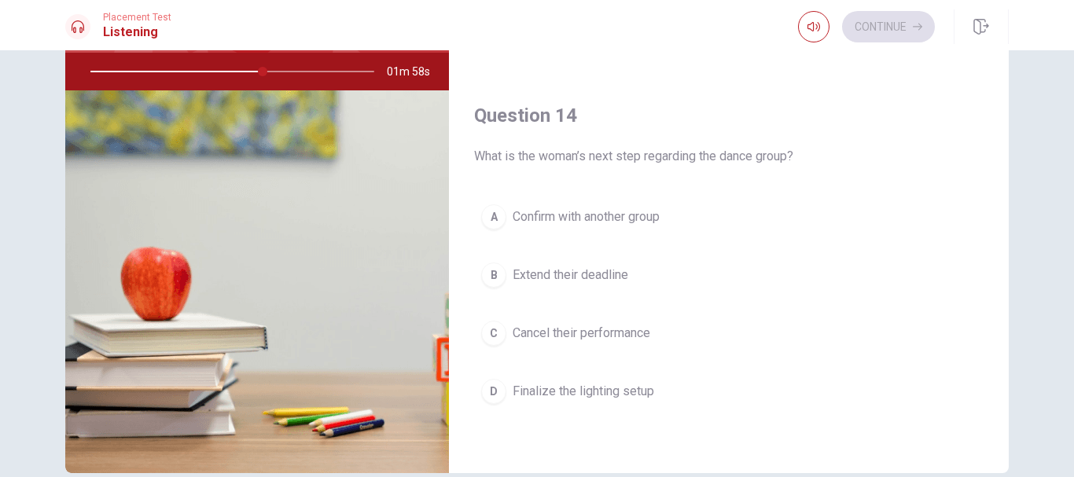
click at [639, 216] on span "Confirm with another group" at bounding box center [586, 217] width 147 height 19
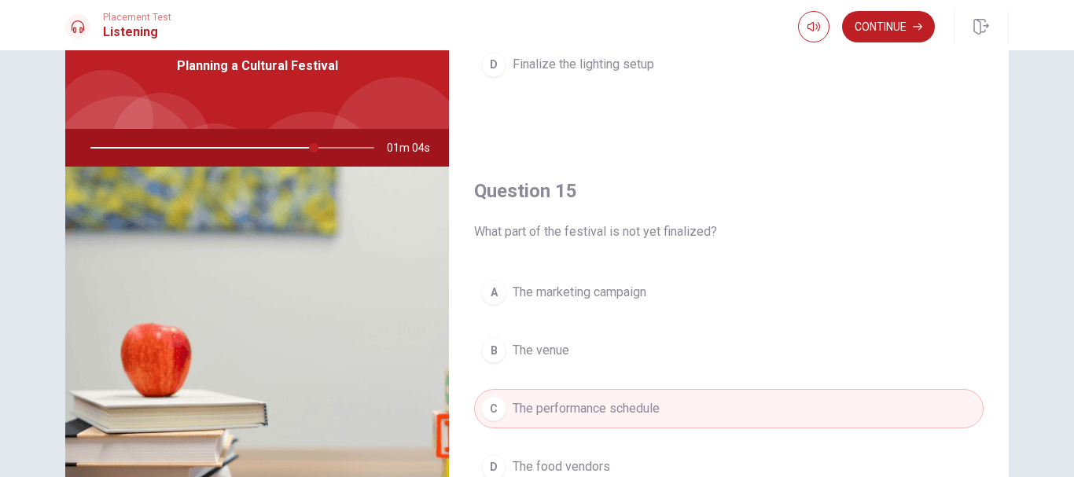
scroll to position [233, 0]
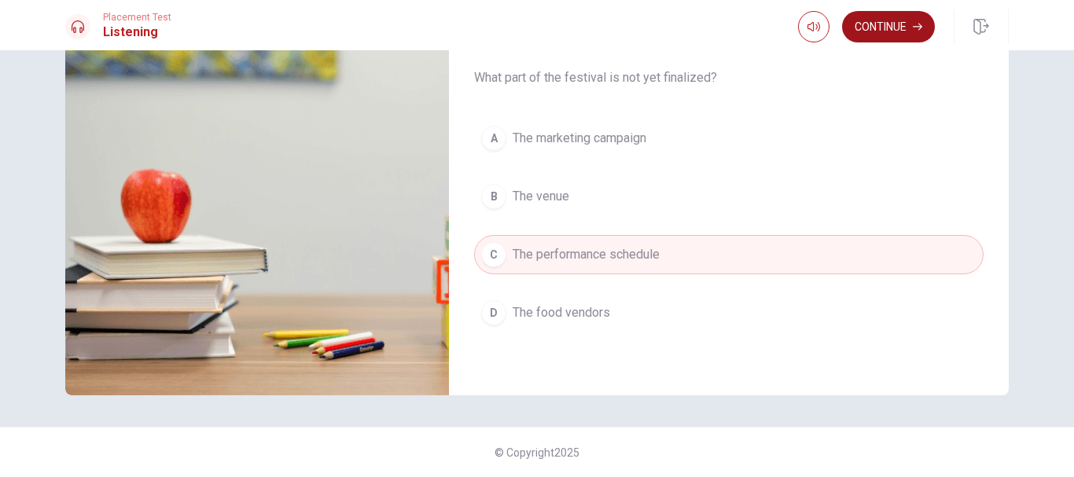
click at [863, 36] on button "Continue" at bounding box center [888, 26] width 93 height 31
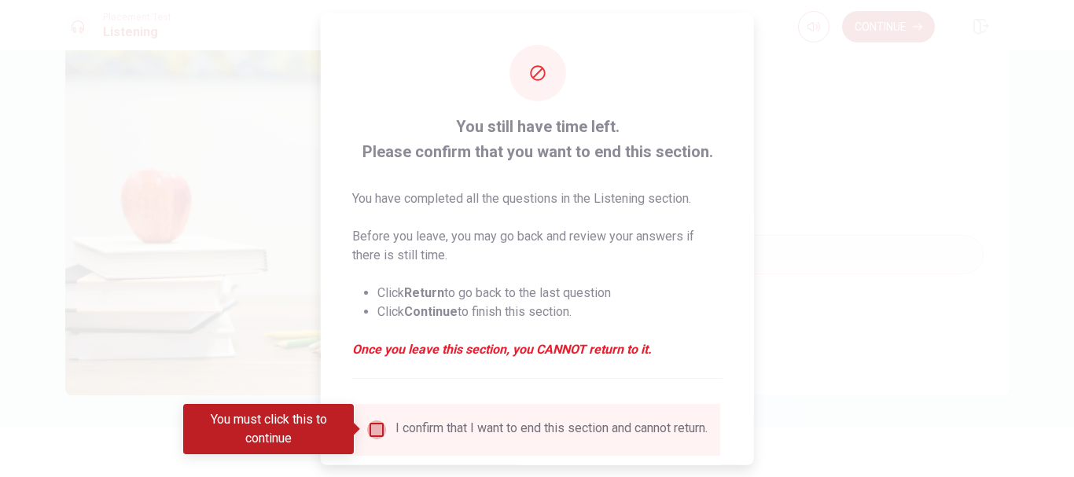
click at [368, 432] on input "You must click this to continue" at bounding box center [376, 429] width 19 height 19
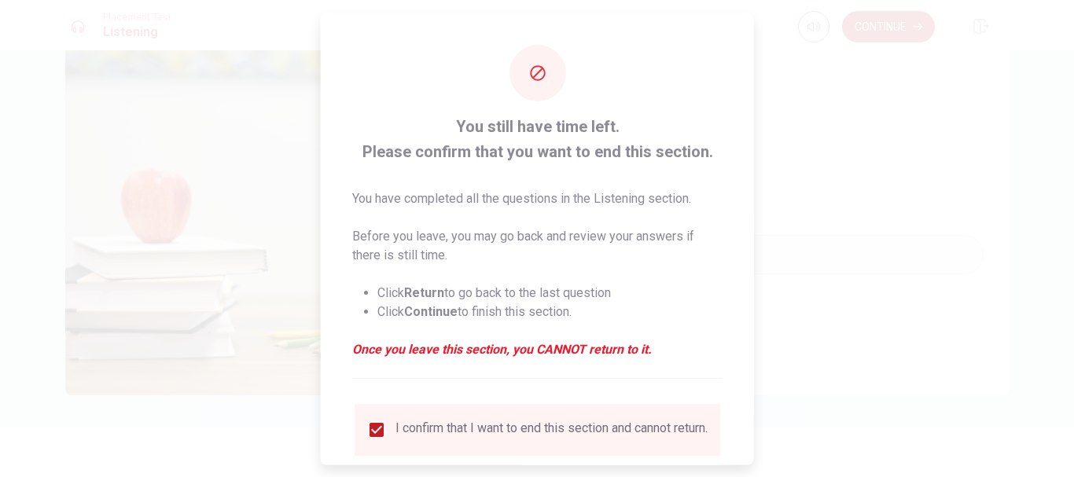
scroll to position [109, 0]
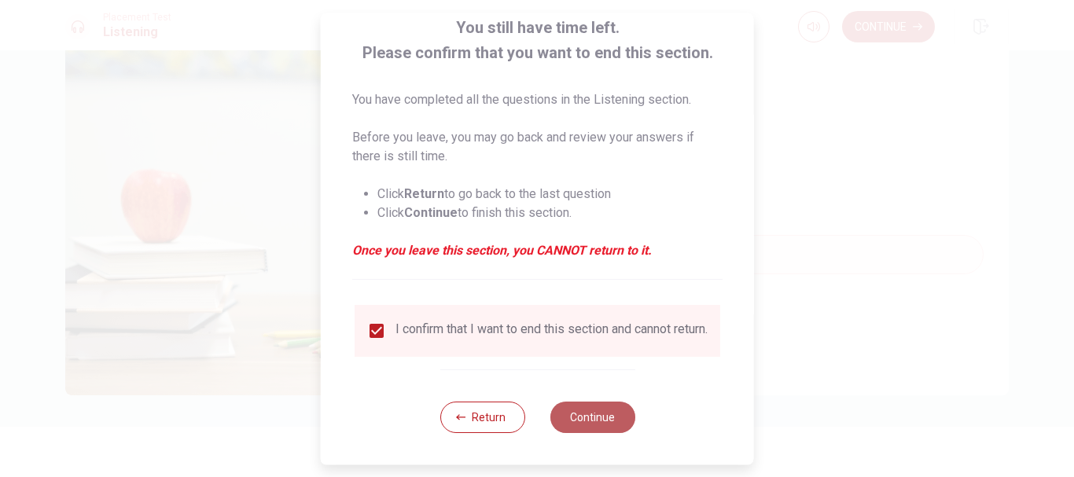
click at [576, 418] on button "Continue" at bounding box center [592, 417] width 85 height 31
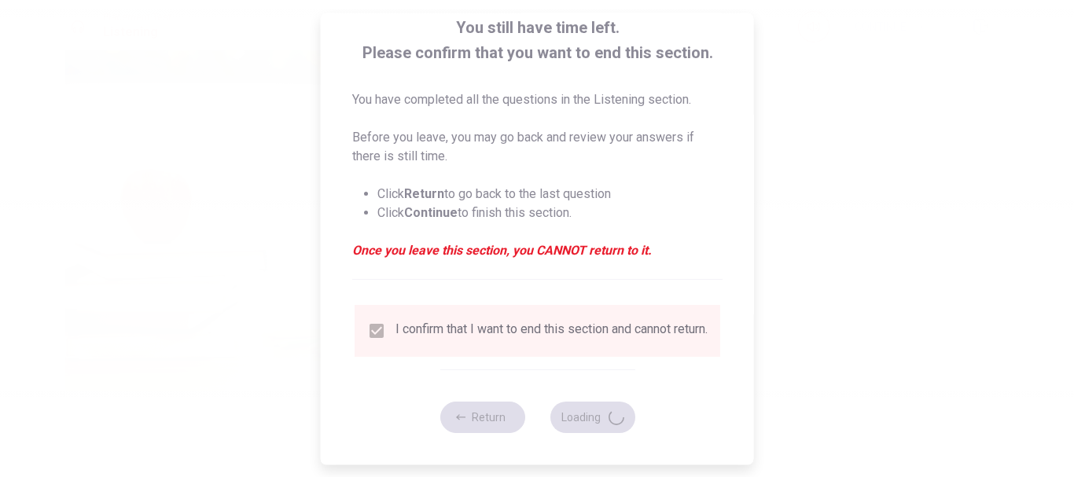
type input "81"
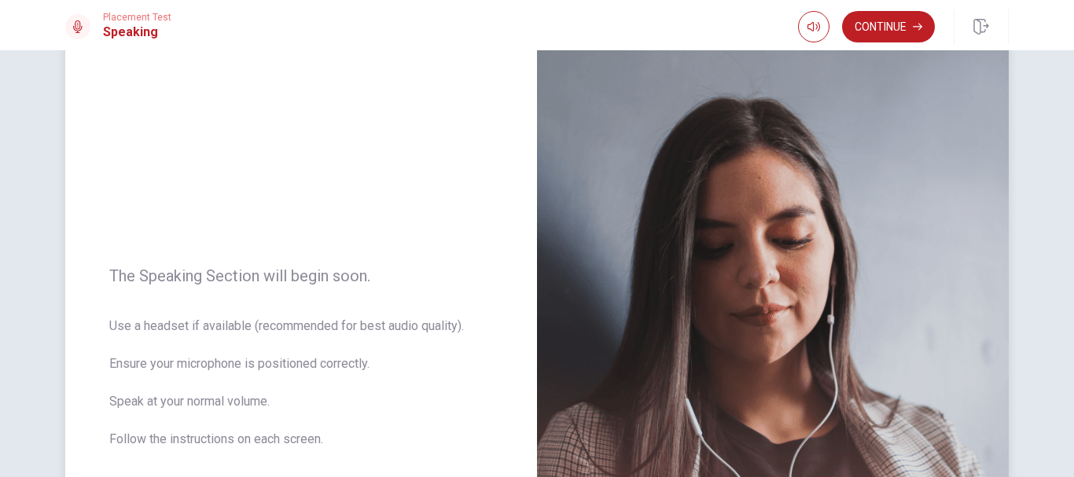
scroll to position [0, 0]
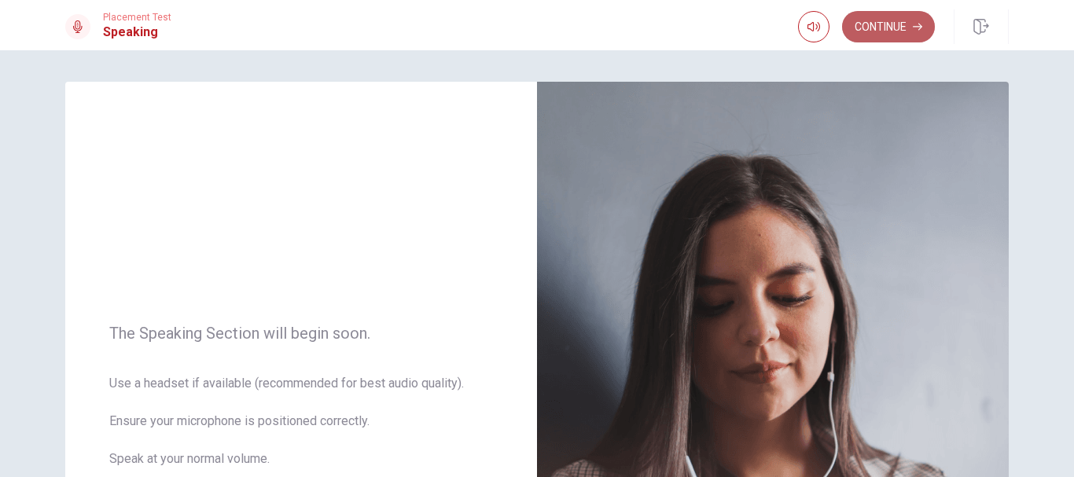
click at [876, 20] on button "Continue" at bounding box center [888, 26] width 93 height 31
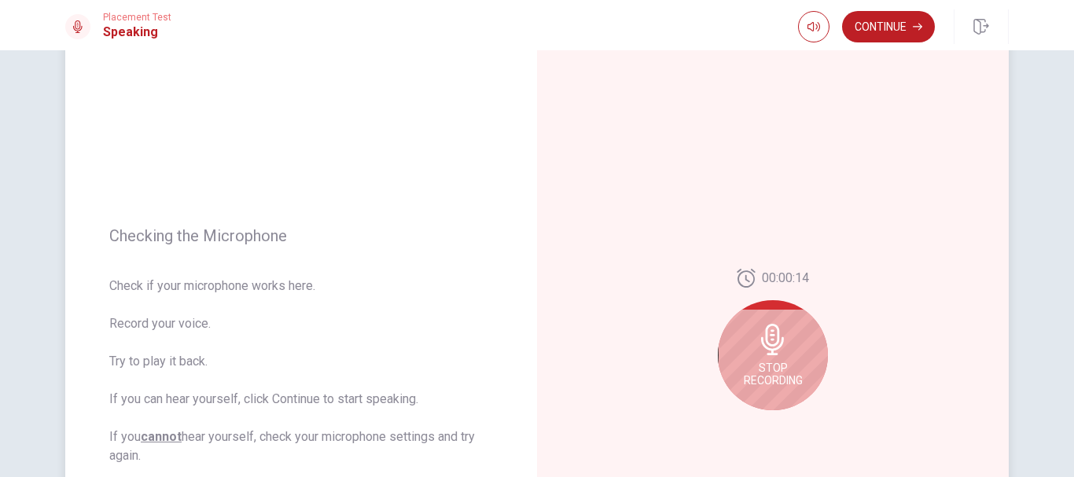
scroll to position [157, 0]
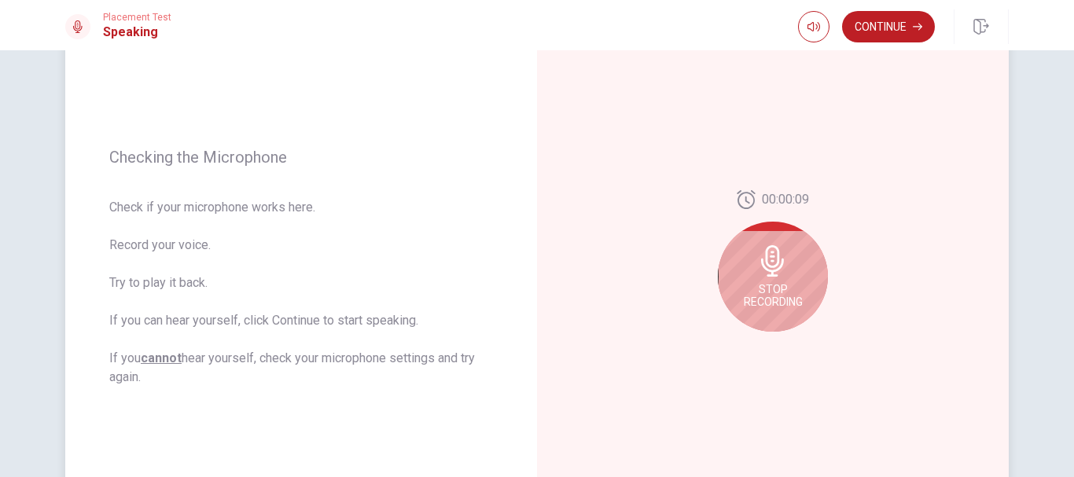
click at [777, 278] on div "Stop Recording" at bounding box center [773, 277] width 110 height 110
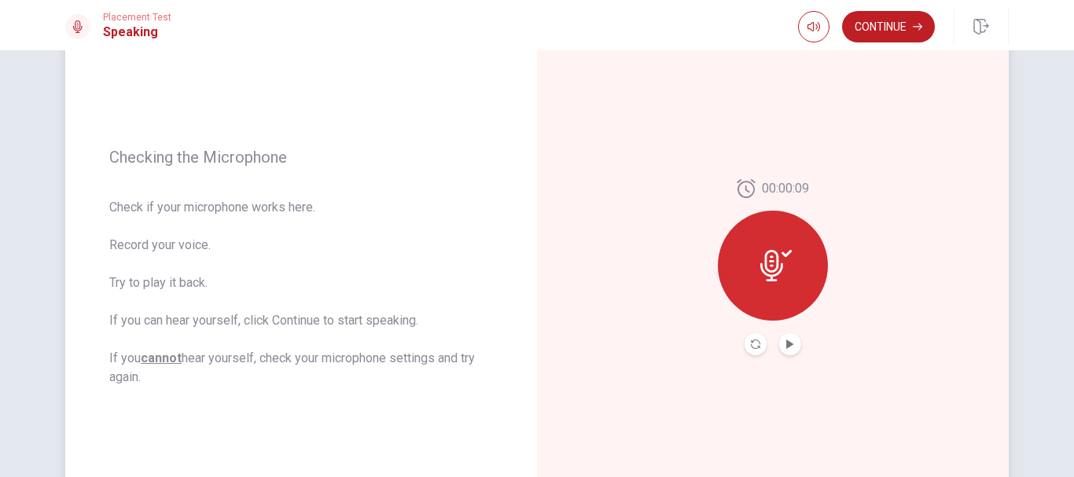
click at [793, 337] on button "Play Audio" at bounding box center [790, 344] width 22 height 22
click at [790, 337] on button "Play Audio" at bounding box center [790, 344] width 22 height 22
click at [751, 346] on icon "Record Again" at bounding box center [755, 344] width 9 height 9
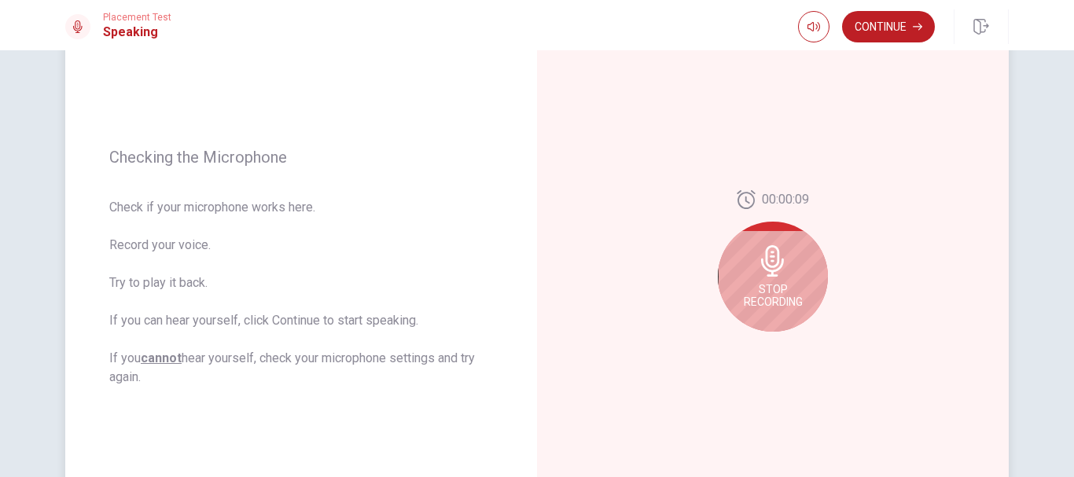
scroll to position [236, 0]
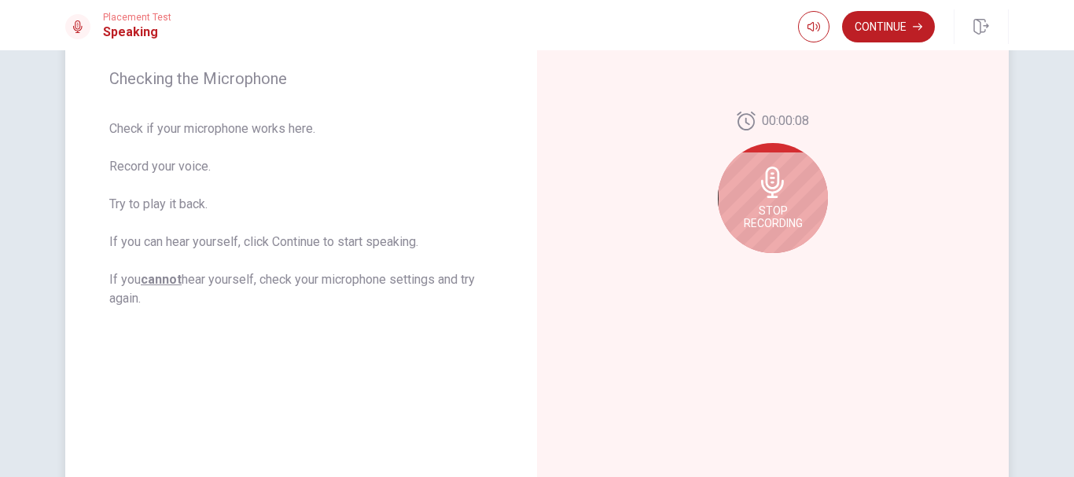
click at [771, 210] on span "Stop Recording" at bounding box center [773, 216] width 59 height 25
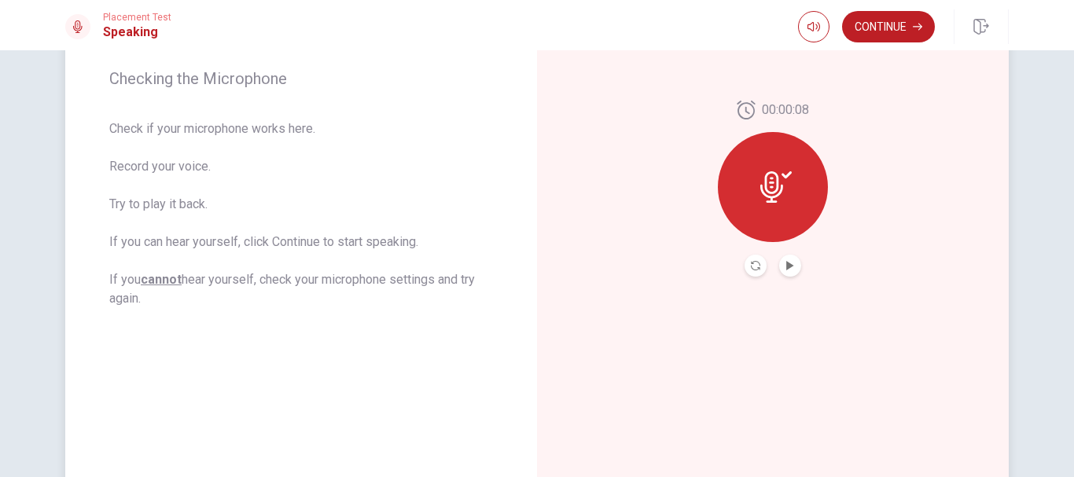
click at [792, 262] on button "Play Audio" at bounding box center [790, 266] width 22 height 22
click at [795, 259] on button "Play Audio" at bounding box center [790, 266] width 22 height 22
click at [788, 267] on icon "Play Audio" at bounding box center [789, 265] width 7 height 9
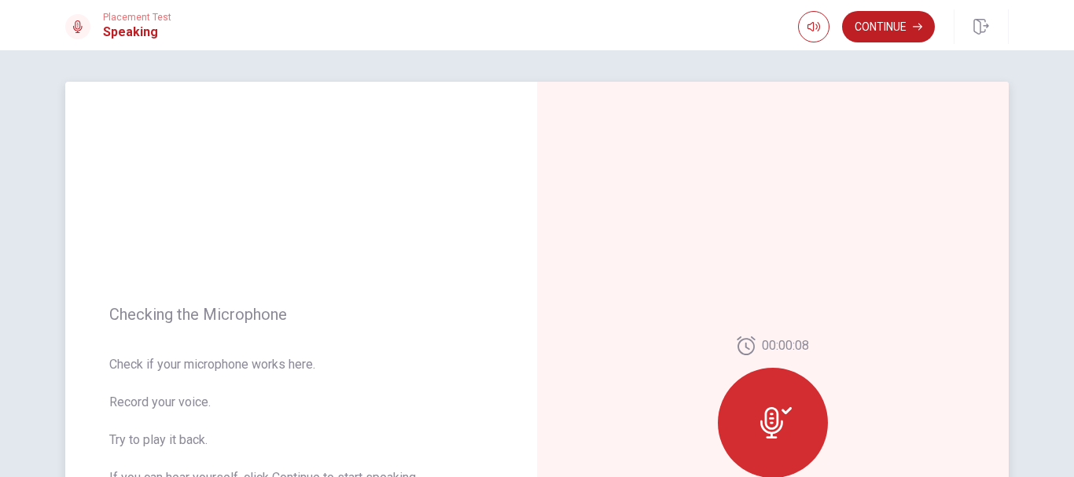
scroll to position [157, 0]
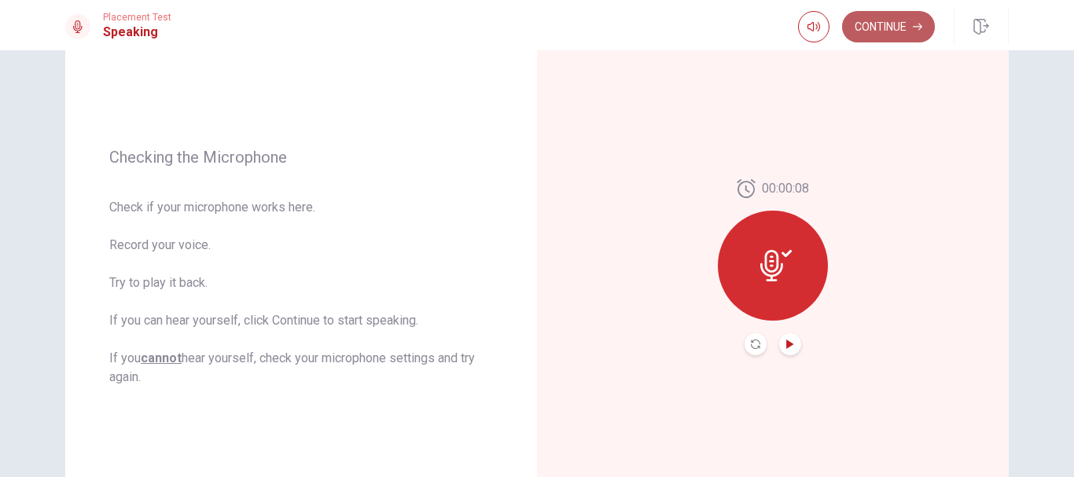
click at [863, 28] on button "Continue" at bounding box center [888, 26] width 93 height 31
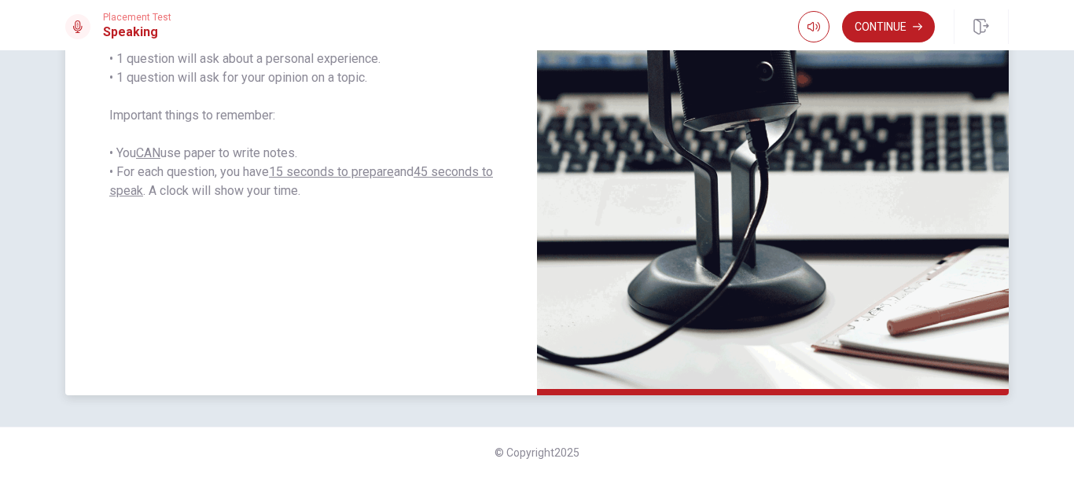
scroll to position [215, 0]
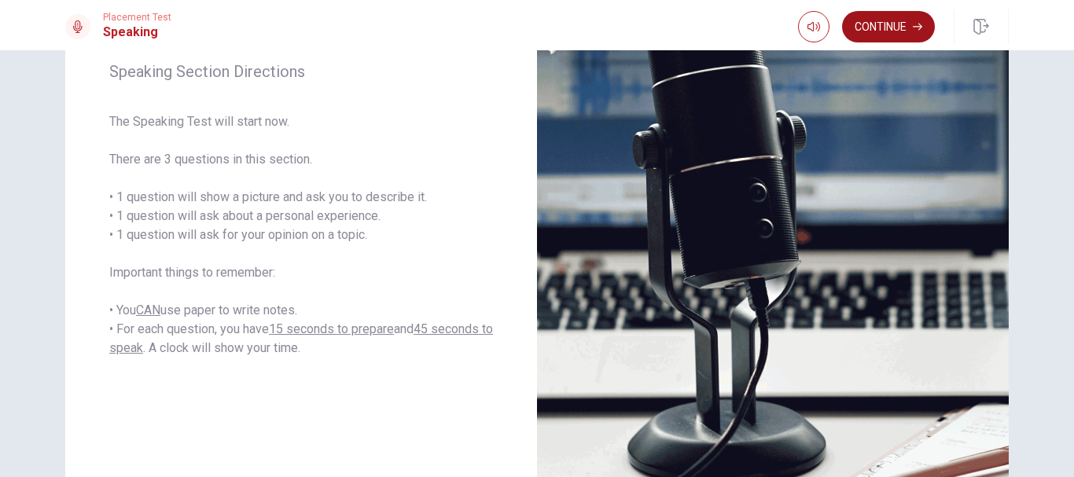
click at [874, 24] on button "Continue" at bounding box center [888, 26] width 93 height 31
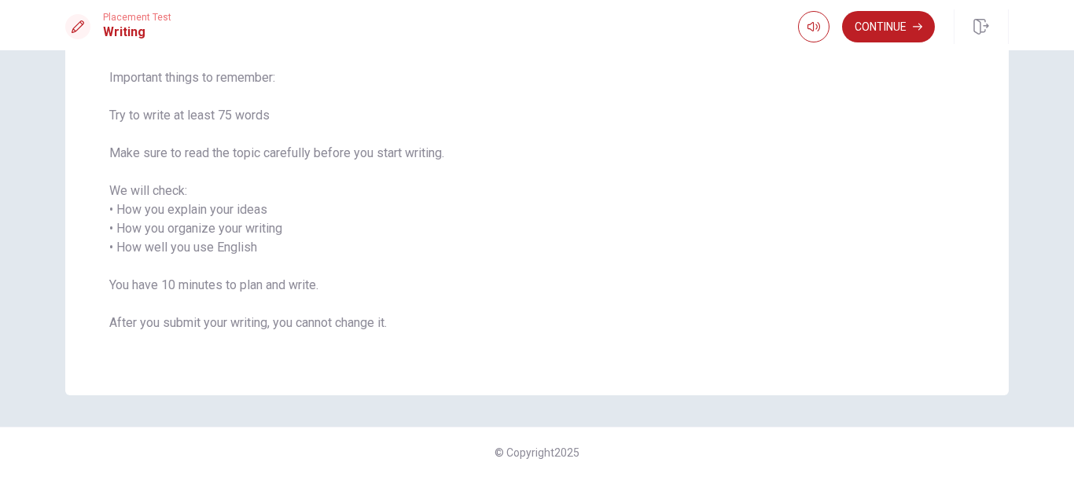
scroll to position [0, 0]
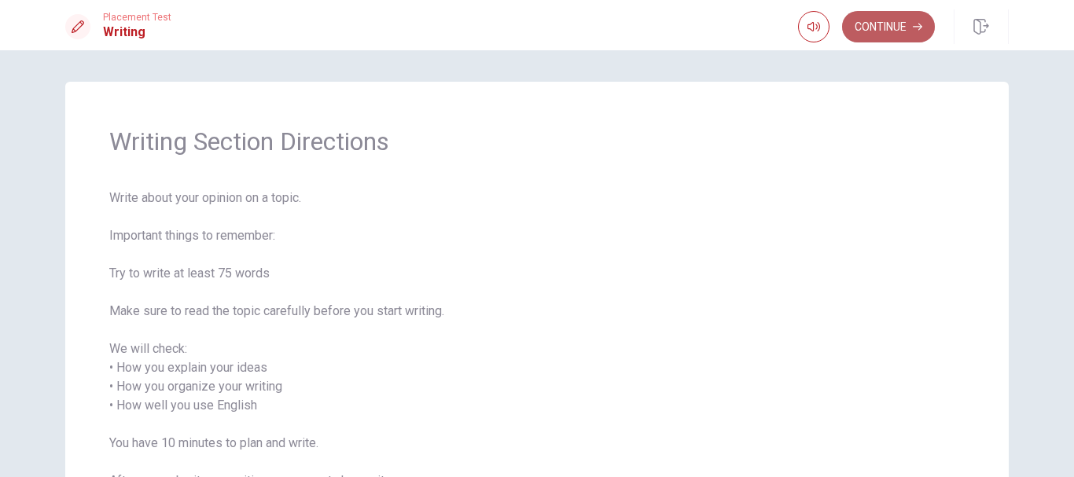
click at [875, 32] on button "Continue" at bounding box center [888, 26] width 93 height 31
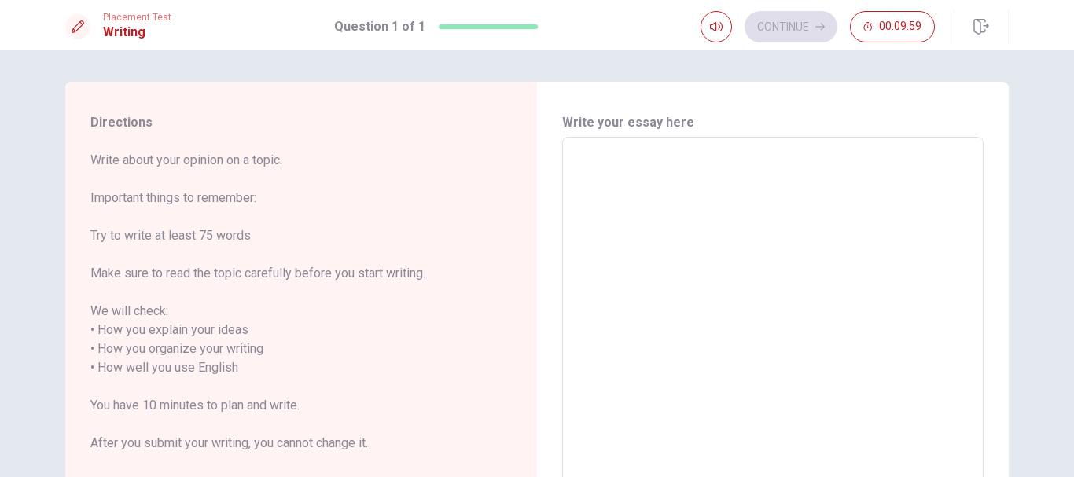
click at [799, 193] on textarea at bounding box center [772, 359] width 399 height 418
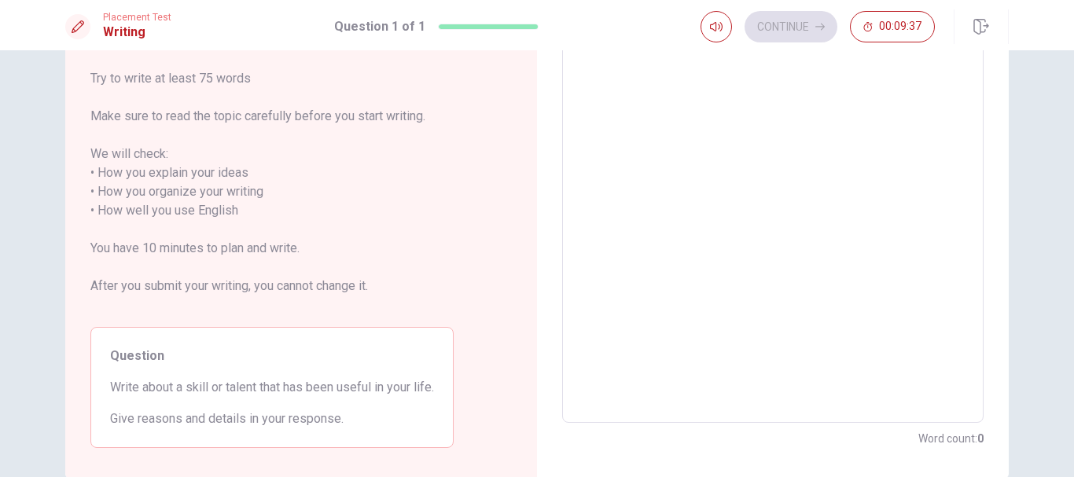
scroll to position [79, 0]
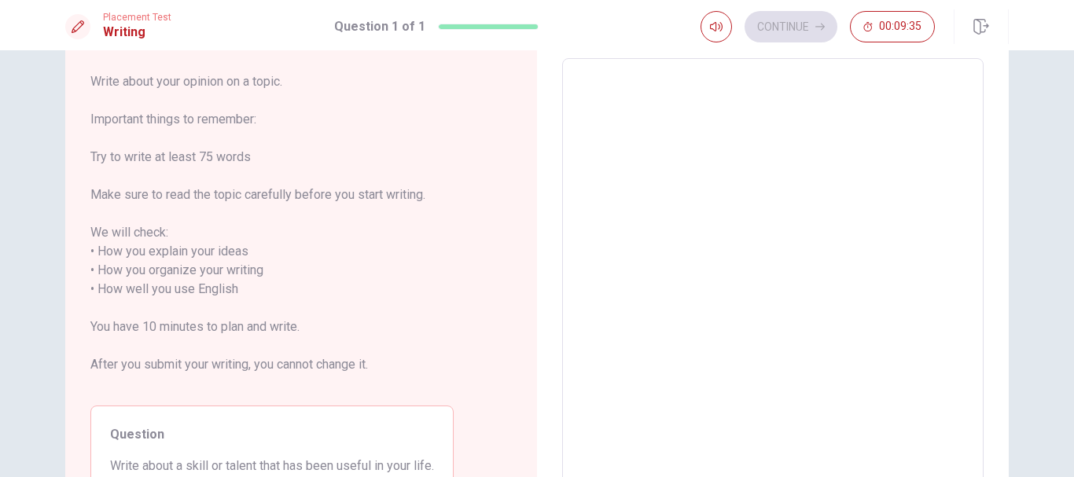
type textarea "T"
type textarea "x"
type textarea "Th"
type textarea "x"
type textarea "The"
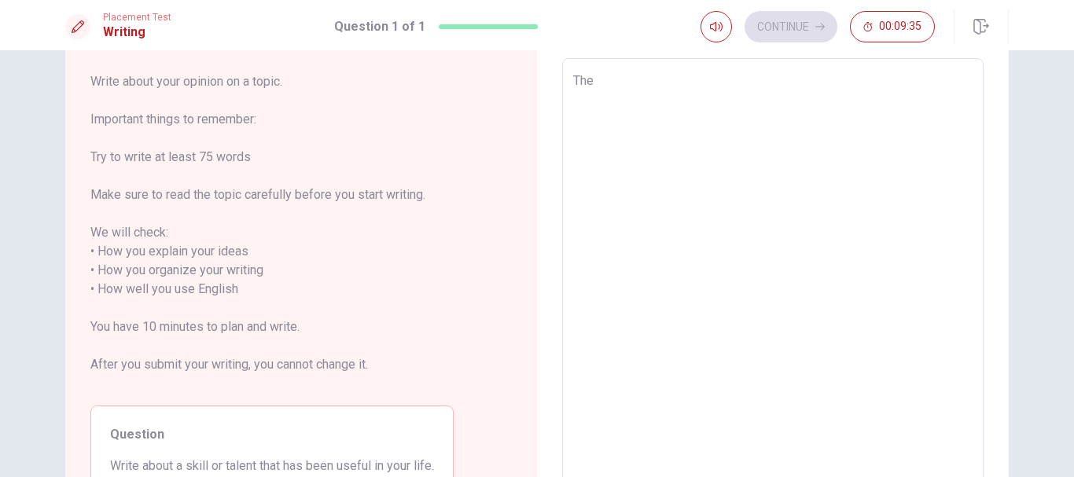
type textarea "x"
type textarea "The"
type textarea "x"
type textarea "The s"
type textarea "x"
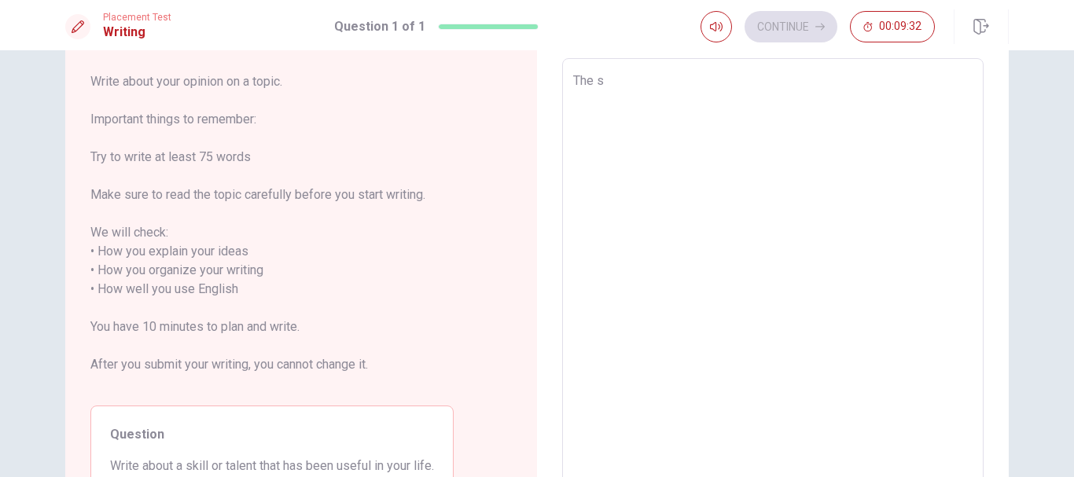
type textarea "The sk"
type textarea "x"
type textarea "The ski"
type textarea "x"
type textarea "The skil"
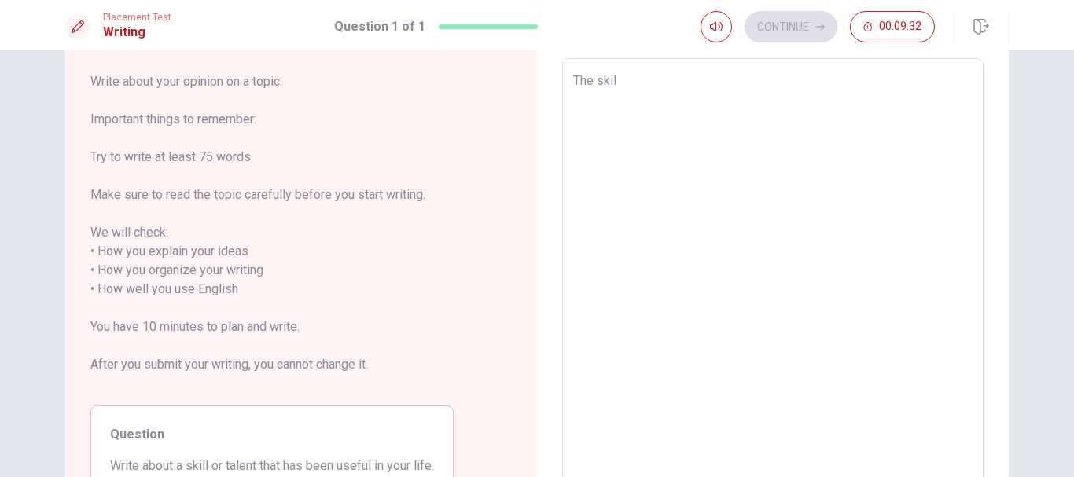
type textarea "x"
type textarea "The skill"
type textarea "x"
type textarea "The skill"
type textarea "x"
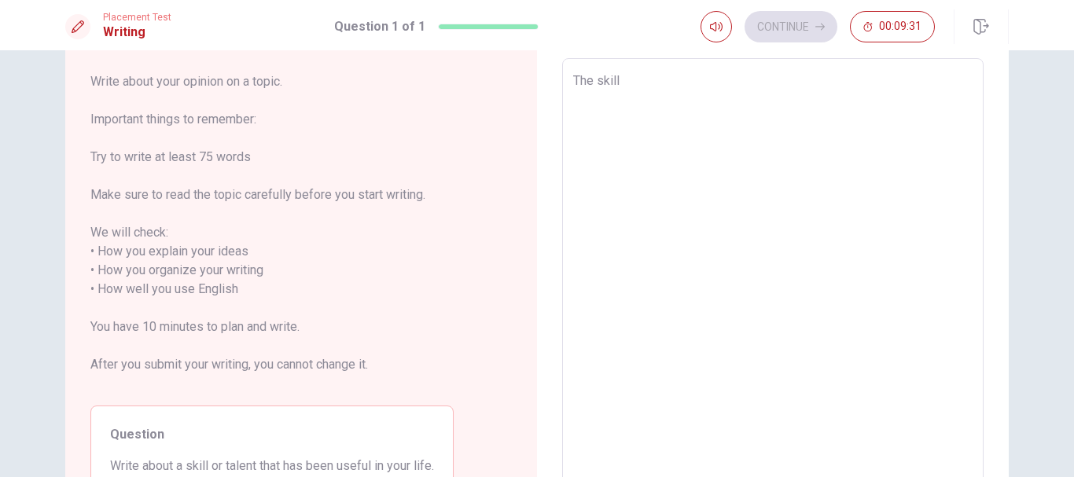
type textarea "The skill t"
type textarea "x"
type textarea "The skill th"
type textarea "x"
type textarea "The skill that"
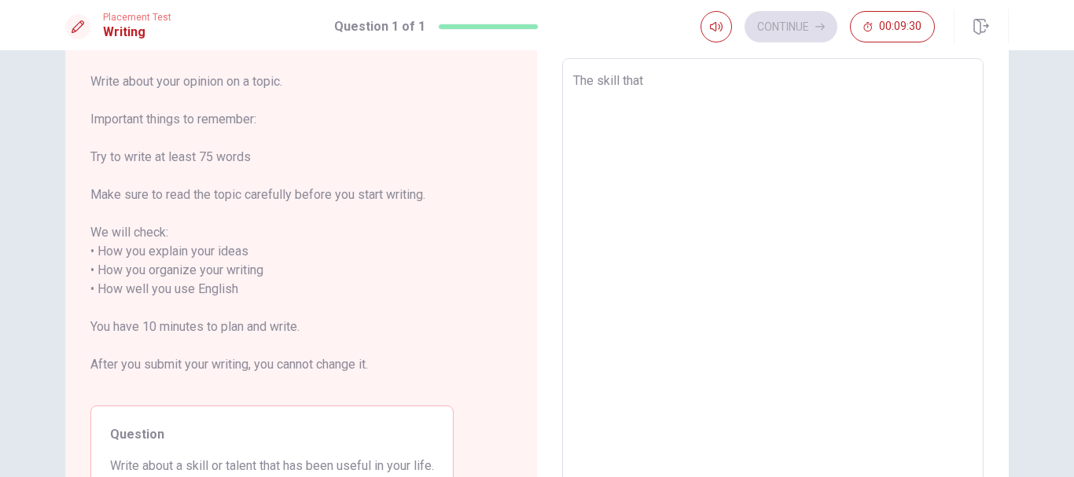
type textarea "x"
type textarea "The skill that"
type textarea "x"
type textarea "The skill that h"
type textarea "x"
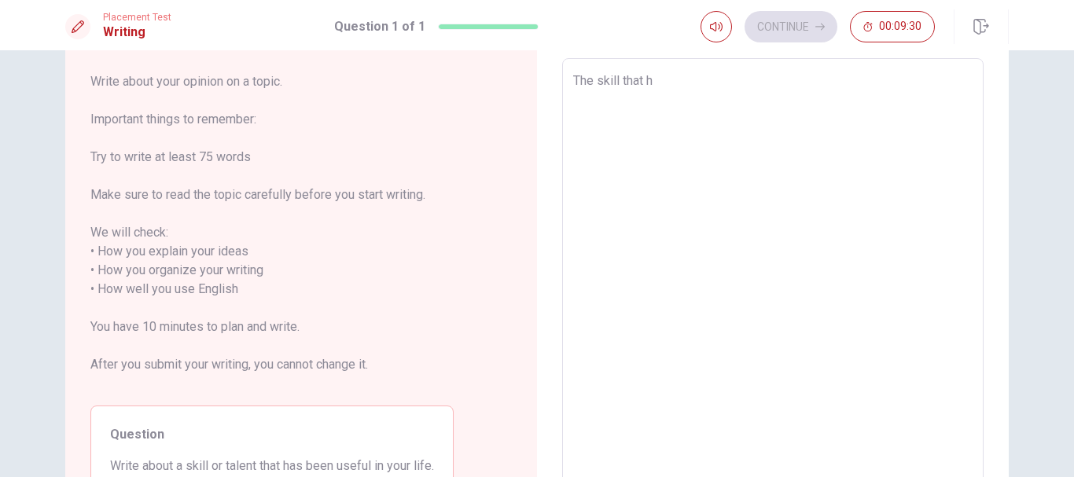
type textarea "The skill that ha"
type textarea "x"
type textarea "The skill that has"
type textarea "x"
type textarea "The skill that has"
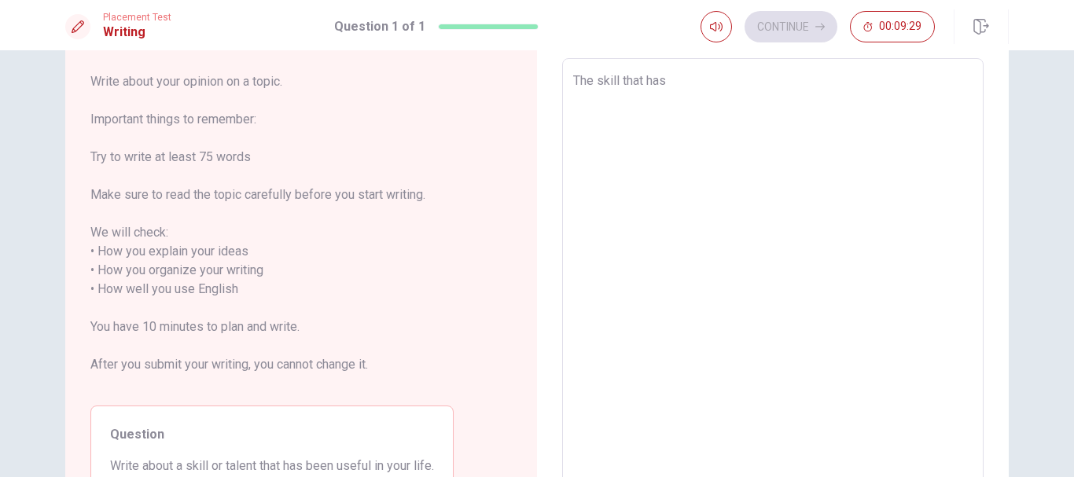
type textarea "x"
type textarea "The skill that has b"
type textarea "x"
type textarea "The skill that has be"
type textarea "x"
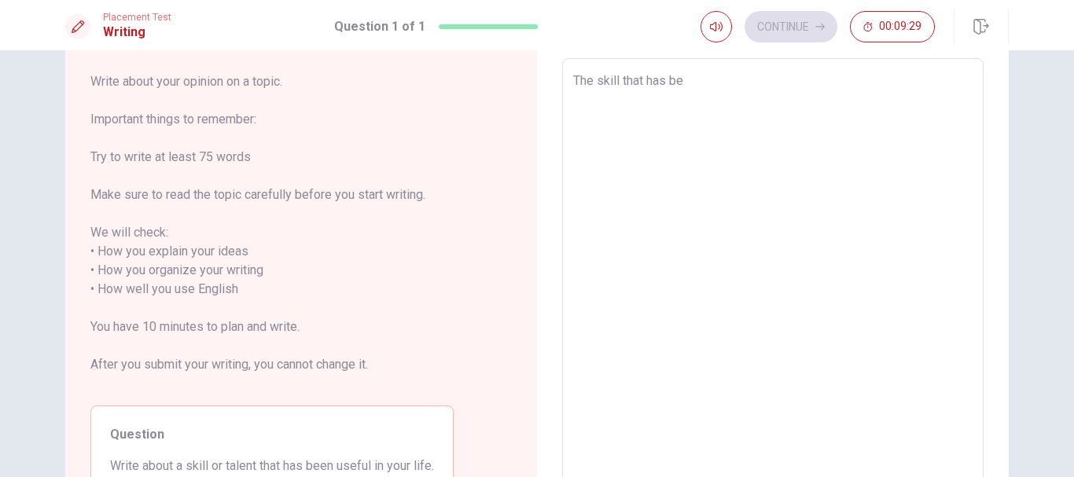
type textarea "The skill that has bee"
type textarea "x"
type textarea "The skill that has been"
type textarea "x"
type textarea "The skill that has been"
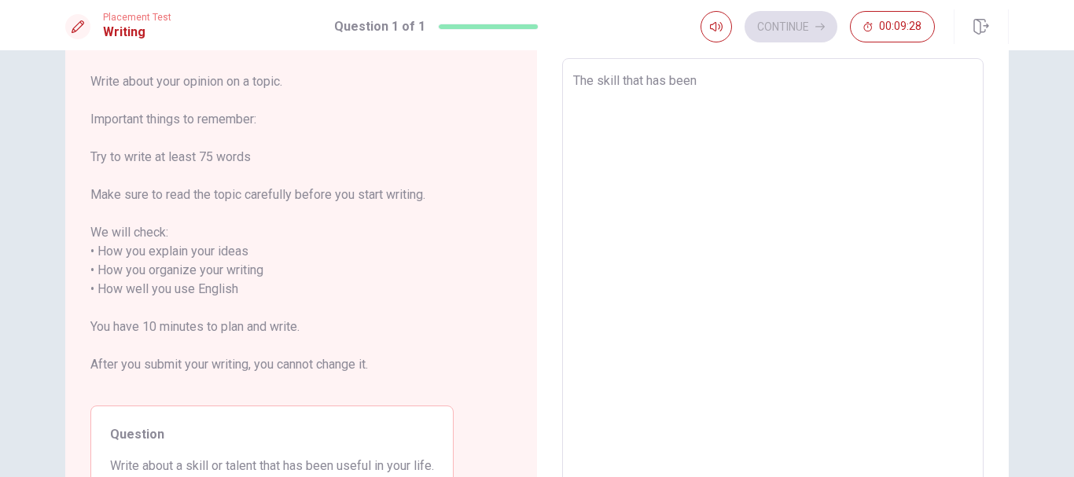
type textarea "x"
type textarea "The skill that has been u"
type textarea "x"
type textarea "The skill that has been us"
type textarea "x"
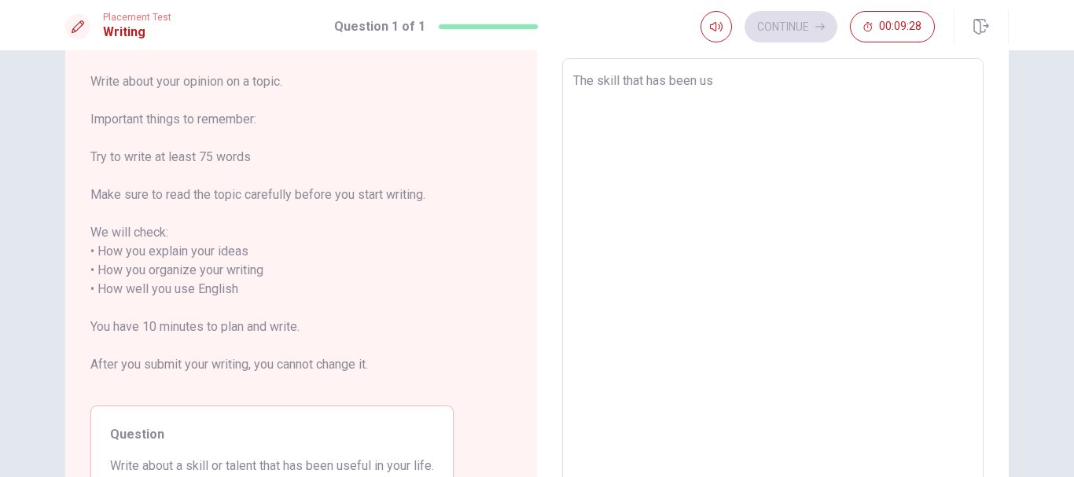
type textarea "The skill that has been use"
type textarea "x"
type textarea "The skill that has been useu"
type textarea "x"
type textarea "The skill that has been use"
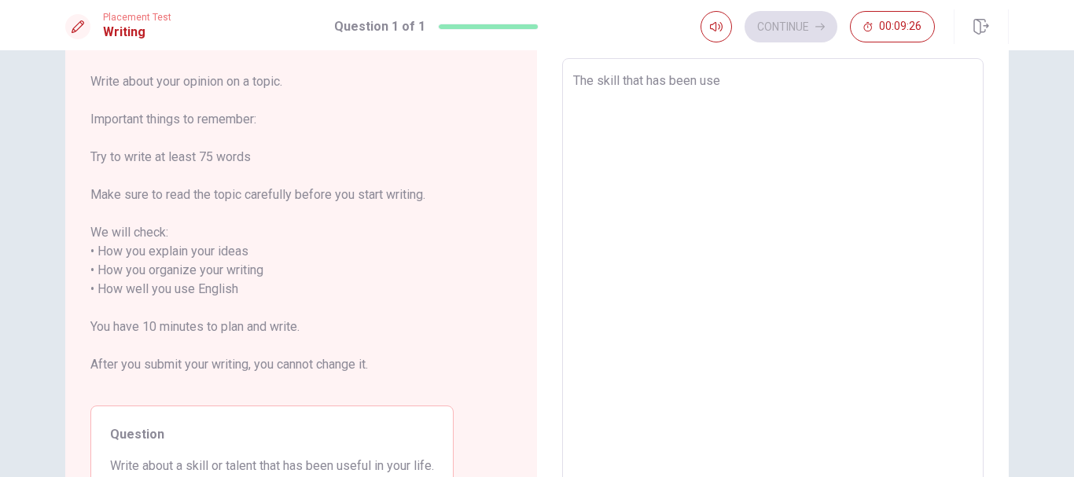
type textarea "x"
type textarea "The skill that has been usef"
type textarea "x"
type textarea "The skill that has been usefu"
type textarea "x"
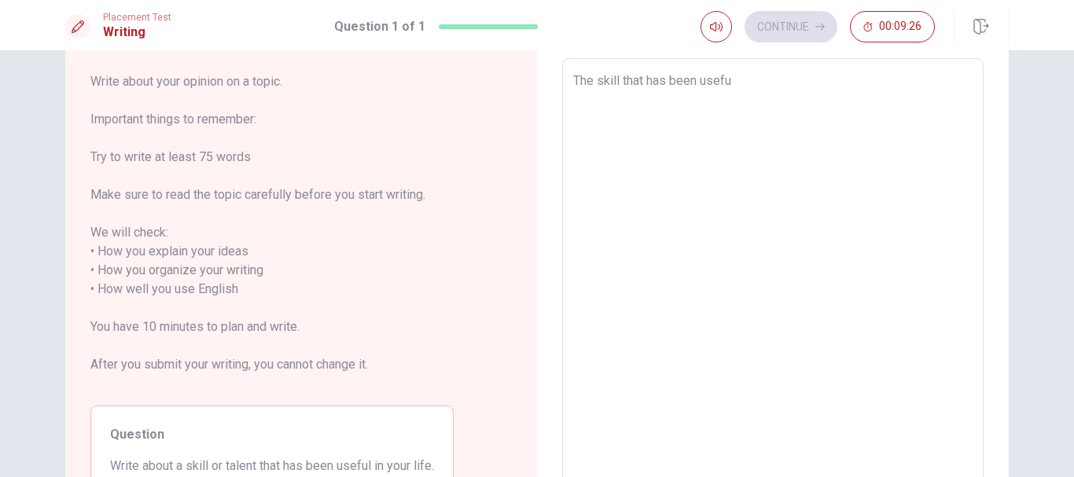
type textarea "The skill that has been useful"
type textarea "x"
type textarea "The skill that has been useful"
type textarea "x"
type textarea "The skill that has been useful i"
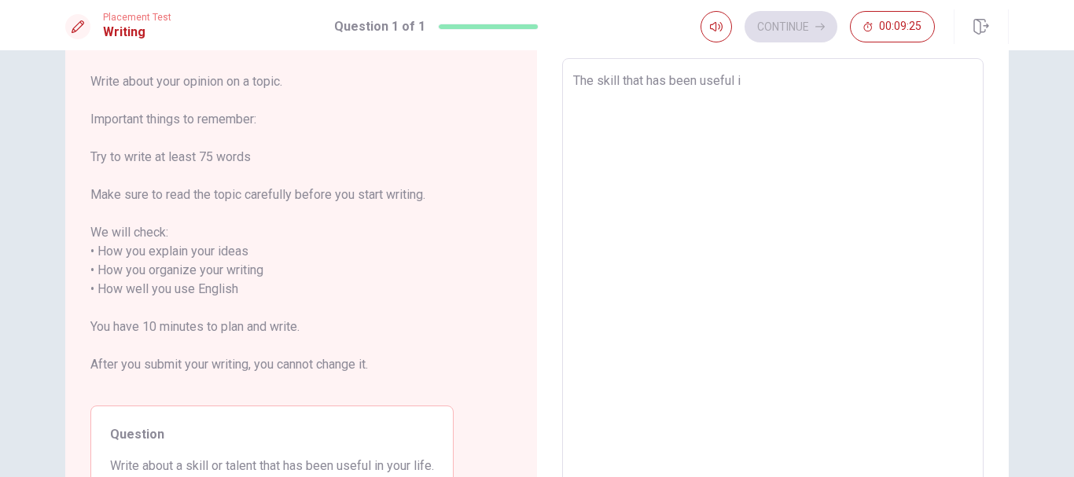
type textarea "x"
type textarea "The skill that has been useful in"
type textarea "x"
type textarea "The skill that has been useful in"
type textarea "x"
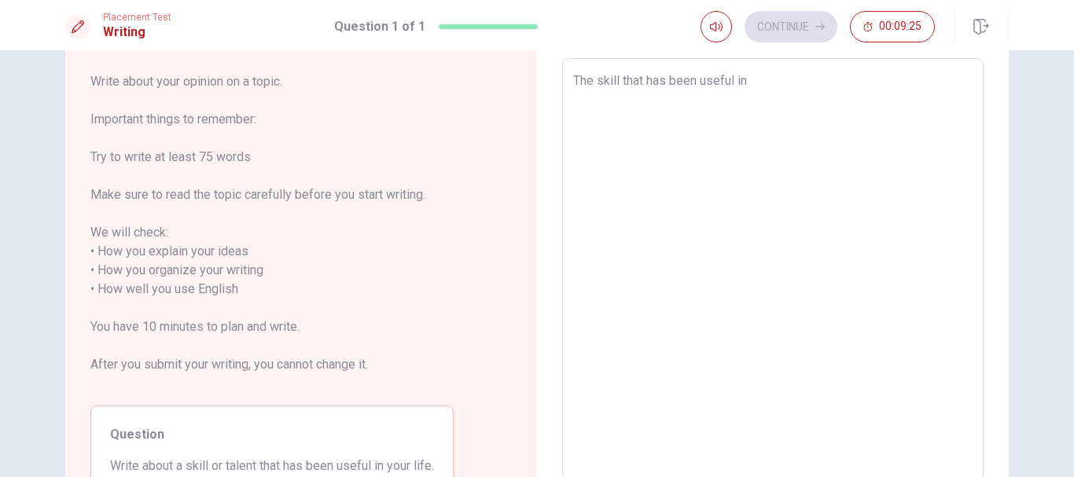
type textarea "The skill that has been useful in m"
type textarea "x"
type textarea "The skill that has been useful in my"
type textarea "x"
type textarea "The skill that has been useful in my"
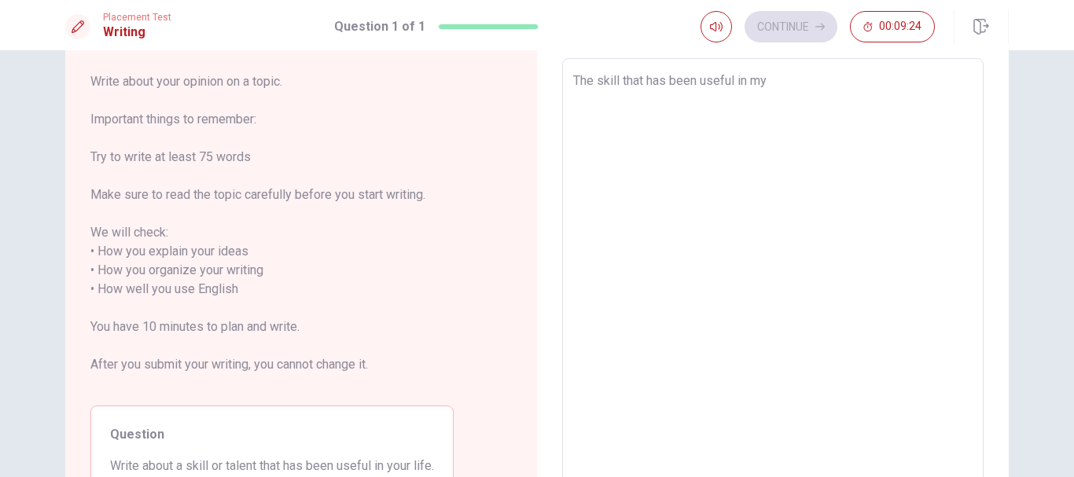
type textarea "x"
type textarea "The skill that has been useful in my l"
type textarea "x"
type textarea "The skill that has been useful in my li"
type textarea "x"
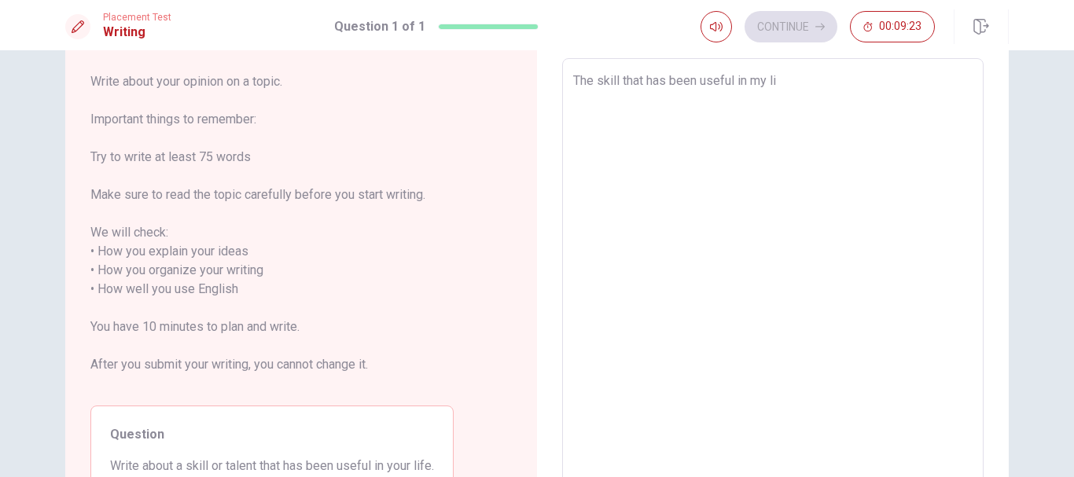
type textarea "The skill that has been useful in my lif"
type textarea "x"
type textarea "The skill that has been useful in my life"
type textarea "x"
type textarea "The skill that has been useful in my life"
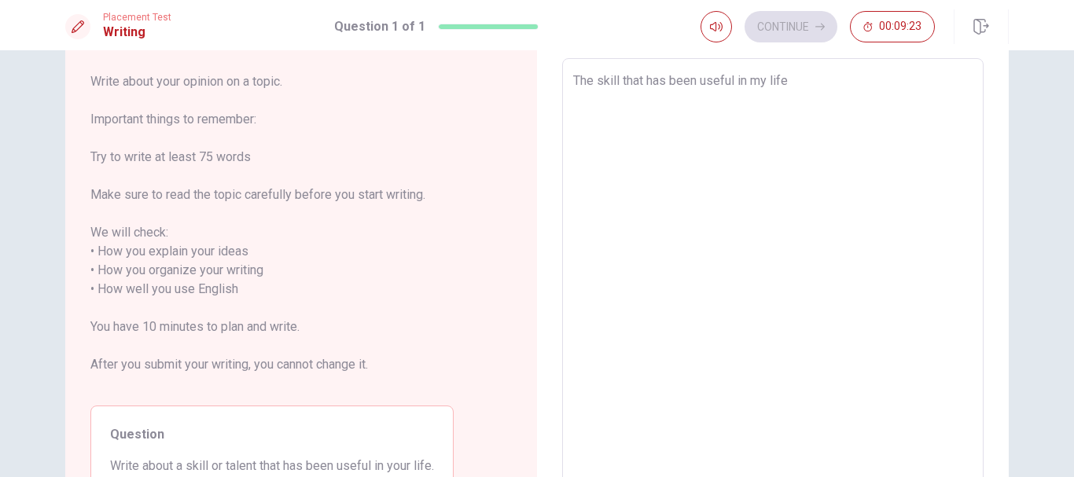
type textarea "x"
type textarea "The skill that has been useful in my life i"
type textarea "x"
type textarea "The skill that has been useful in my life is"
type textarea "x"
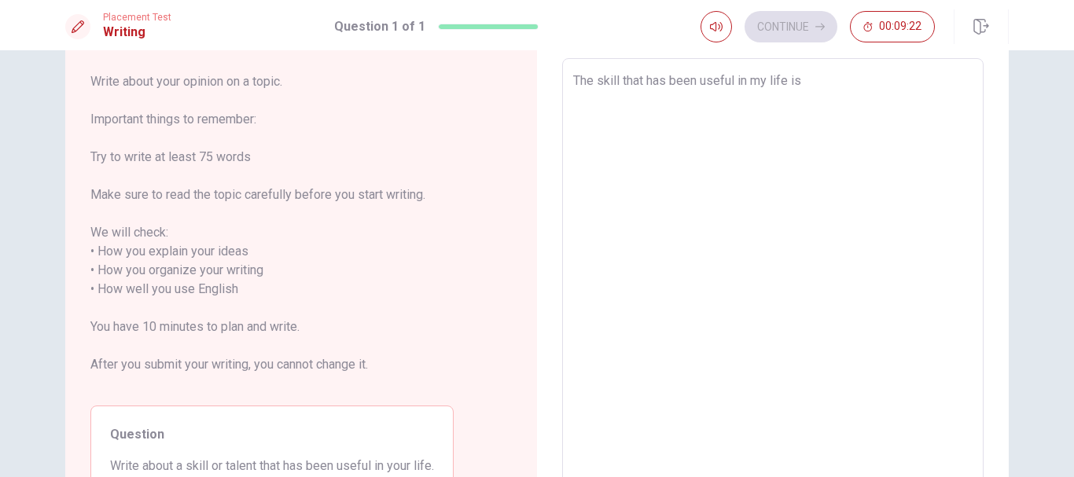
type textarea "The skill that has been useful in my life is"
type textarea "x"
type textarea "The skill that has been useful in my life is b"
type textarea "x"
type textarea "The skill that has been useful in my life is be"
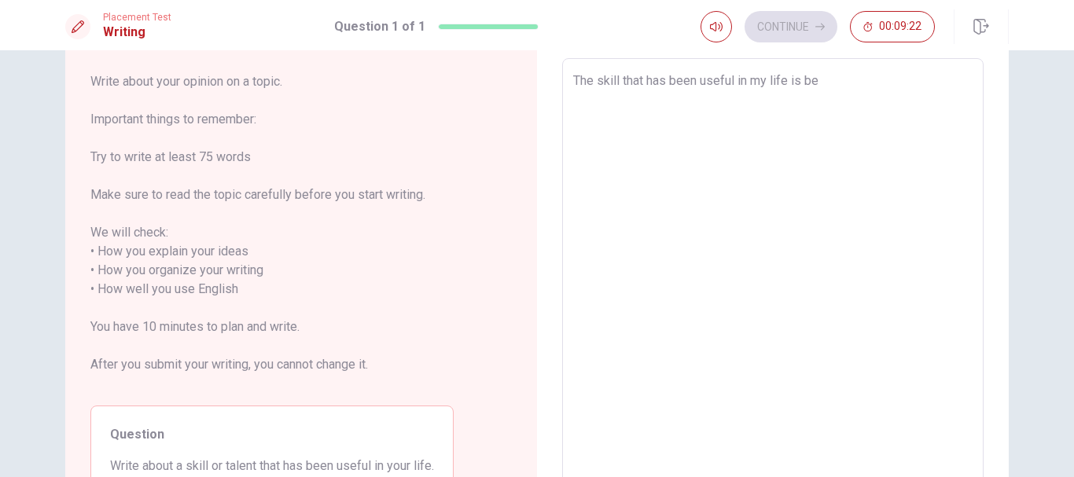
type textarea "x"
type textarea "The skill that has been useful in my life is bei"
type textarea "x"
type textarea "The skill that has been useful in my life is bein"
type textarea "x"
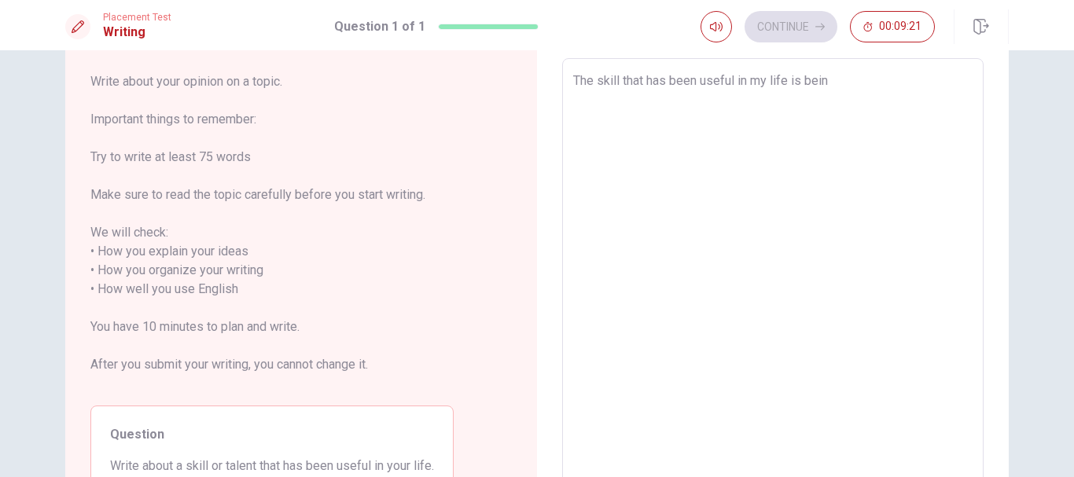
type textarea "The skill that has been useful in my life is being"
type textarea "x"
type textarea "The skill that has been useful in my life is being"
type textarea "x"
type textarea "The skill that has been useful in my life is being a"
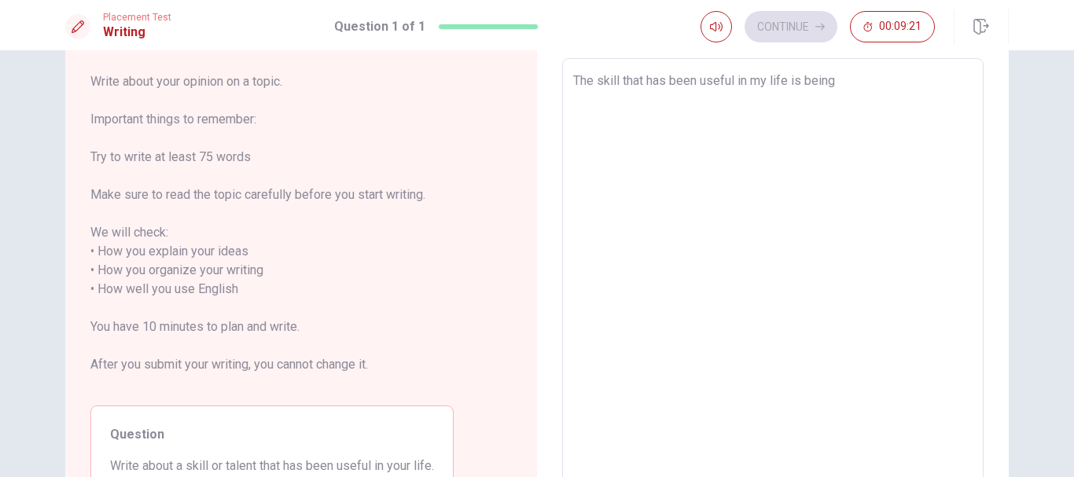
type textarea "x"
type textarea "The skill that has been useful in my life is being al"
type textarea "x"
type textarea "The skill that has been useful in my life is being alw"
type textarea "x"
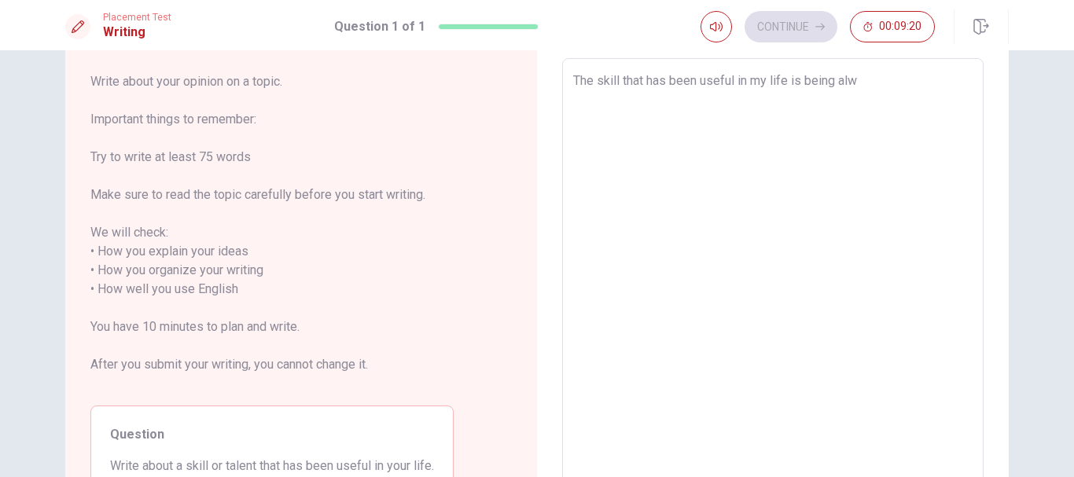
type textarea "The skill that has been useful in my life is being alwa"
type textarea "x"
type textarea "The skill that has been useful in my life is being alway"
type textarea "x"
type textarea "The skill that has been useful in my life is being always"
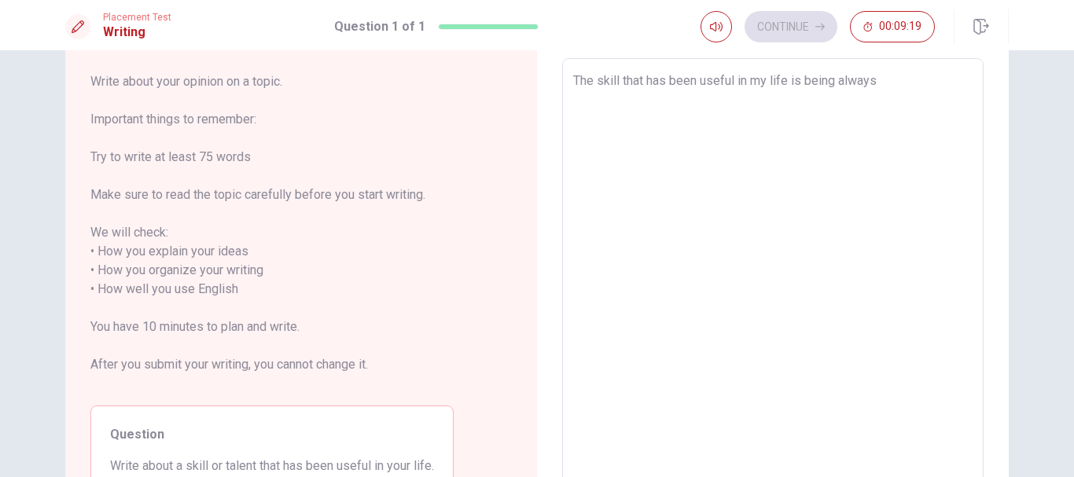
type textarea "x"
type textarea "The skill that has been useful in my life is being always"
type textarea "x"
type textarea "The skill that has been useful in my life is being always r"
type textarea "x"
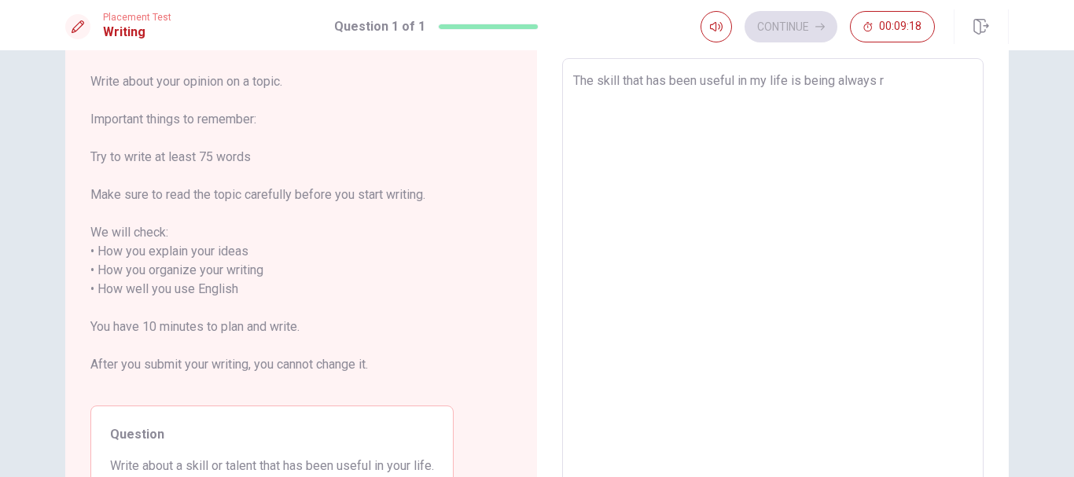
type textarea "The skill that has been useful in my life is being always rs"
type textarea "x"
type textarea "The skill that has been useful in my life is being always re"
type textarea "x"
type textarea "The skill that has been useful in my life is being always res"
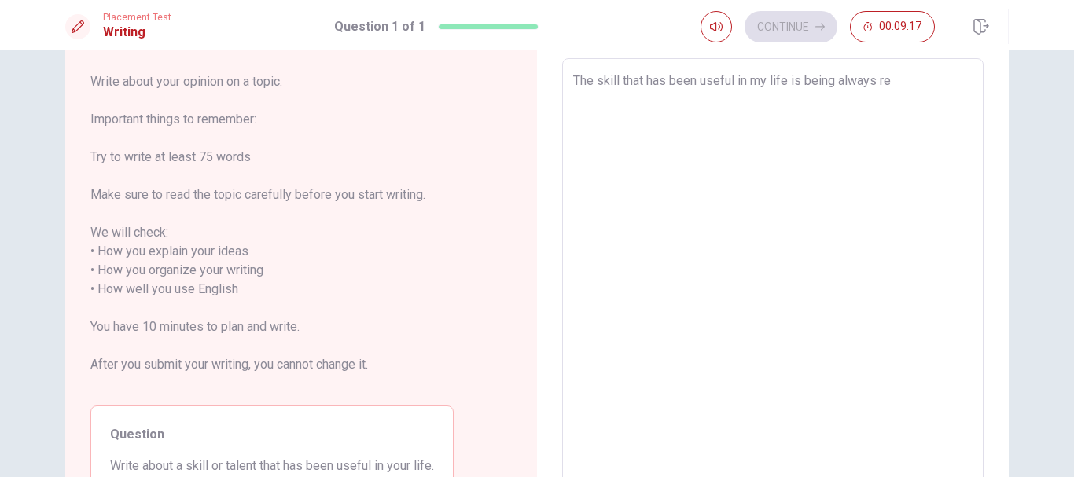
type textarea "x"
type textarea "The skill that has been useful in my life is being always resp"
type textarea "x"
type textarea "The skill that has been useful in my life is being always respo"
type textarea "x"
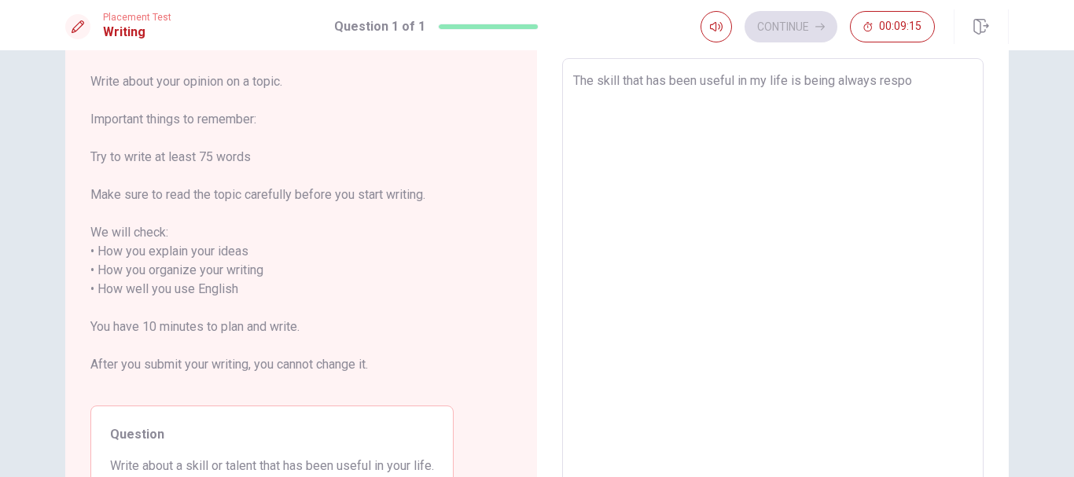
type textarea "The skill that has been useful in my life is being always respon"
type textarea "x"
type textarea "The skill that has been useful in my life is being always respons"
type textarea "x"
type textarea "The skill that has been useful in my life is being always responsi"
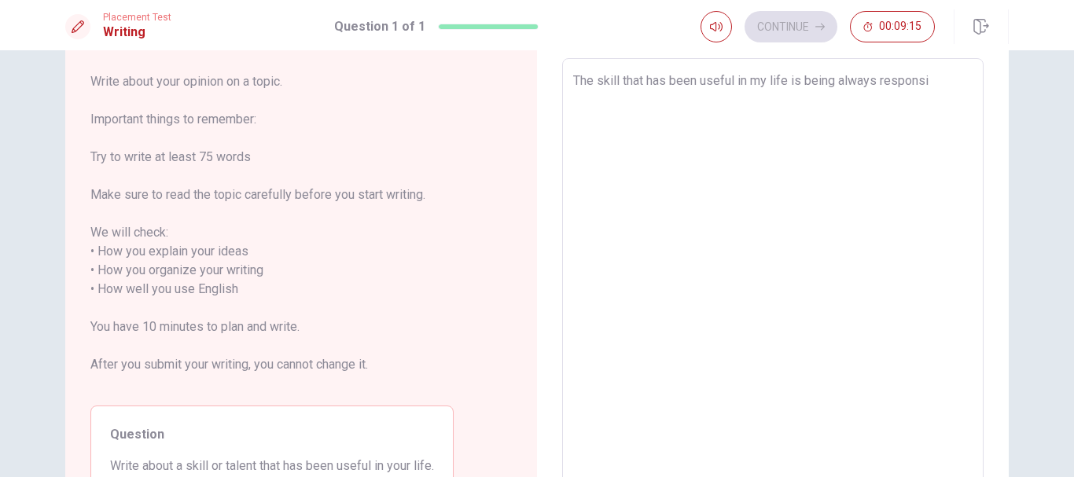
type textarea "x"
type textarea "The skill that has been useful in my life is being always responsib"
type textarea "x"
type textarea "The skill that has been useful in my life is being always responsibl"
type textarea "x"
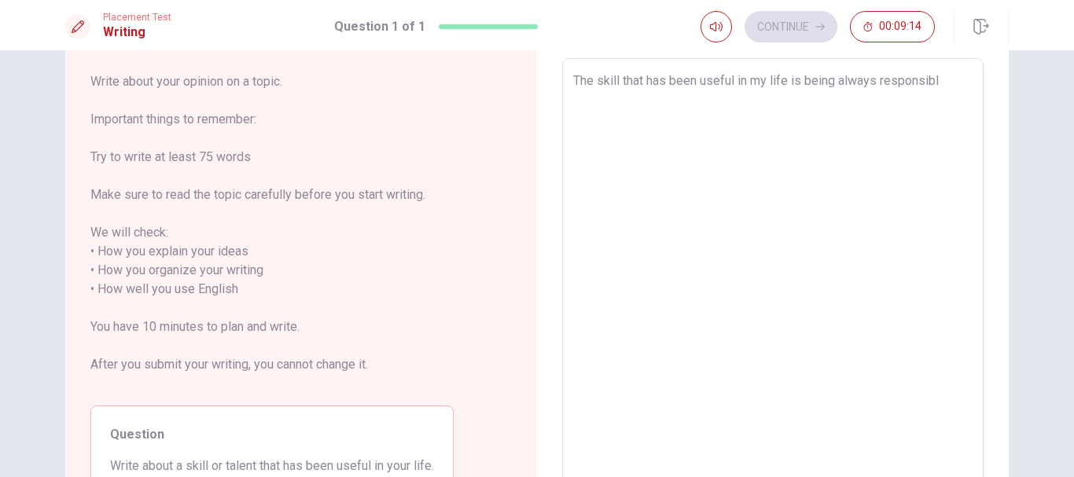
type textarea "The skill that has been useful in my life is being always responsible"
type textarea "x"
type textarea "The skill that has been useful in my life is being always responsible"
type textarea "x"
type textarea "The skill that has been useful in my life is being always responsible c"
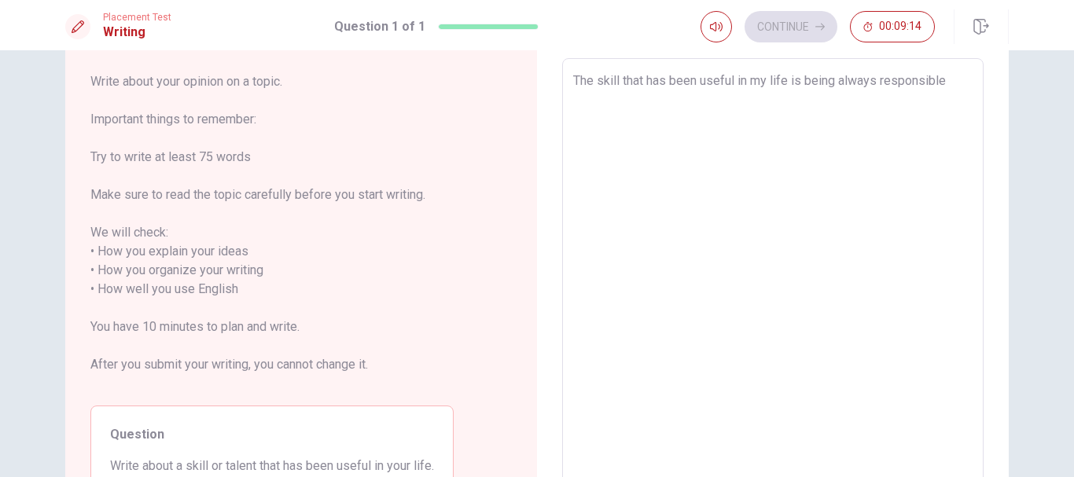
type textarea "x"
type textarea "The skill that has been useful in my life is being always responsible co"
type textarea "x"
type textarea "The skill that has been useful in my life is being always responsible c"
type textarea "x"
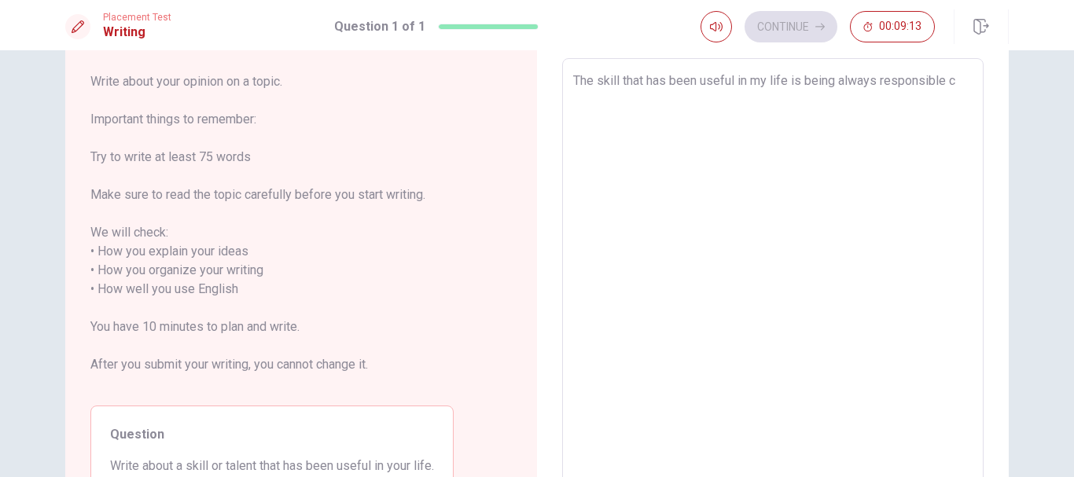
type textarea "The skill that has been useful in my life is being always responsible"
type textarea "x"
type textarea "The skill that has been useful in my life is being always responsible a"
type textarea "x"
type textarea "The skill that has been useful in my life is being always responsible an"
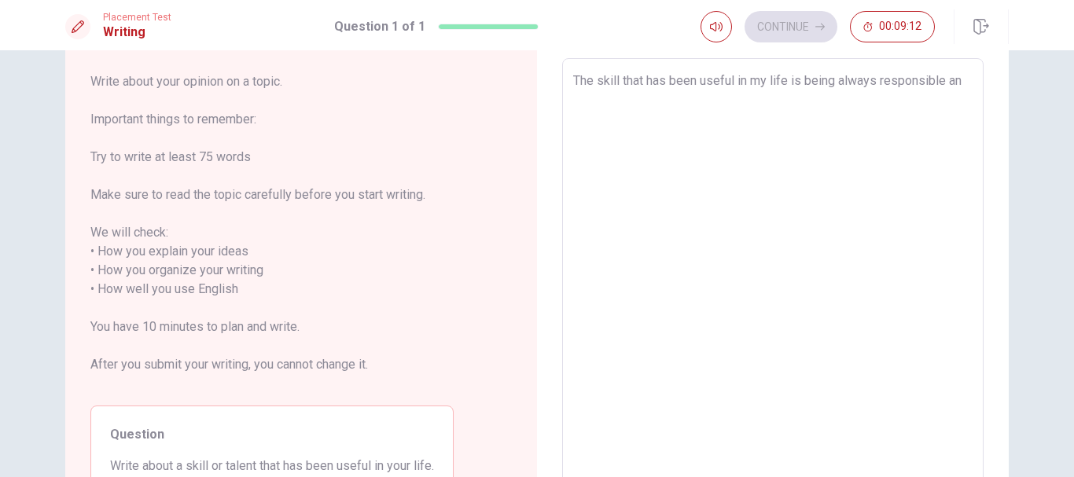
type textarea "x"
type textarea "The skill that has been useful in my life is being always responsible and"
type textarea "x"
type textarea "The skill that has been useful in my life is being always responsible and"
type textarea "x"
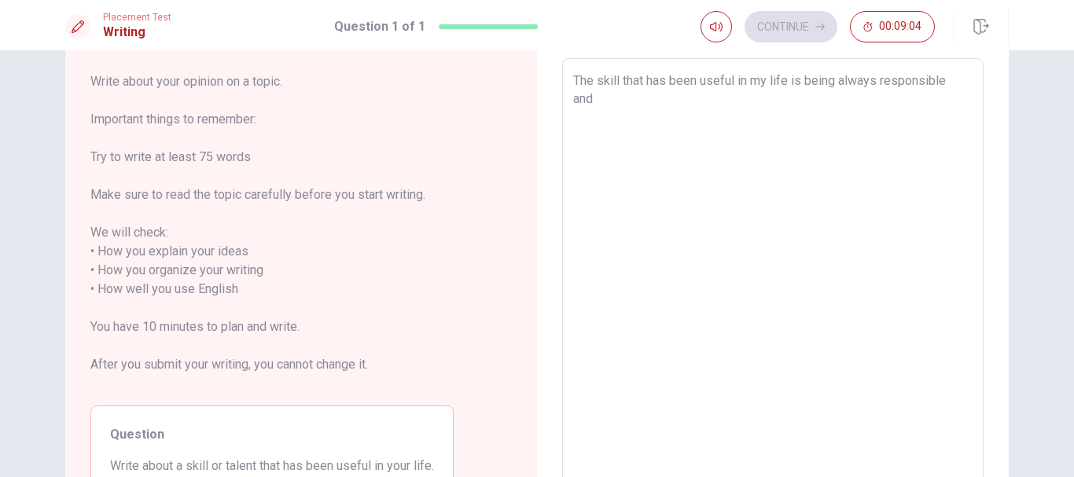
type textarea "The skill that has been useful in my life is being always responsible and"
type textarea "x"
type textarea "The skill that has been useful in my life is being always responsible an"
type textarea "x"
type textarea "The skill that has been useful in my life is being always responsible a"
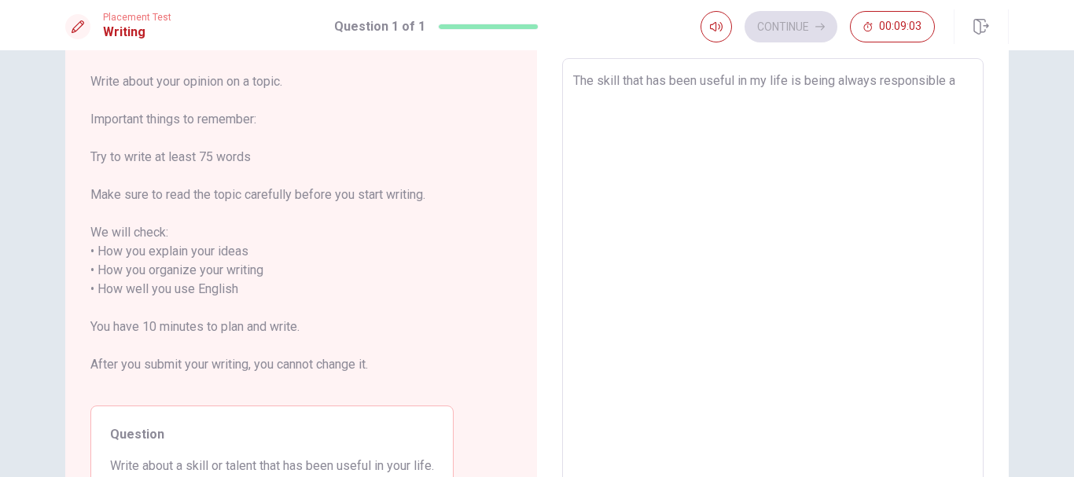
type textarea "x"
type textarea "The skill that has been useful in my life is being always responsible"
type textarea "x"
type textarea "The skill that has been useful in my life is being always responsible i"
type textarea "x"
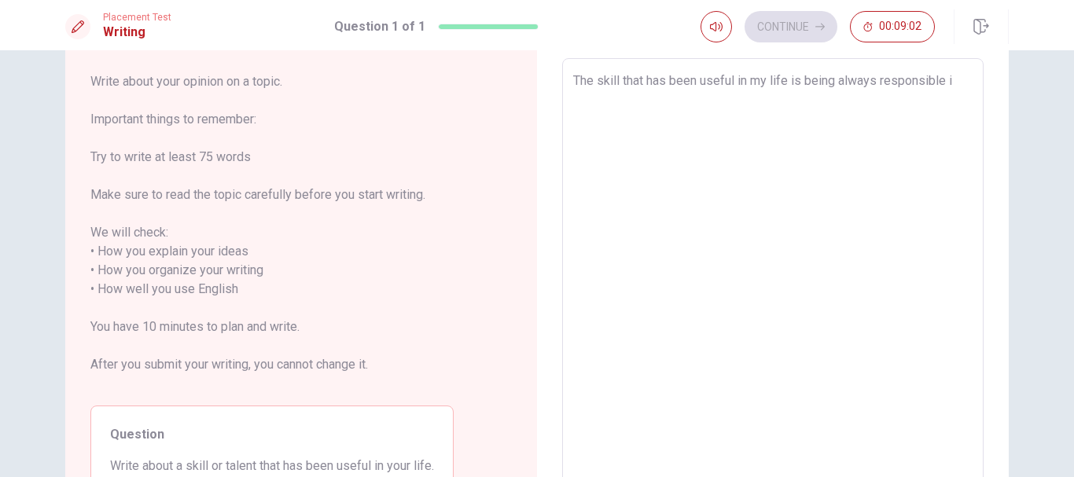
type textarea "The skill that has been useful in my life is being always responsible in"
type textarea "x"
type textarea "The skill that has been useful in my life is being always responsible in"
type textarea "x"
type textarea "The skill that has been useful in my life is being always responsible in a"
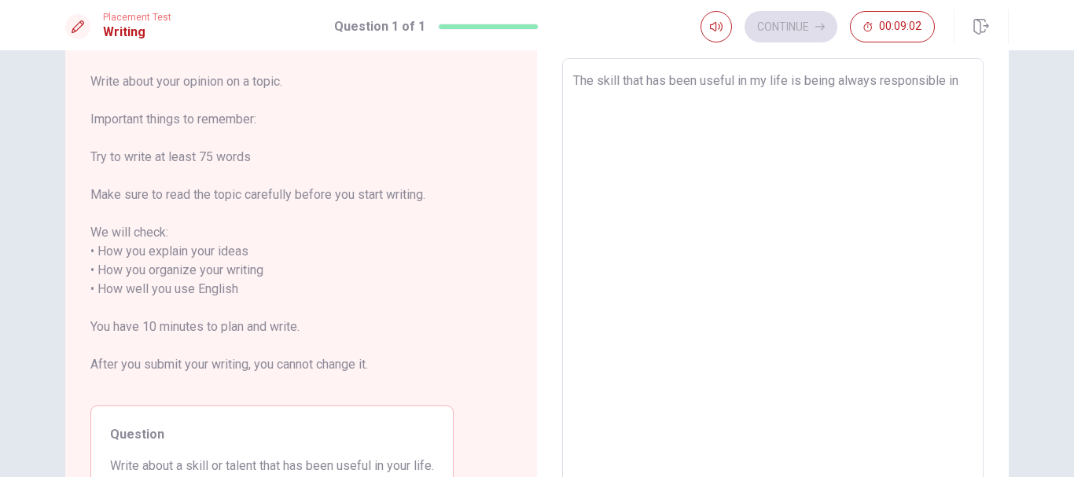
type textarea "x"
type textarea "The skill that has been useful in my life is being always responsible in al"
type textarea "x"
type textarea "The skill that has been useful in my life is being always responsible in all"
type textarea "x"
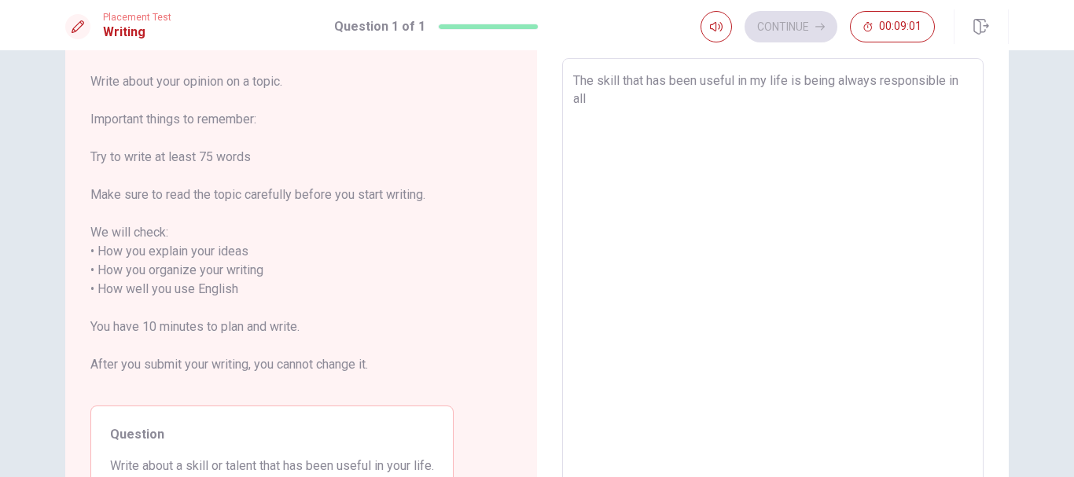
type textarea "The skill that has been useful in my life is being always responsible in all"
type textarea "x"
type textarea "The skill that has been useful in my life is being always responsible in all m"
type textarea "x"
type textarea "The skill that has been useful in my life is being always responsible in all my"
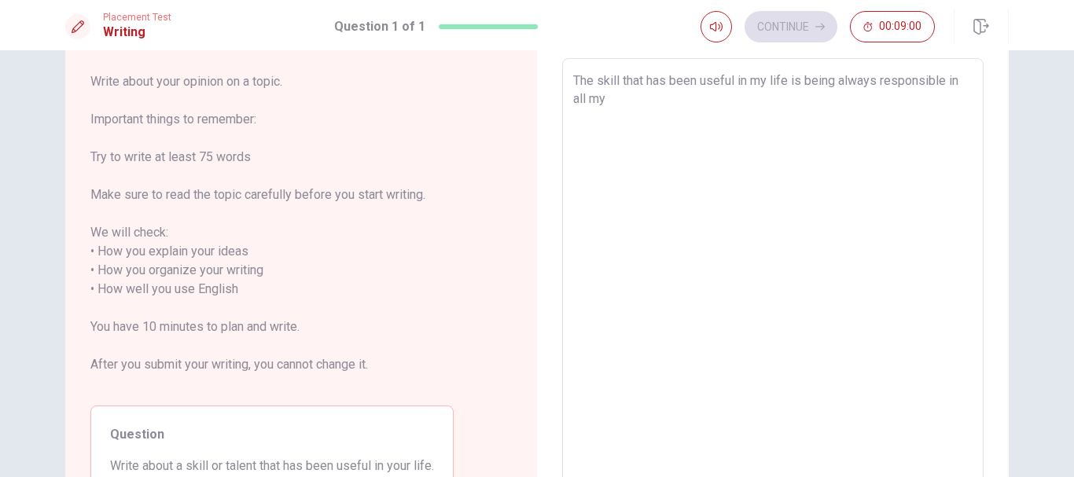
type textarea "x"
type textarea "The skill that has been useful in my life is being always responsible in all my…"
type textarea "x"
type textarea "The skill that has been useful in my life is being always responsible in all my…"
type textarea "x"
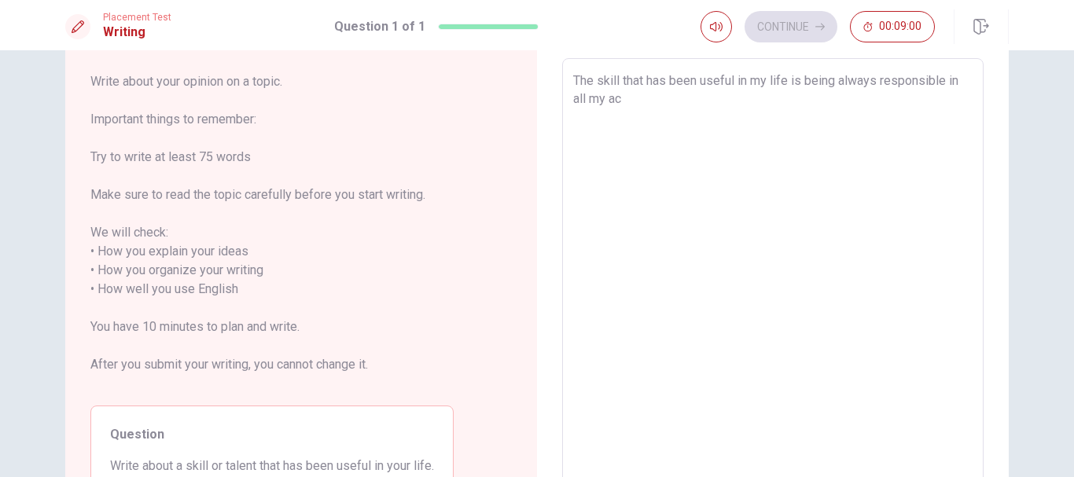
type textarea "The skill that has been useful in my life is being always responsible in all my…"
type textarea "x"
type textarea "The skill that has been useful in my life is being always responsible in all my…"
type textarea "x"
type textarea "The skill that has been useful in my life is being always responsible in all my…"
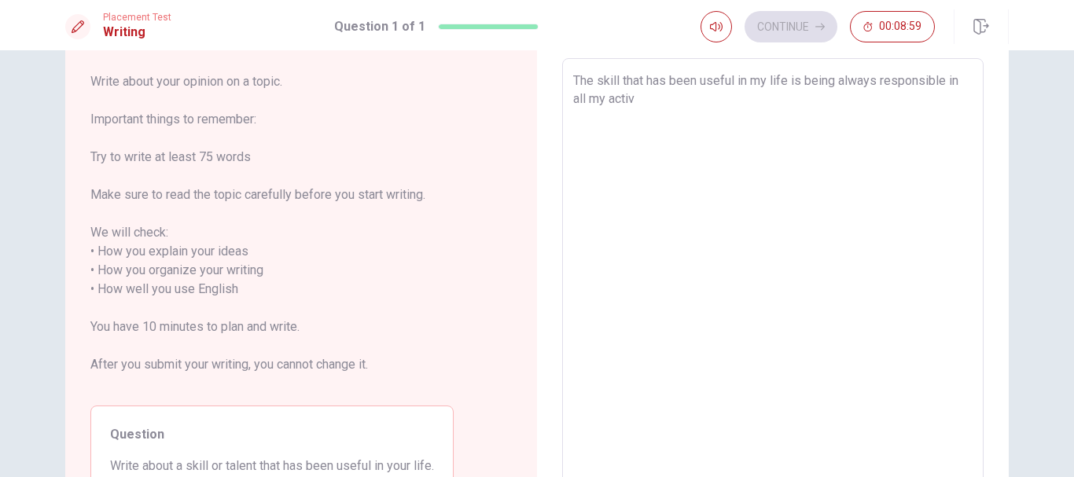
type textarea "x"
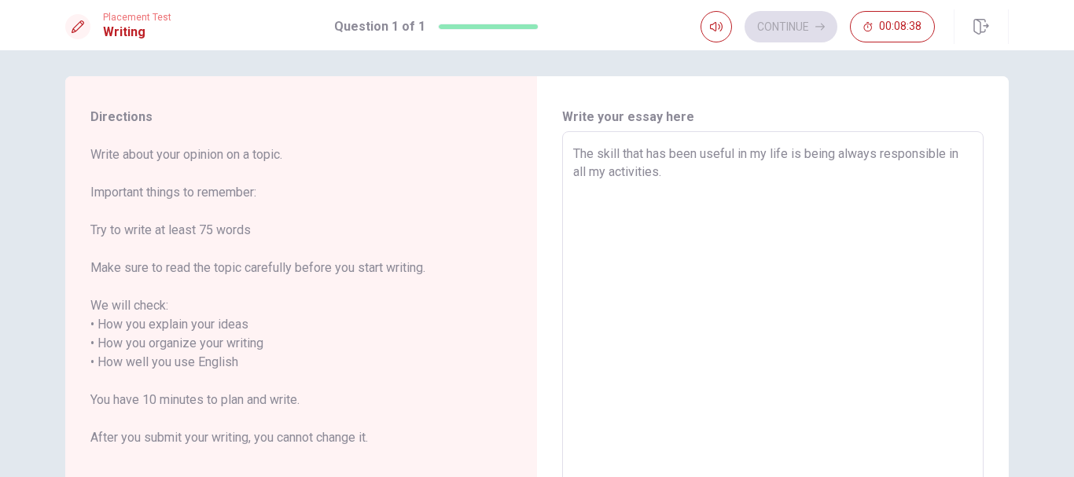
scroll to position [84, 0]
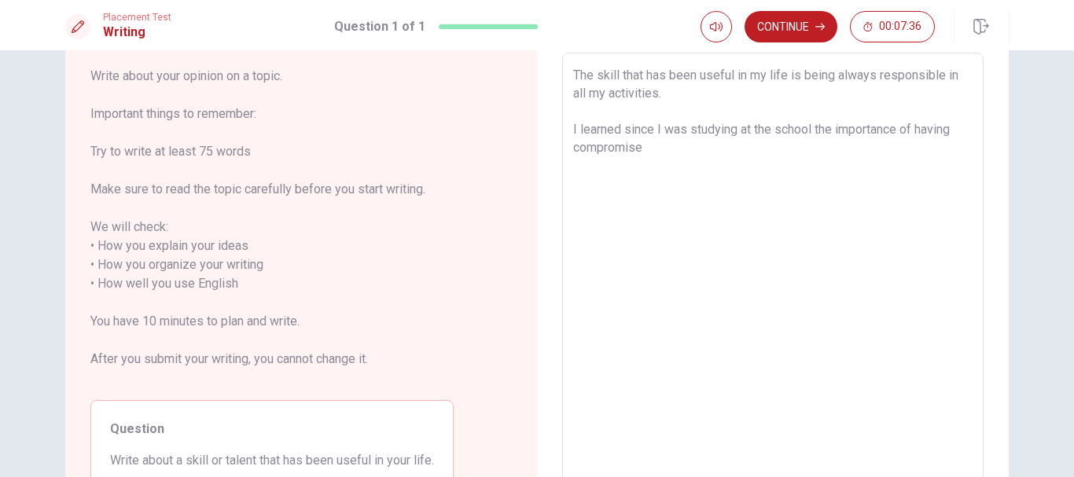
click at [958, 129] on textarea "The skill that has been useful in my life is being always responsible in all my…" at bounding box center [772, 275] width 399 height 418
click at [816, 151] on textarea "The skill that has been useful in my life is being always responsible in all my…" at bounding box center [772, 275] width 399 height 418
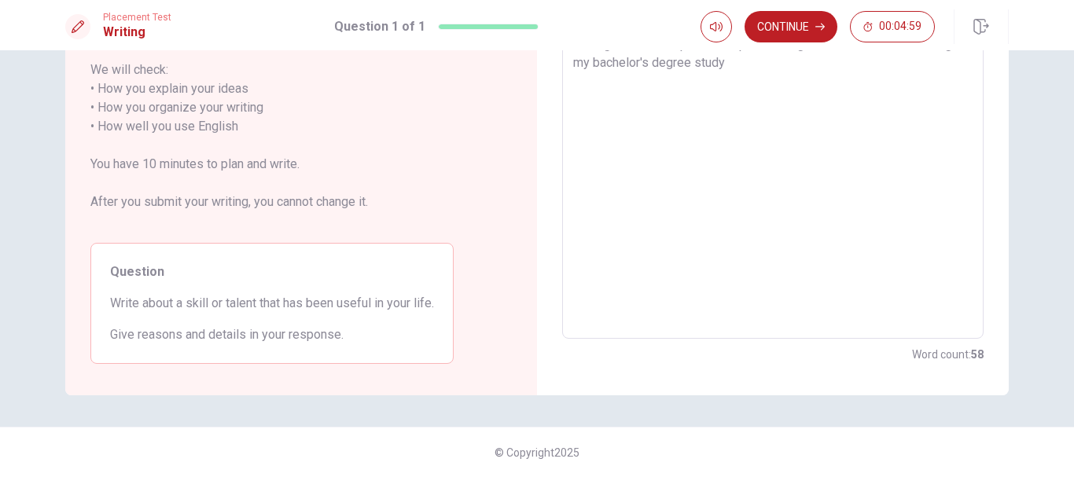
scroll to position [163, 0]
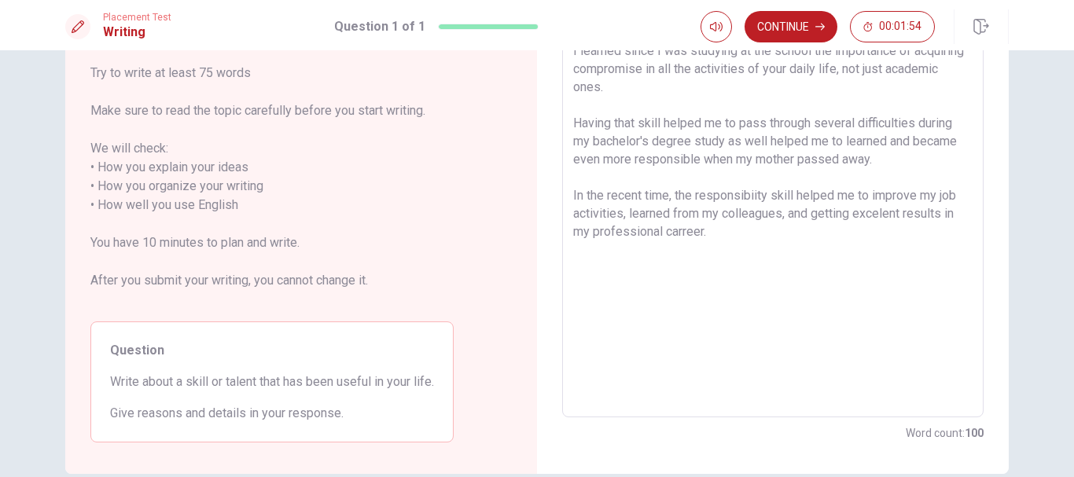
click at [690, 231] on textarea "The skill that has been useful in my life is being always responsible in all my…" at bounding box center [772, 196] width 399 height 418
click at [683, 231] on textarea "The skill that has been useful in my life is being always responsible in all my…" at bounding box center [772, 196] width 399 height 418
click at [749, 192] on textarea "The skill that has been useful in my life is being always responsible in all my…" at bounding box center [772, 196] width 399 height 418
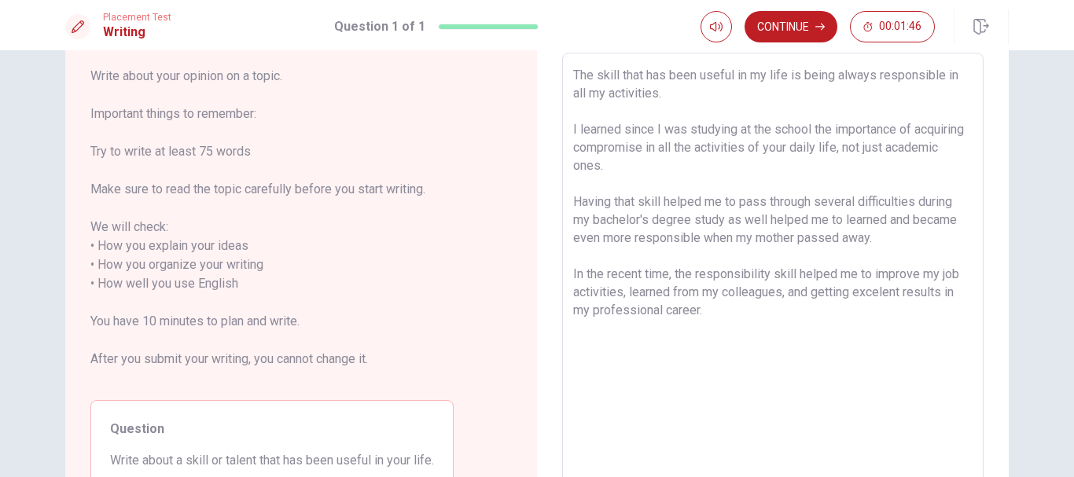
scroll to position [6, 0]
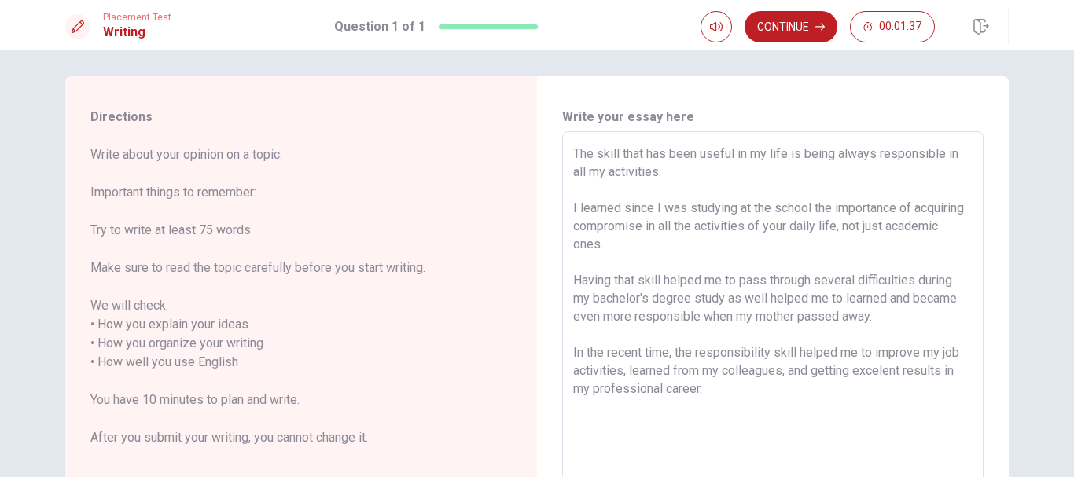
click at [607, 168] on textarea "The skill that has been useful in my life is being always responsible in all my…" at bounding box center [772, 354] width 399 height 418
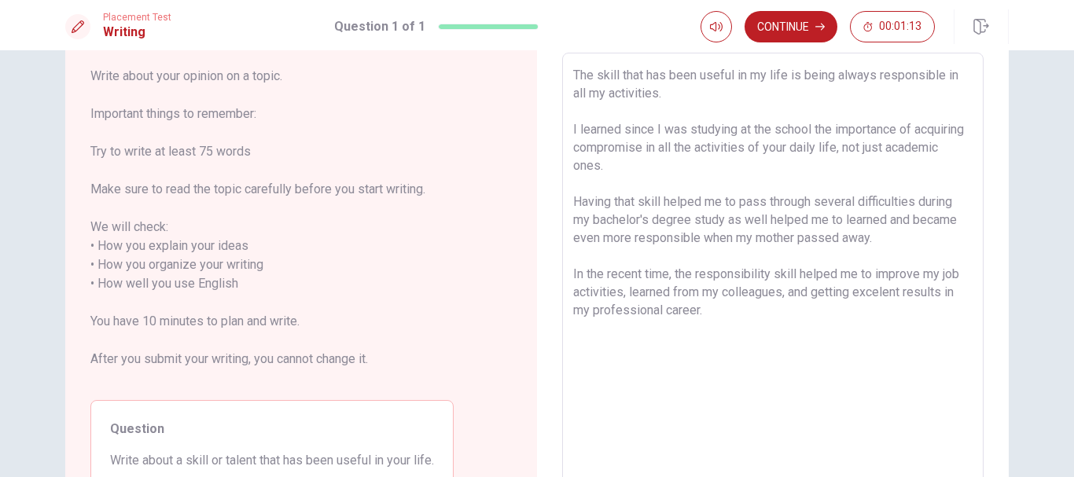
click at [764, 217] on textarea "The skill that has been useful in my life is being always responsible in all my…" at bounding box center [772, 275] width 399 height 418
click at [727, 220] on textarea "The skill that has been useful in my life is being always responsible in all my…" at bounding box center [772, 275] width 399 height 418
click at [792, 221] on textarea "The skill that has been useful in my life is being always responsible in all my…" at bounding box center [772, 275] width 399 height 418
click at [956, 273] on textarea "The skill that has been useful in my life is being always responsible in all my…" at bounding box center [772, 275] width 399 height 418
click at [727, 286] on textarea "The skill that has been useful in my life is being always responsible in all my…" at bounding box center [772, 275] width 399 height 418
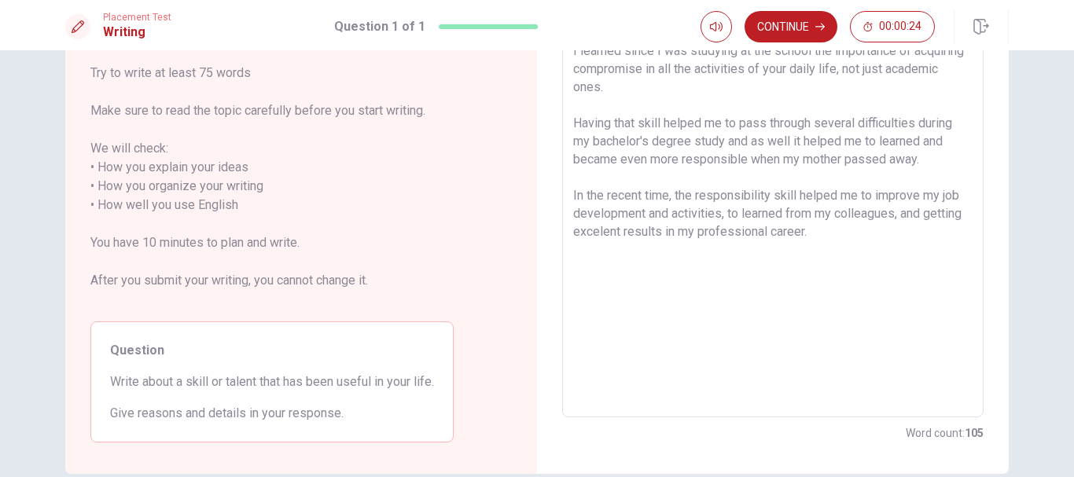
scroll to position [0, 0]
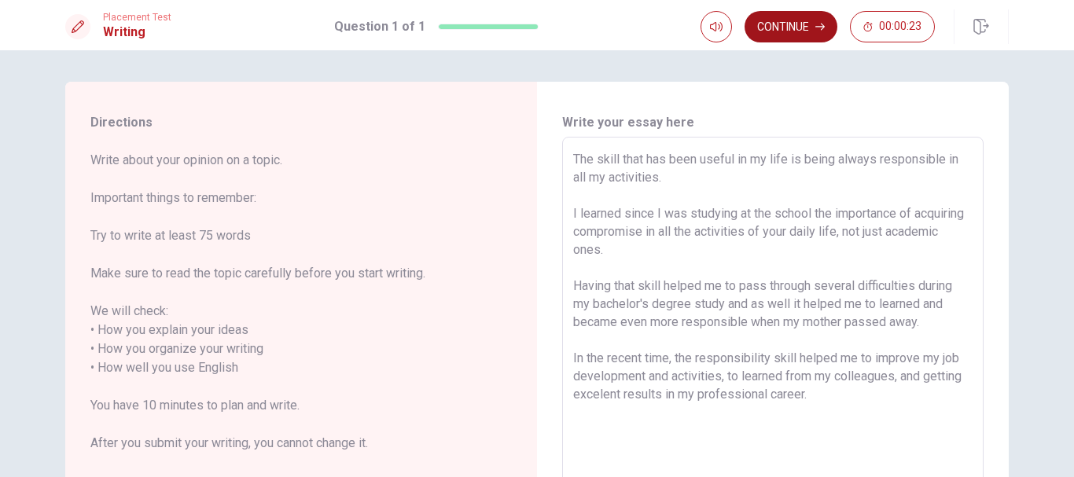
click at [802, 25] on button "Continue" at bounding box center [791, 26] width 93 height 31
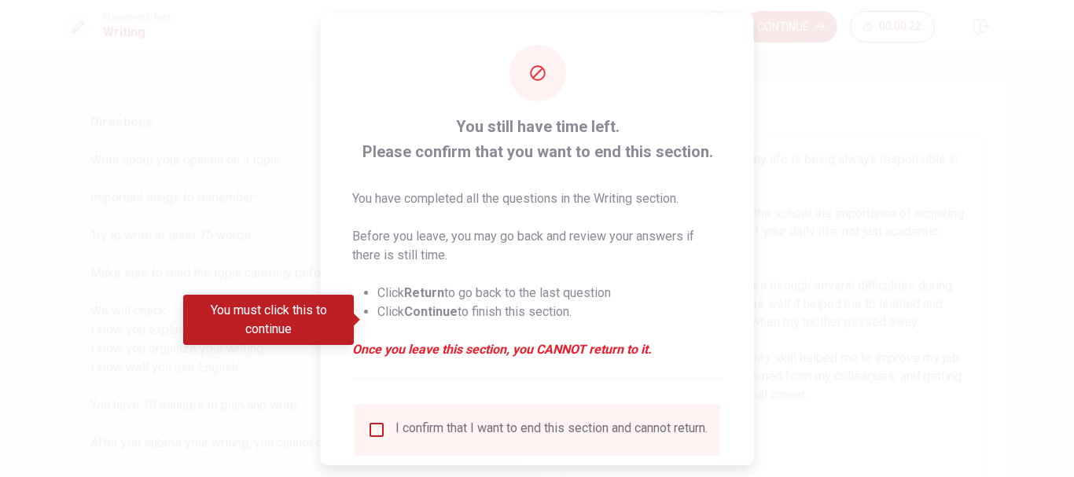
scroll to position [109, 0]
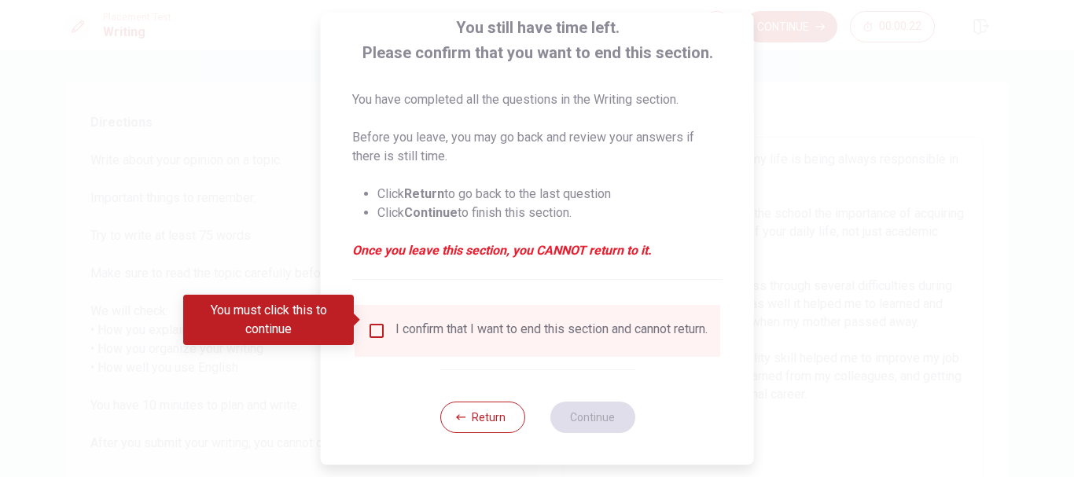
click at [445, 323] on div "I confirm that I want to end this section and cannot return." at bounding box center [552, 331] width 312 height 19
click at [380, 322] on input "You must click this to continue" at bounding box center [376, 331] width 19 height 19
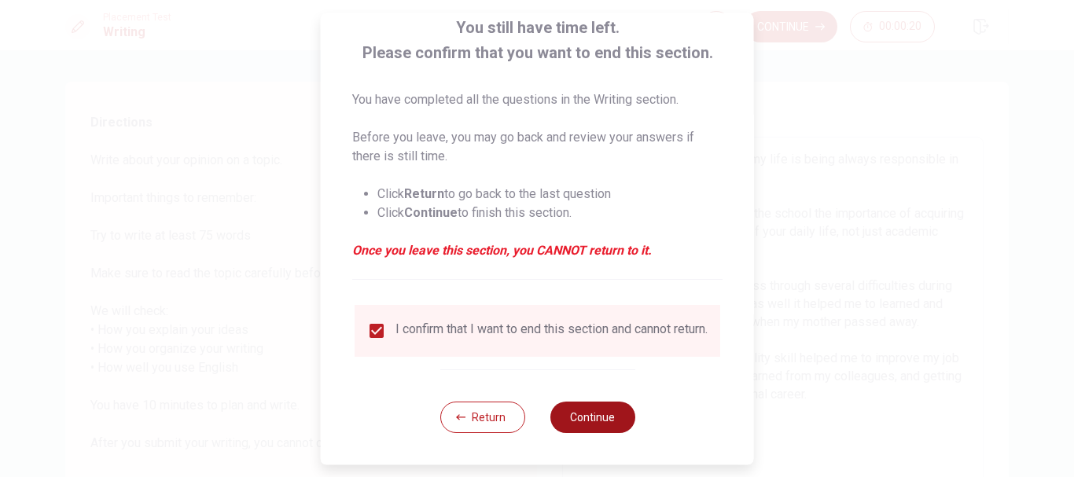
click at [576, 420] on button "Continue" at bounding box center [592, 417] width 85 height 31
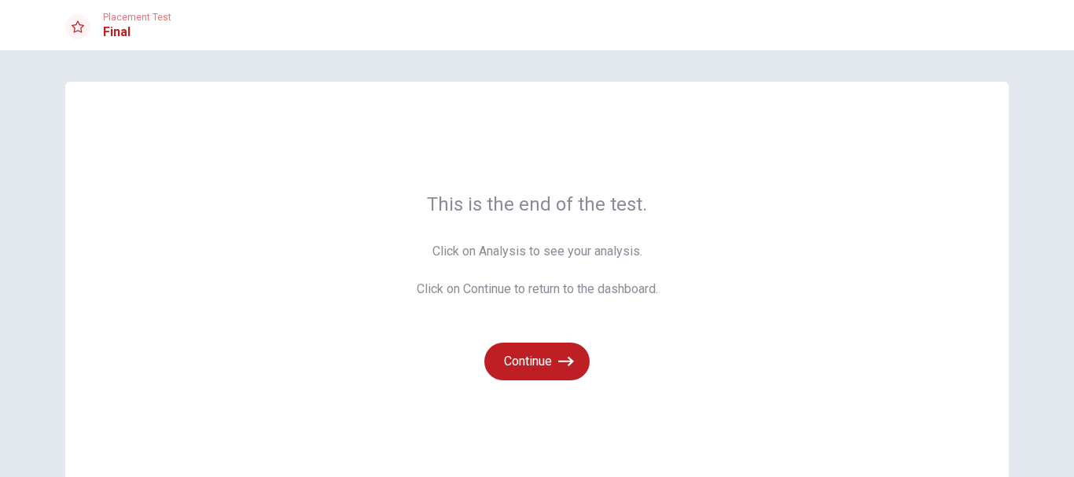
scroll to position [79, 0]
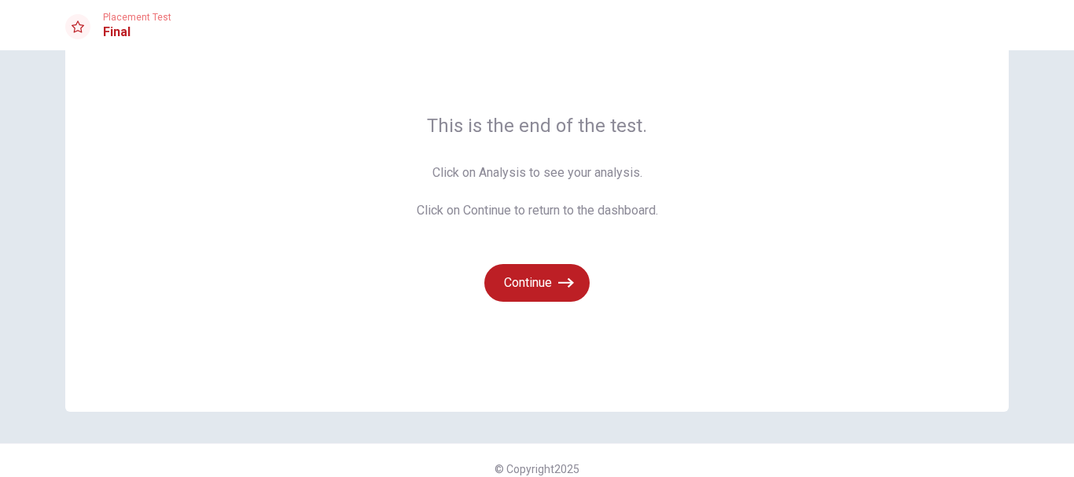
click at [535, 361] on div "This is the end of the test. Click on Analysis to see your analysis. Click on C…" at bounding box center [537, 207] width 944 height 409
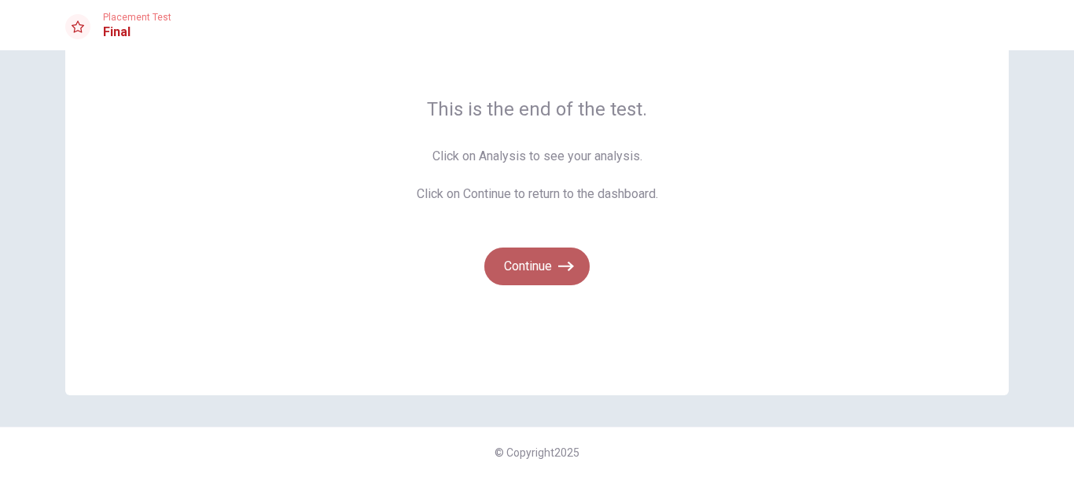
click at [528, 263] on button "Continue" at bounding box center [536, 267] width 105 height 38
